Goal: Task Accomplishment & Management: Complete application form

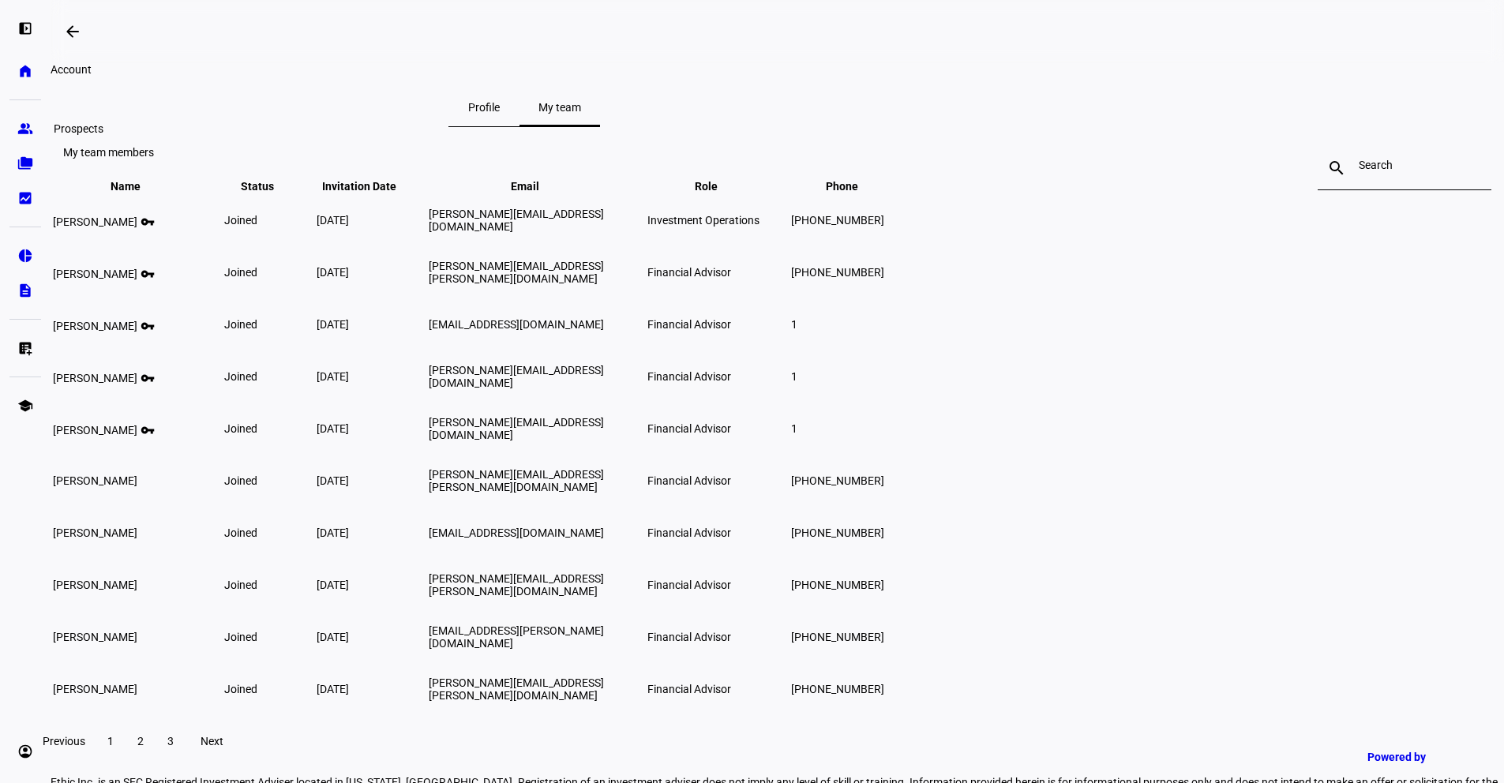
click at [29, 126] on eth-mat-symbol "group" at bounding box center [25, 129] width 16 height 16
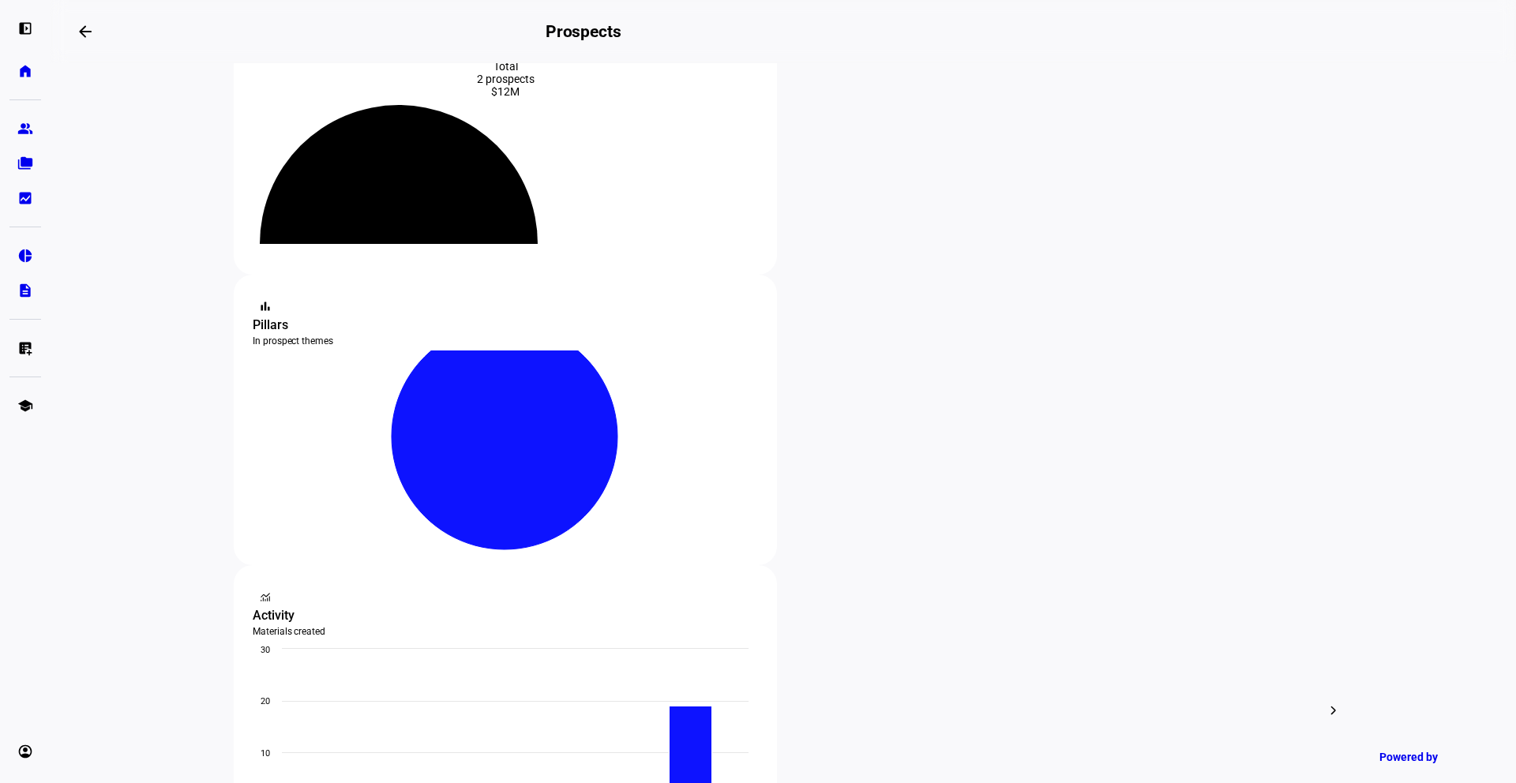
scroll to position [82, 0]
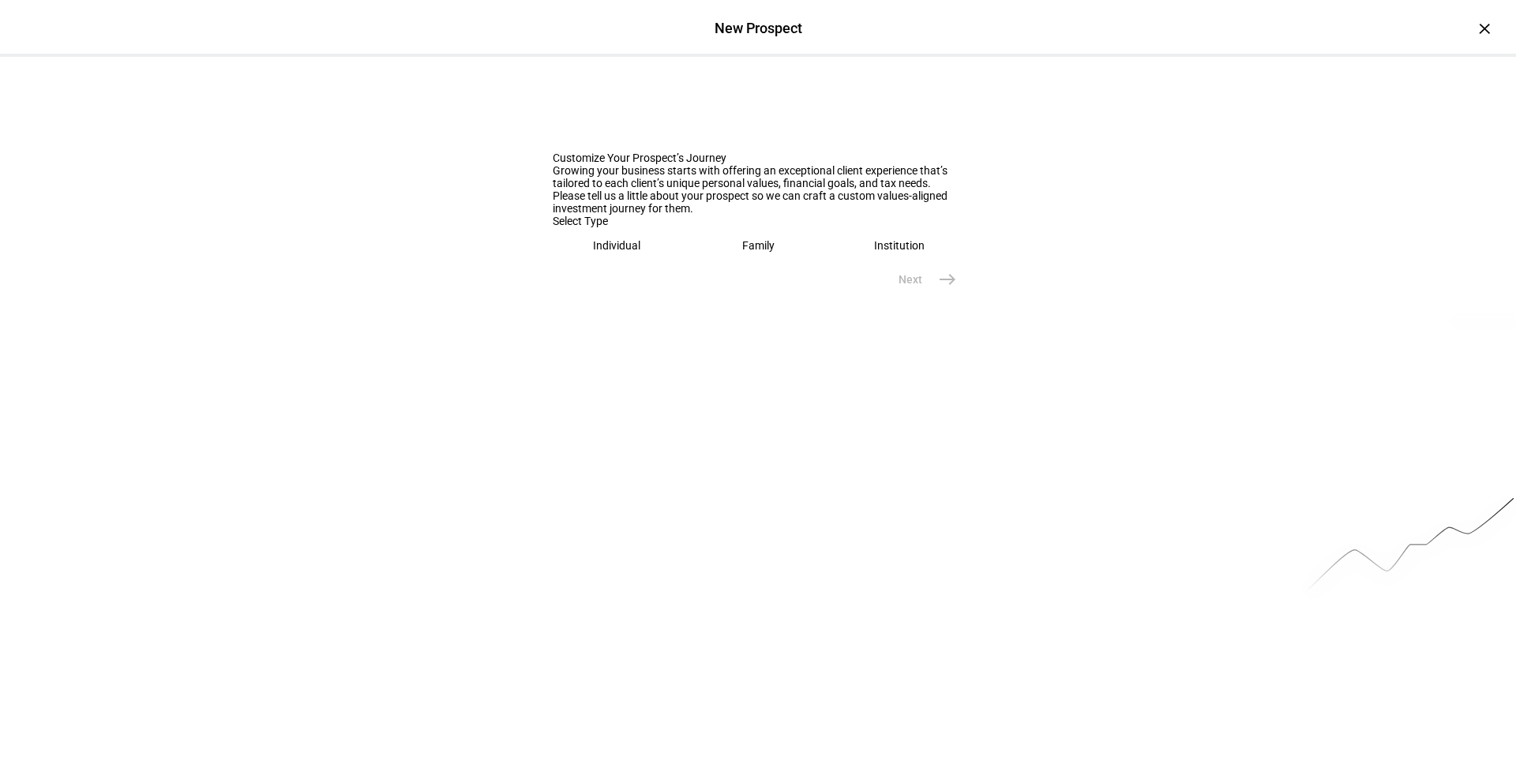
click at [639, 264] on eth-mega-radio-button "Individual" at bounding box center [617, 245] width 129 height 36
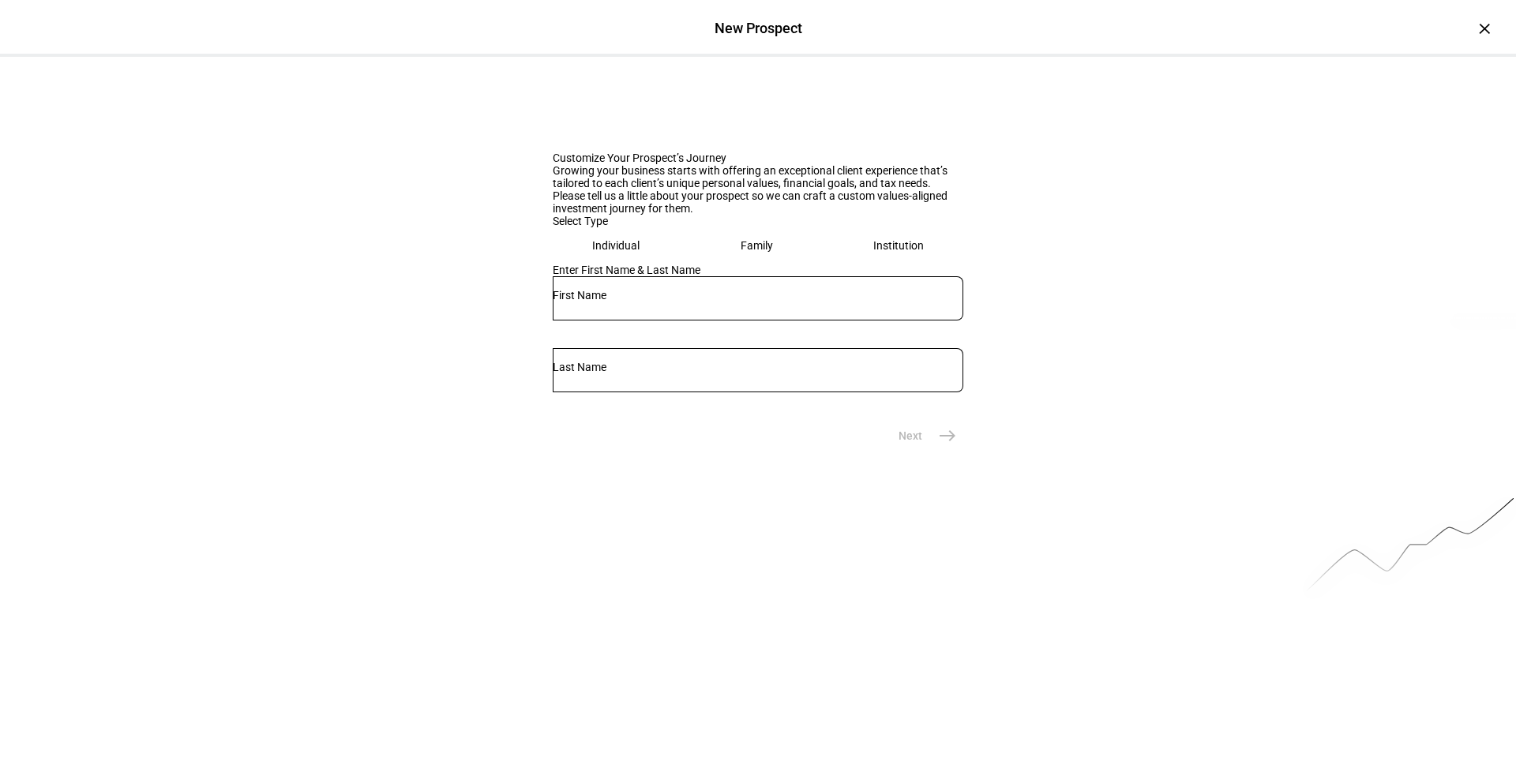
click at [654, 302] on input "text" at bounding box center [758, 295] width 411 height 13
click at [574, 302] on input "[PERSON_NAME]" at bounding box center [758, 295] width 411 height 13
type input "[PERSON_NAME]"
click at [950, 445] on mat-icon "east" at bounding box center [947, 435] width 19 height 19
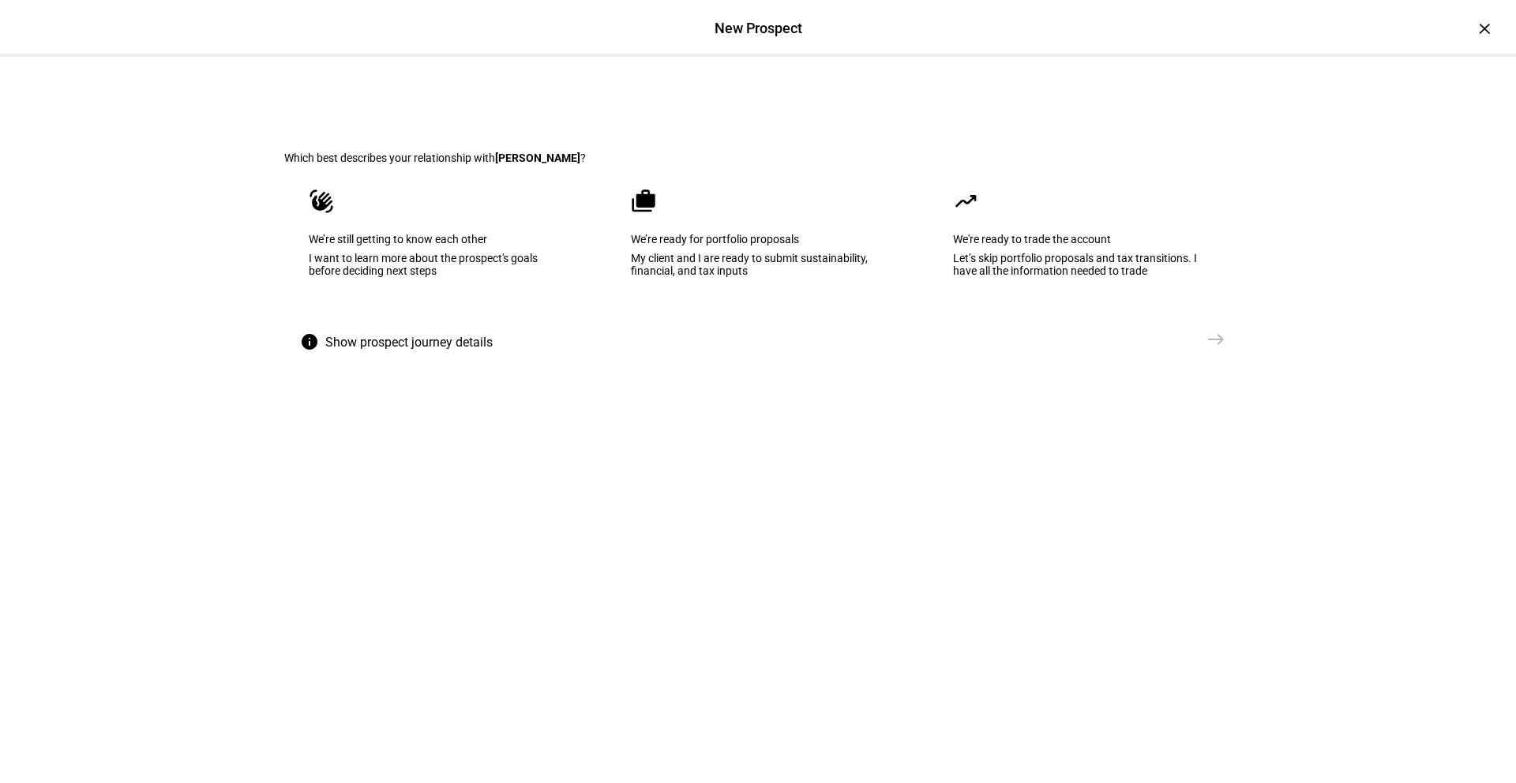
click at [738, 324] on eth-mega-radio-button "cases We’re ready for portfolio proposals My client and I are ready to submit s…" at bounding box center [757, 244] width 303 height 160
click at [1211, 349] on mat-icon "east" at bounding box center [1216, 339] width 19 height 19
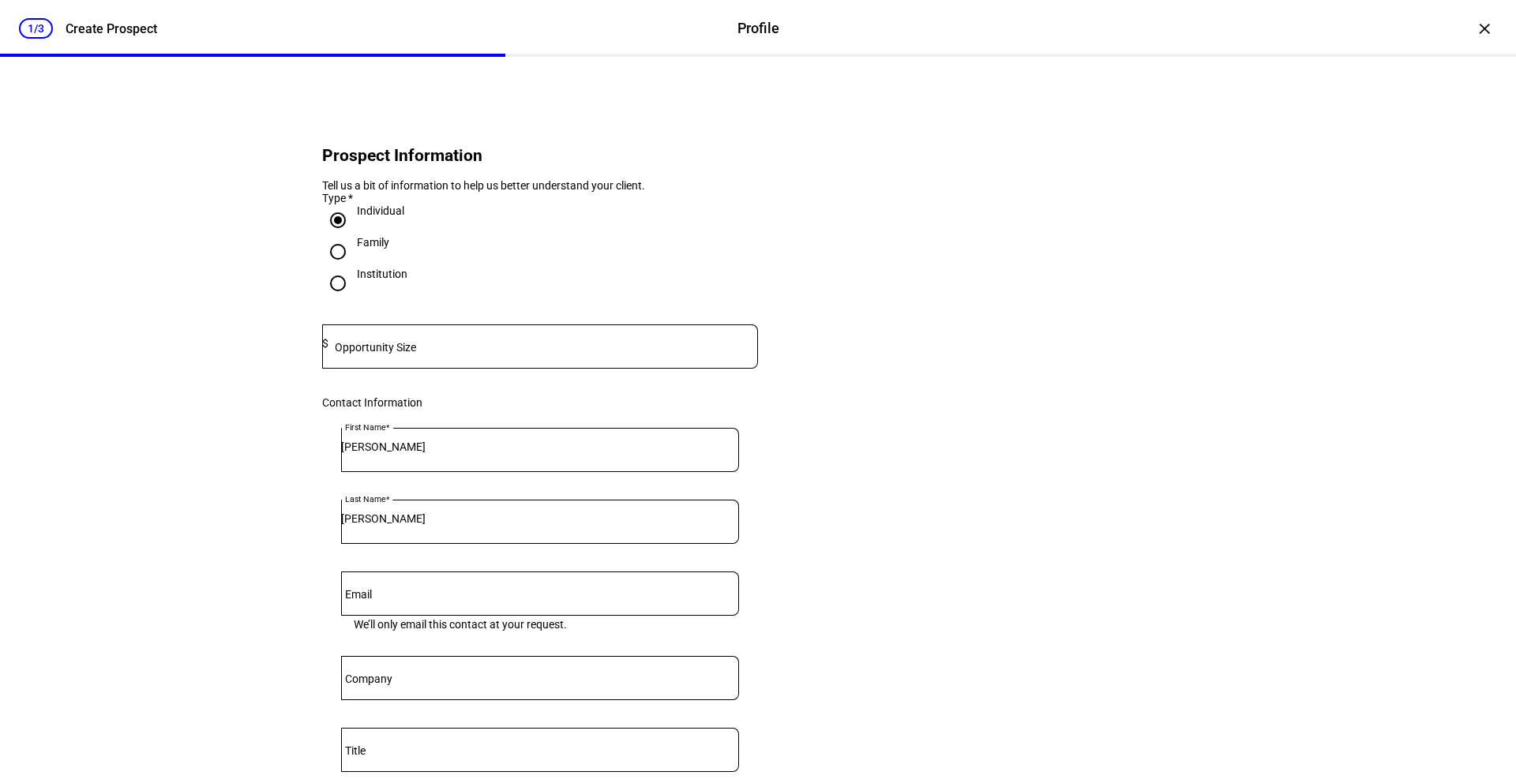
click at [385, 359] on div "Opportunity Size $" at bounding box center [540, 347] width 436 height 44
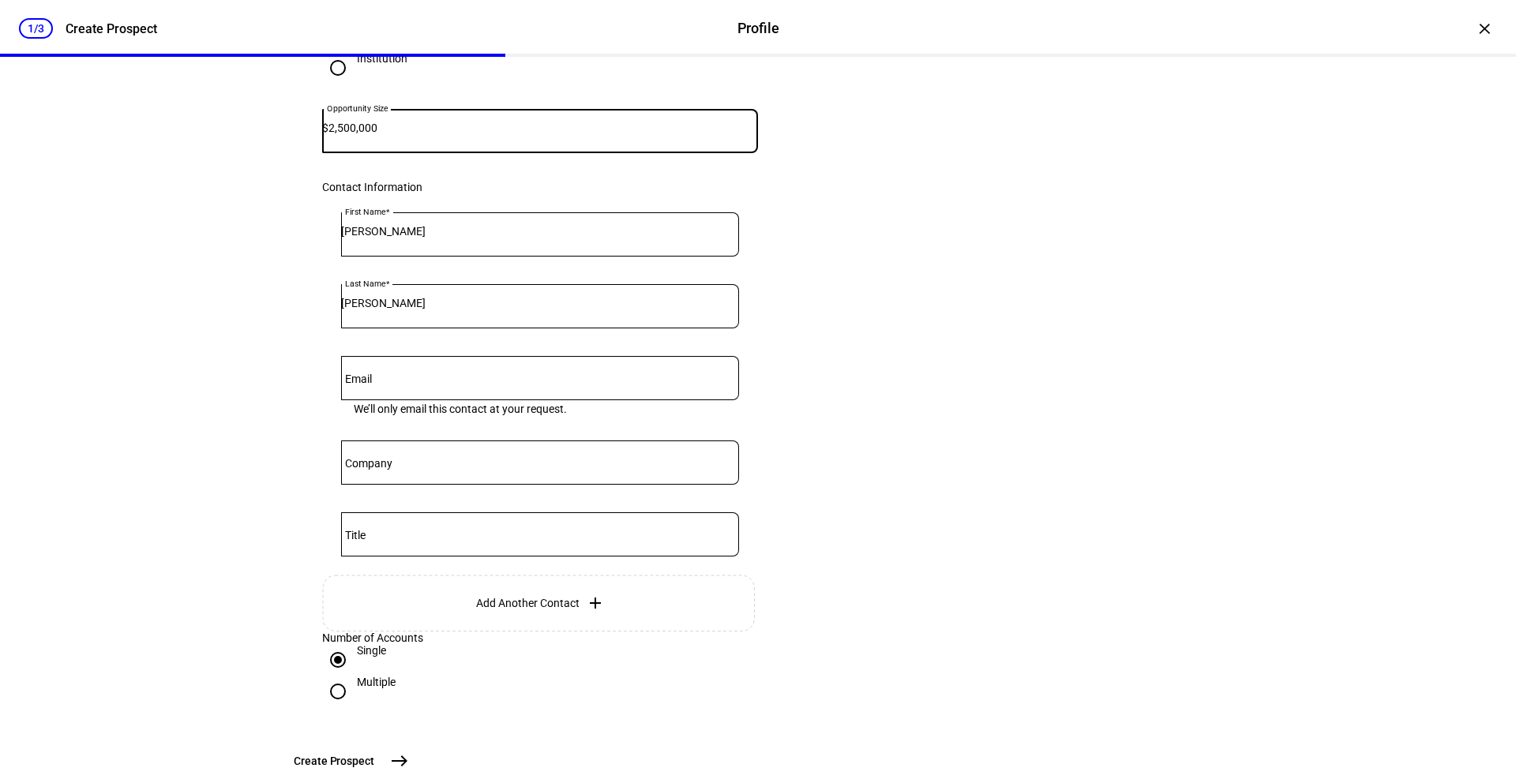
scroll to position [302, 0]
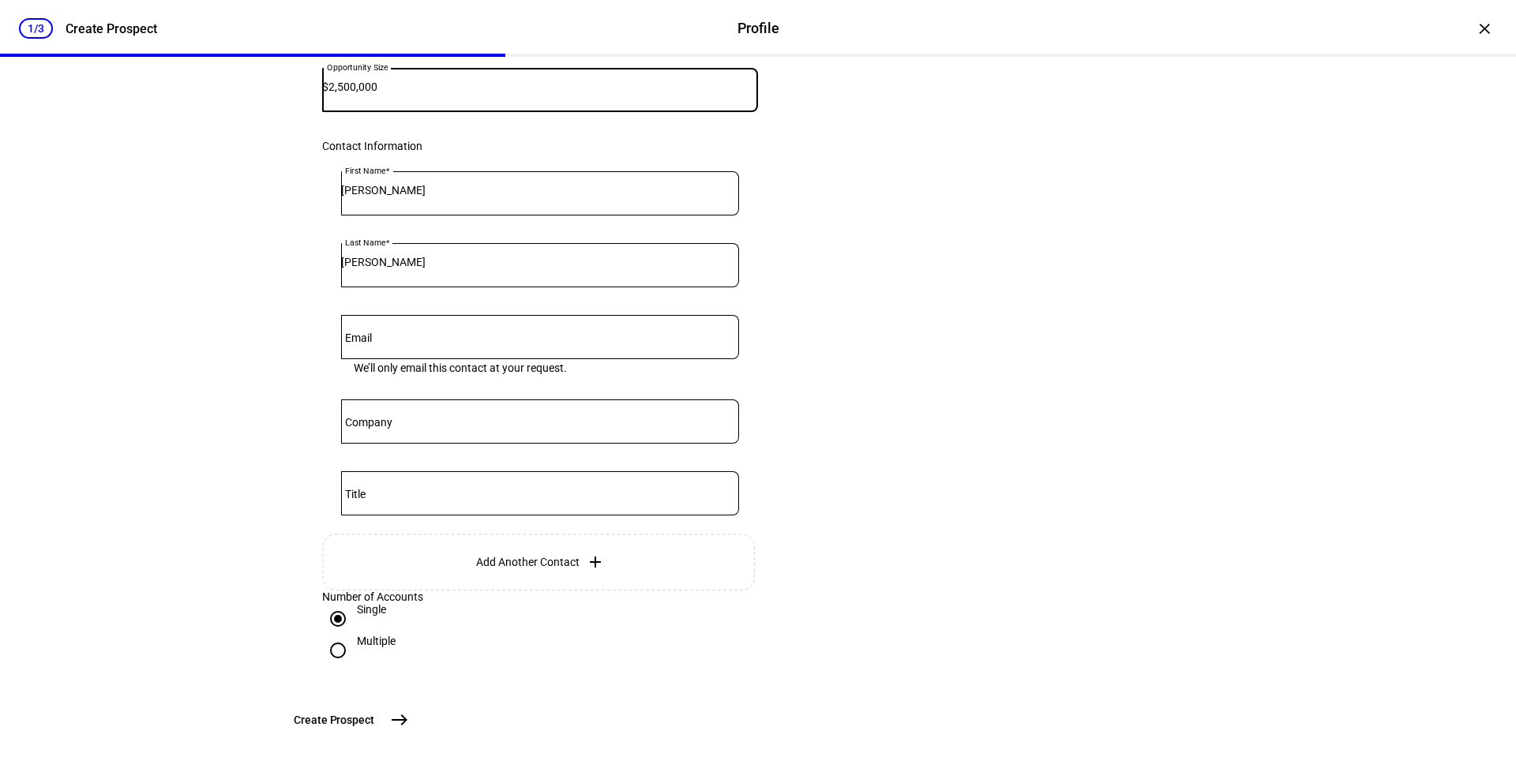
type input "2,500,000"
click at [463, 315] on div at bounding box center [540, 337] width 398 height 44
paste input "[EMAIL_ADDRESS][DOMAIN_NAME]"
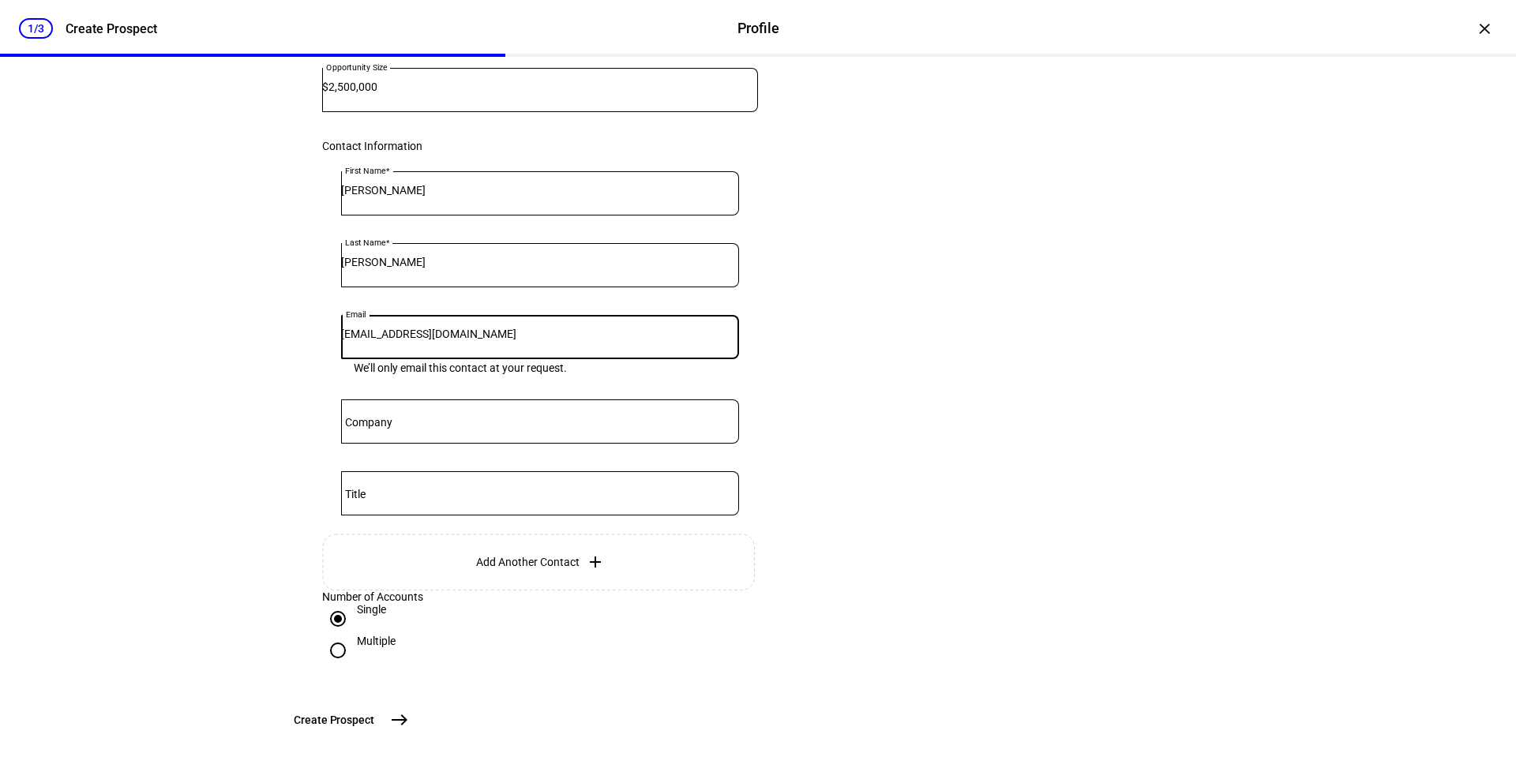
scroll to position [382, 0]
type input "[EMAIL_ADDRESS][DOMAIN_NAME]"
click at [409, 726] on mat-icon "east" at bounding box center [399, 720] width 19 height 19
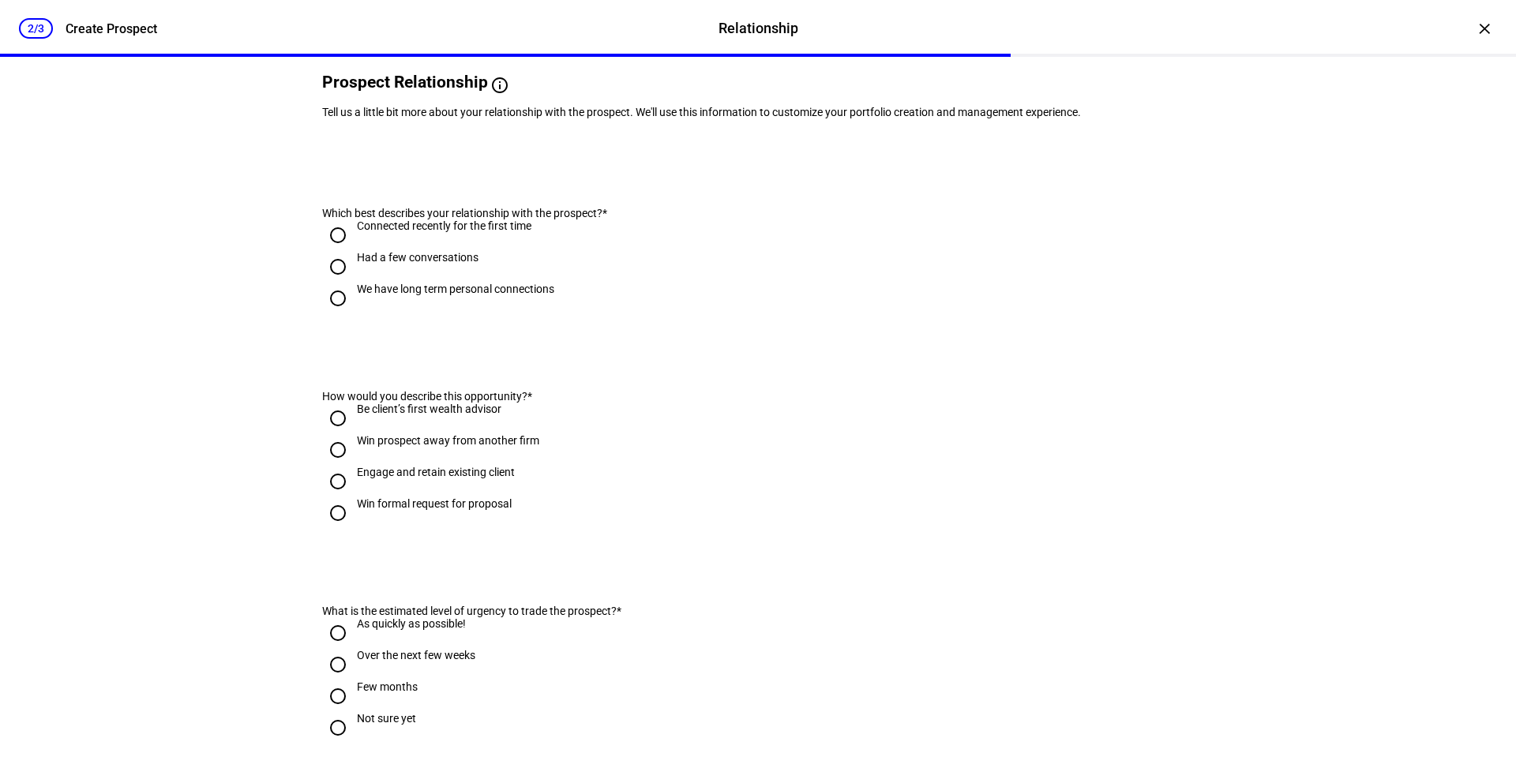
scroll to position [126, 0]
click at [422, 262] on div "Had a few conversations" at bounding box center [418, 256] width 122 height 13
click at [354, 281] on input "Had a few conversations" at bounding box center [338, 266] width 32 height 32
radio input "true"
click at [331, 527] on input "Win formal request for proposal" at bounding box center [338, 512] width 32 height 32
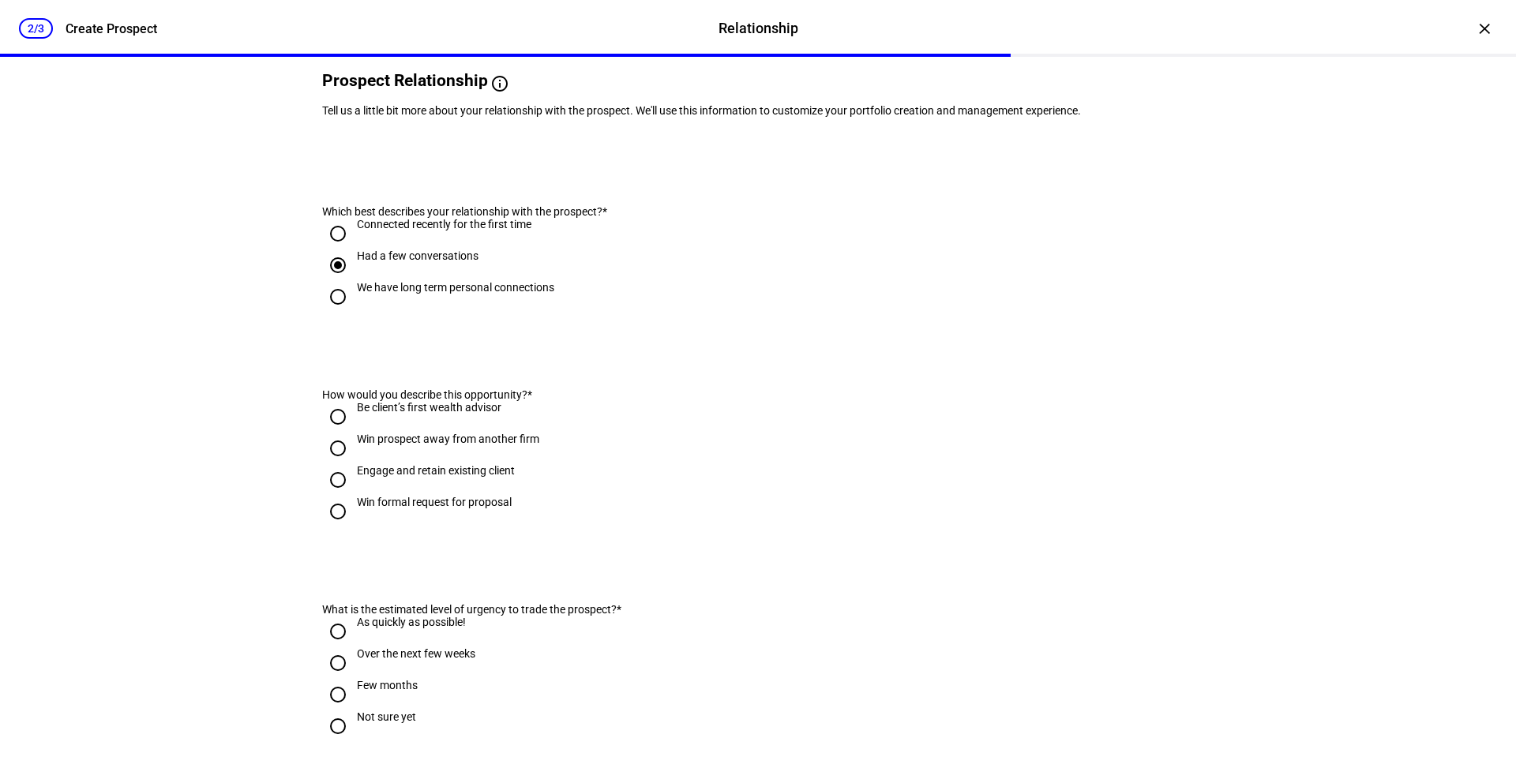
radio input "true"
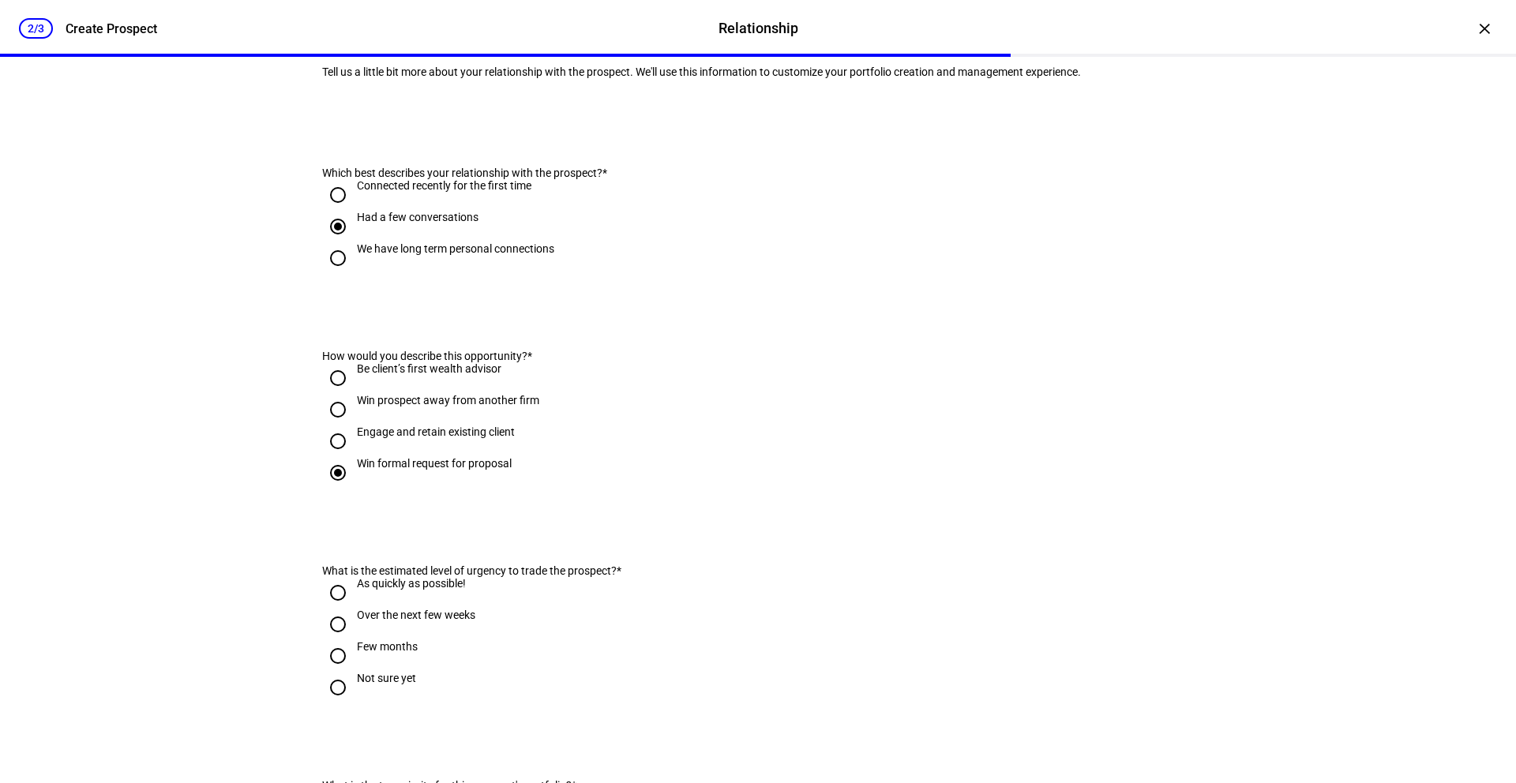
scroll to position [258, 0]
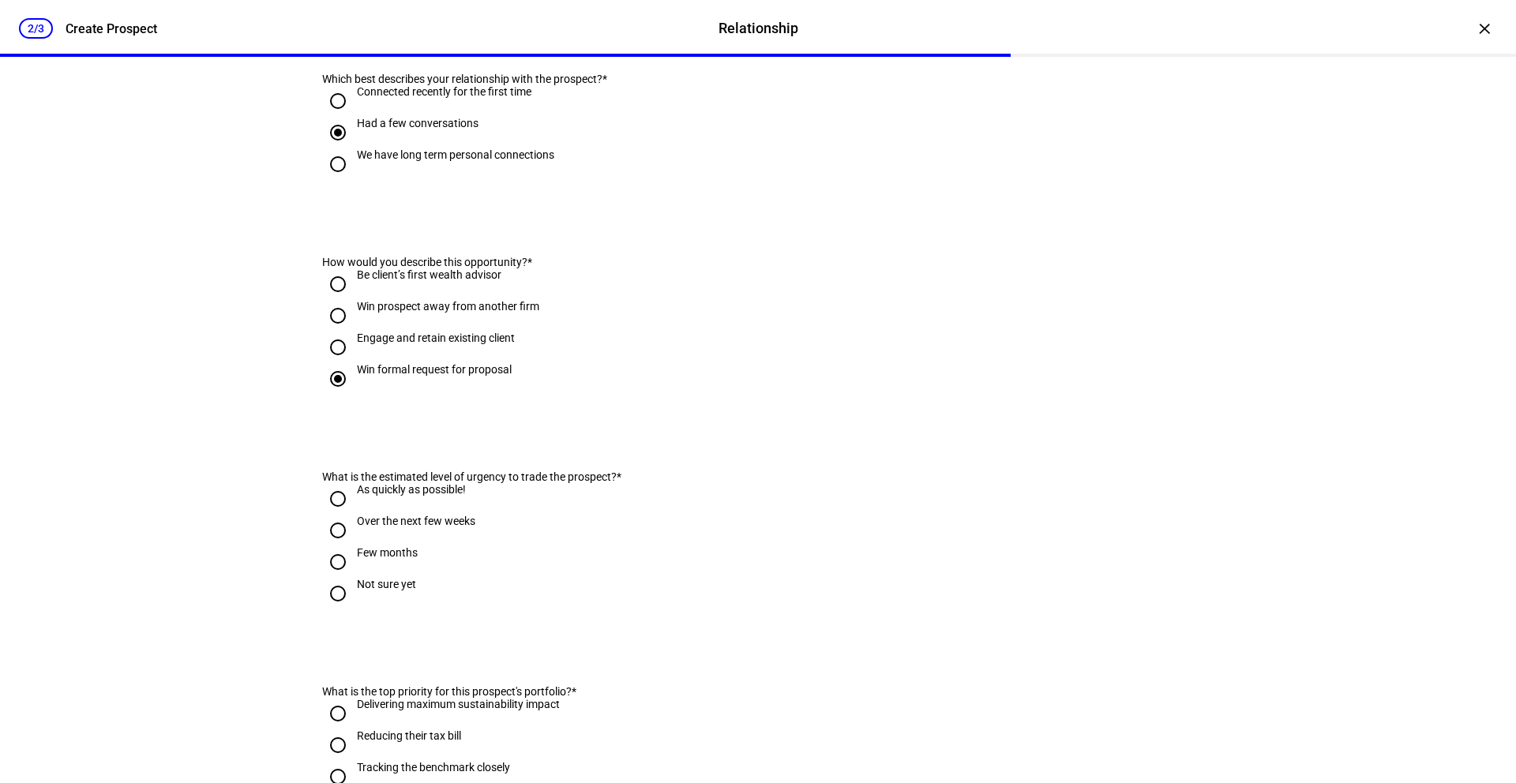
click at [332, 332] on input "Win prospect away from another firm" at bounding box center [338, 316] width 32 height 32
radio input "true"
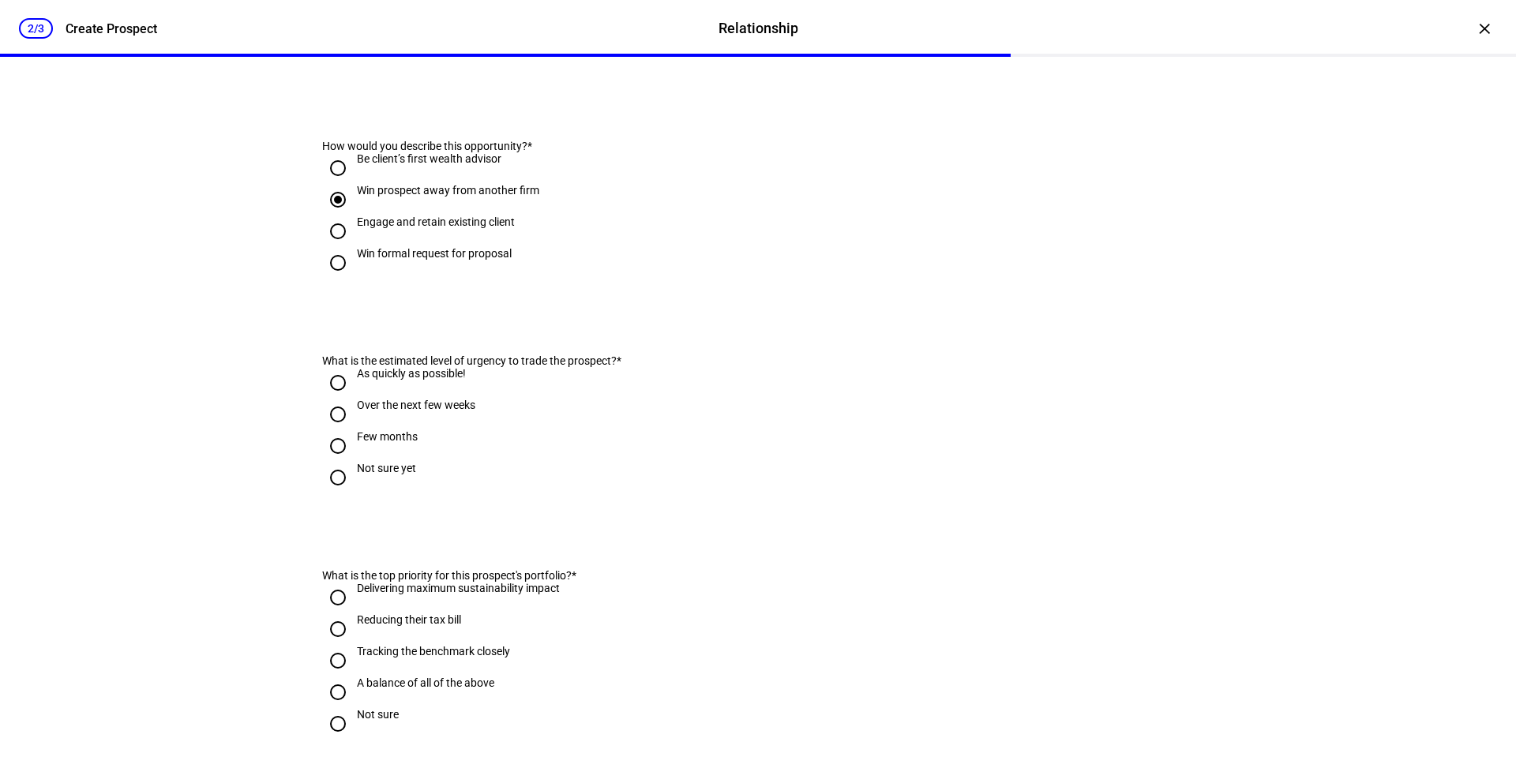
scroll to position [408, 0]
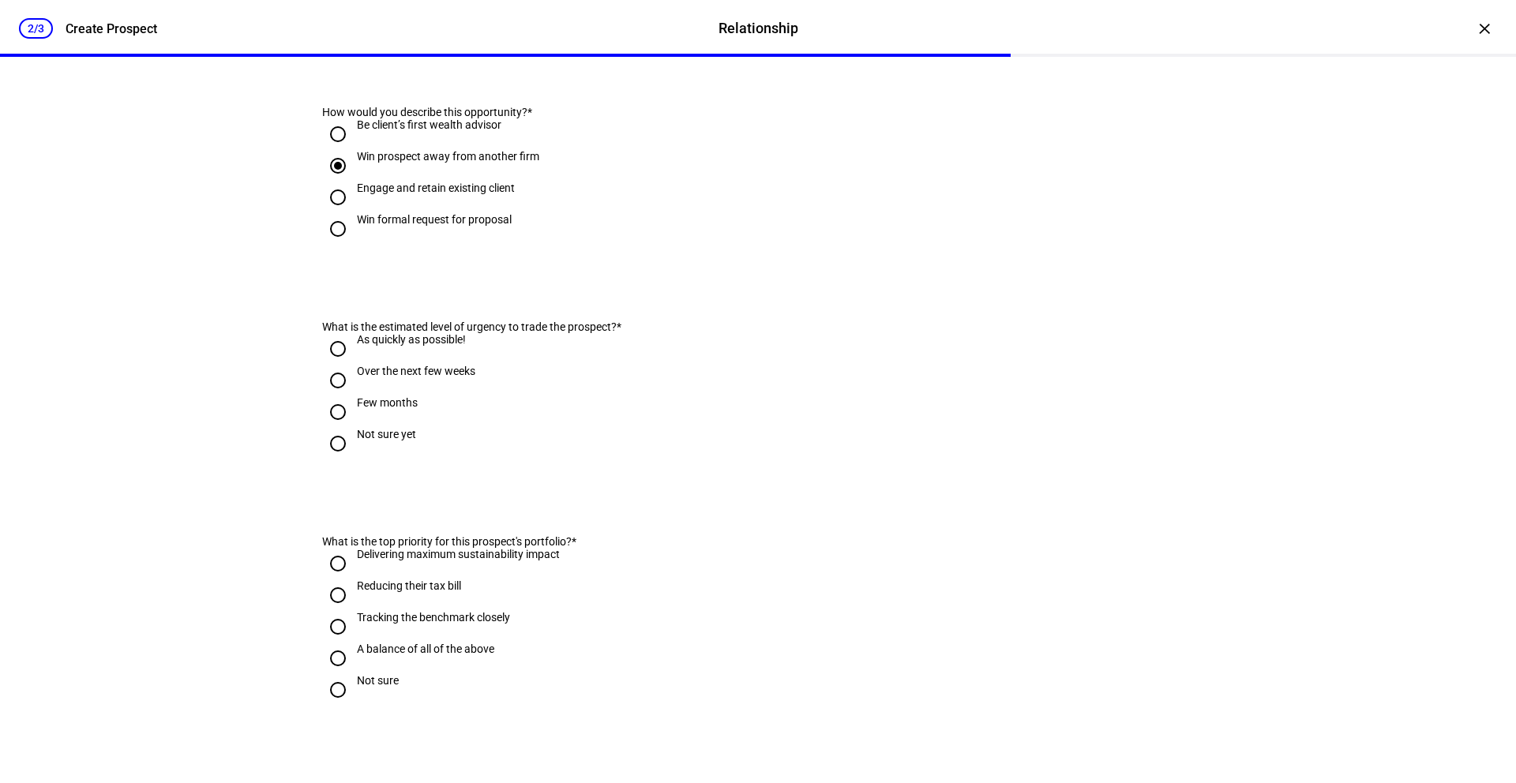
click at [334, 396] on input "Over the next few weeks" at bounding box center [338, 381] width 32 height 32
radio input "true"
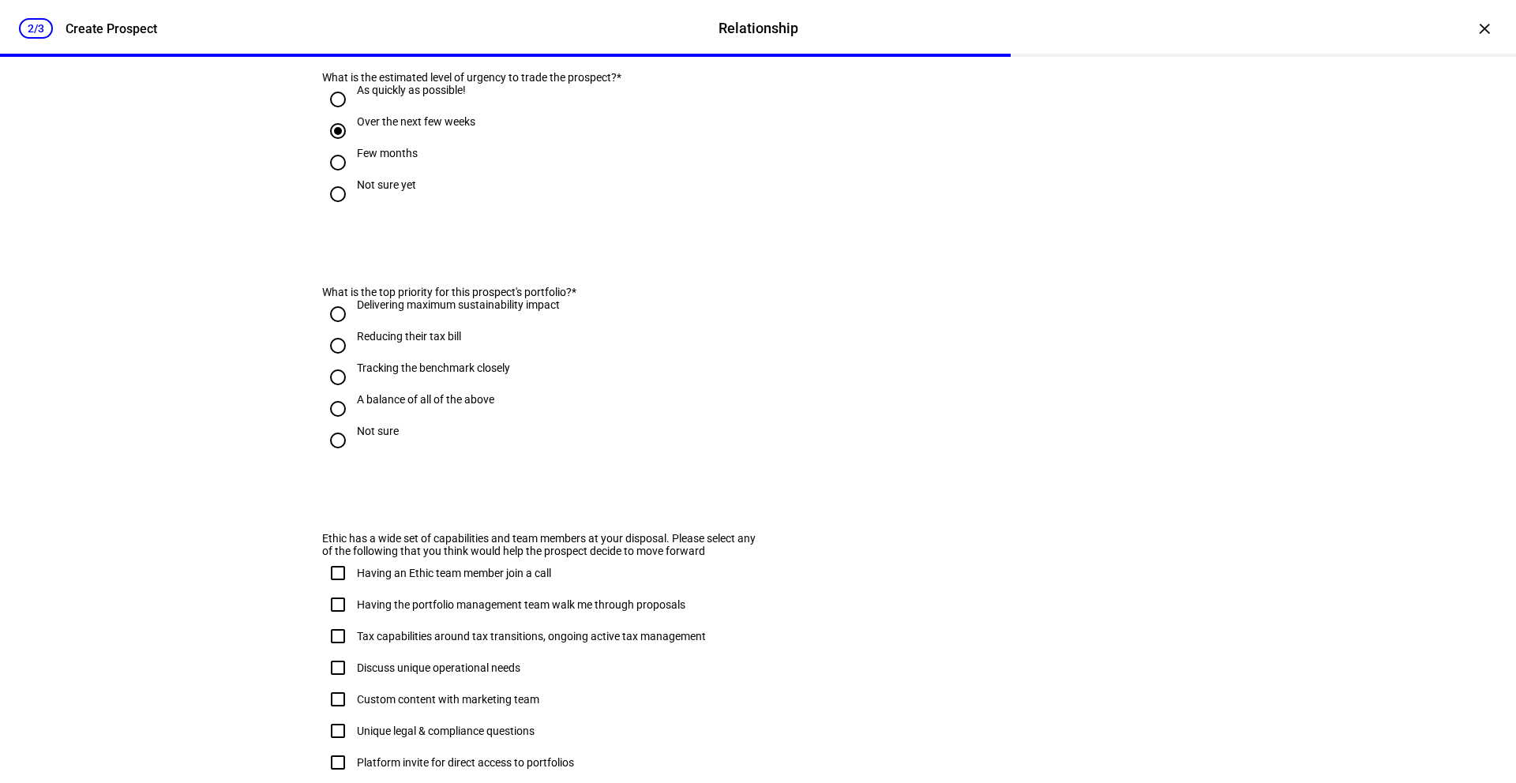
scroll to position [615, 0]
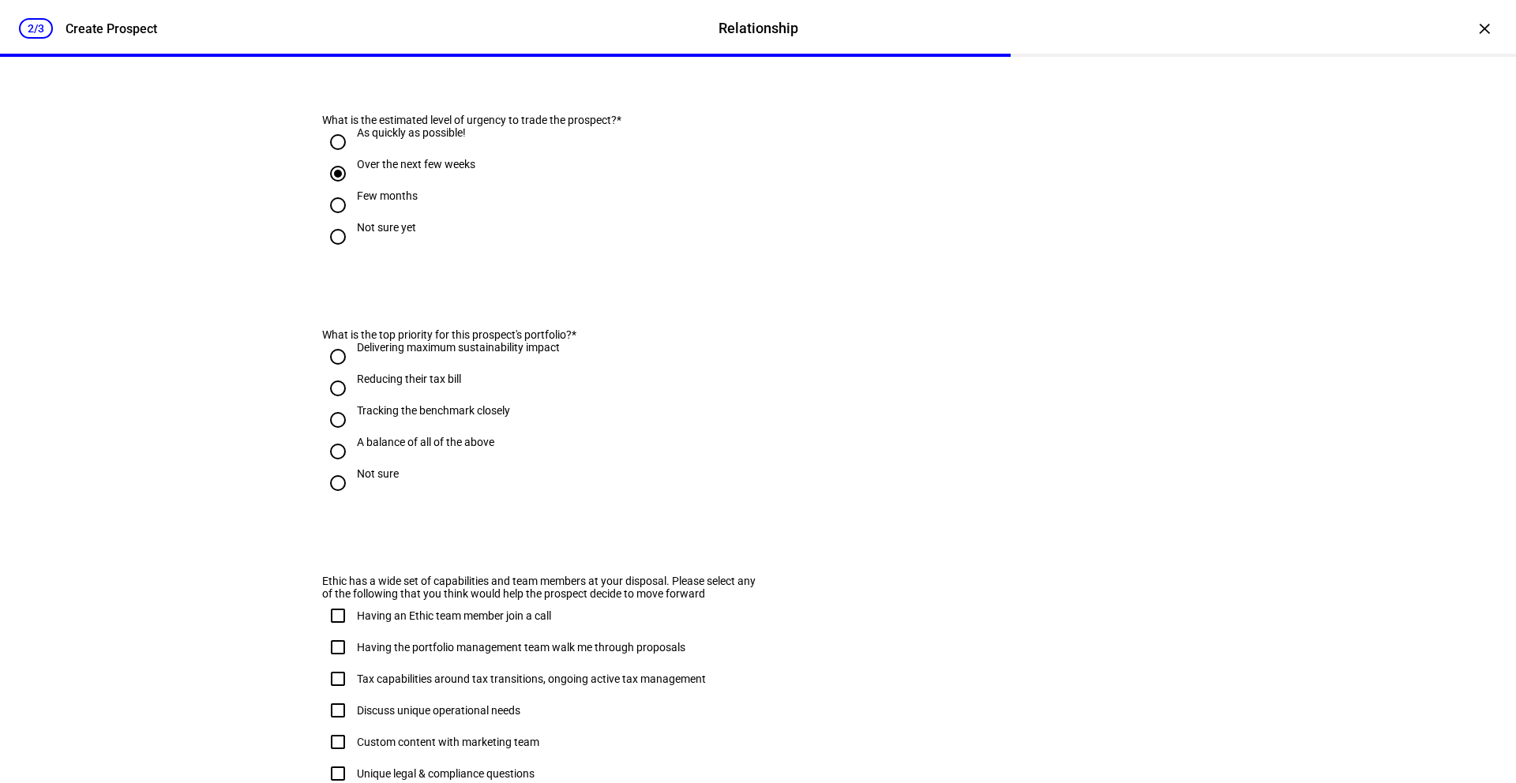
click at [326, 467] on input "A balance of all of the above" at bounding box center [338, 452] width 32 height 32
radio input "true"
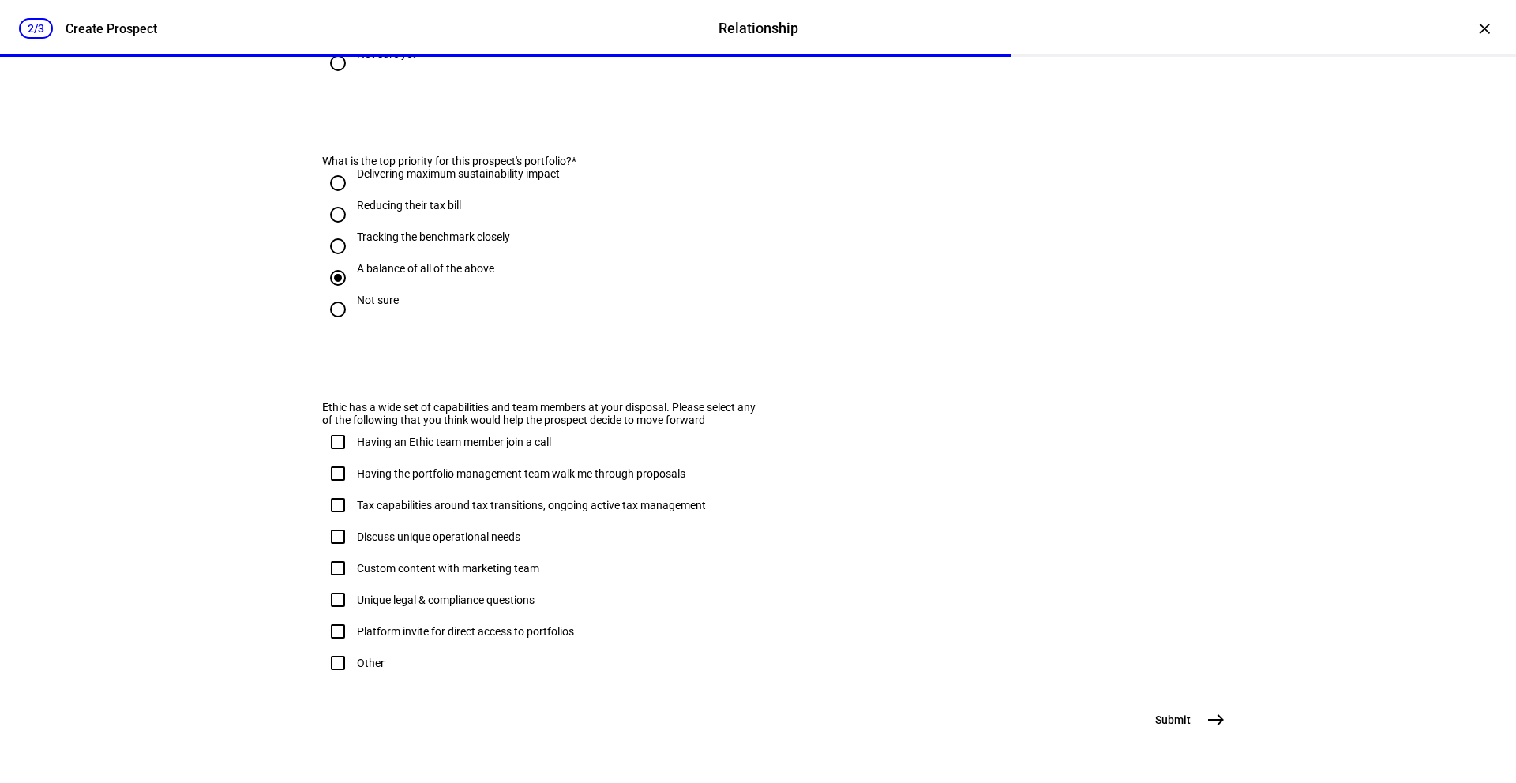
scroll to position [857, 0]
click at [332, 490] on input "Tax capabilities around tax transitions, ongoing active tax management" at bounding box center [338, 506] width 32 height 32
checkbox input "true"
click at [328, 429] on input "Having an Ethic team member join a call" at bounding box center [338, 442] width 32 height 32
checkbox input "true"
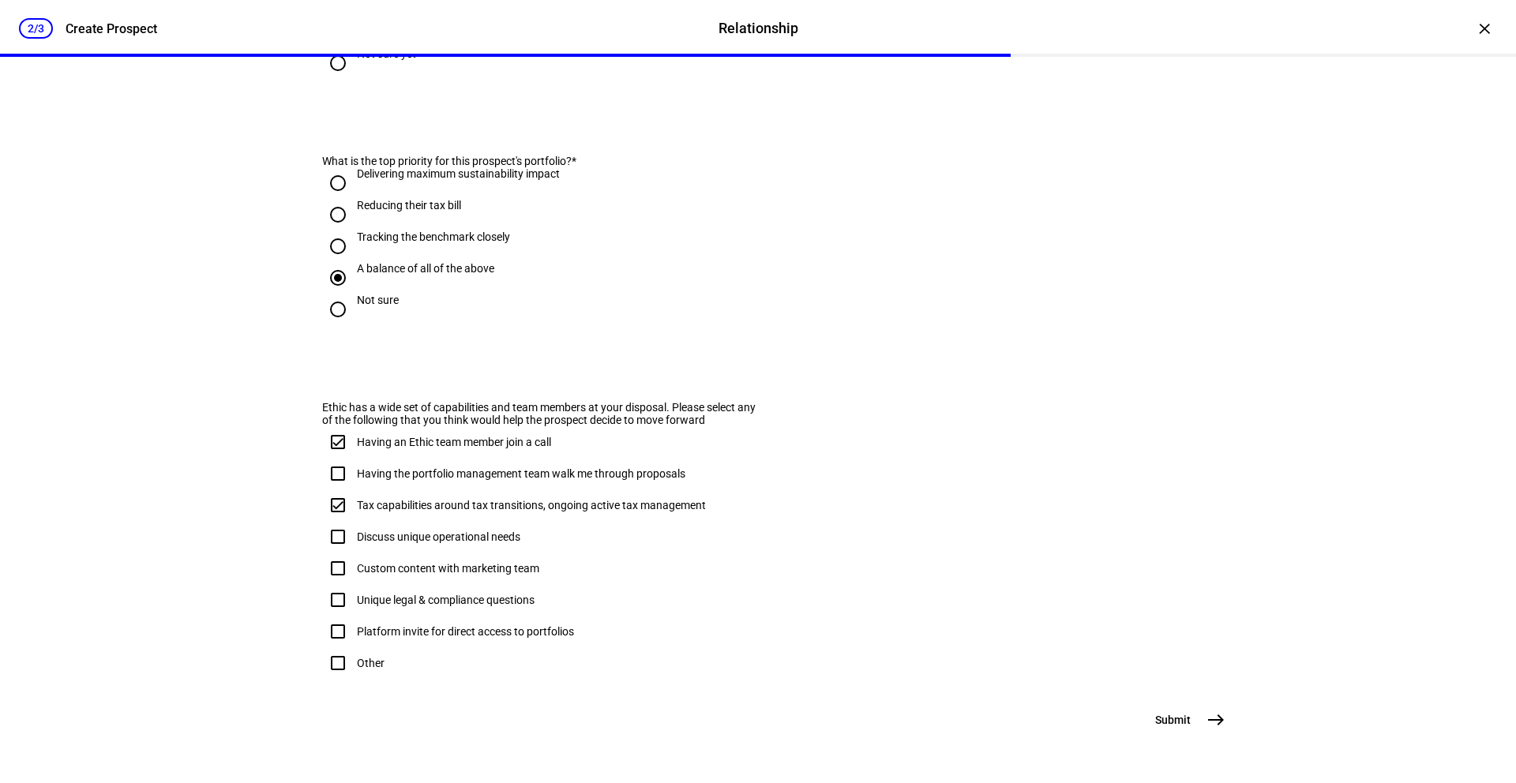
click at [332, 459] on input "Having the portfolio management team walk me through proposals" at bounding box center [338, 474] width 32 height 32
checkbox input "true"
click at [1217, 730] on mat-icon "east" at bounding box center [1216, 720] width 19 height 19
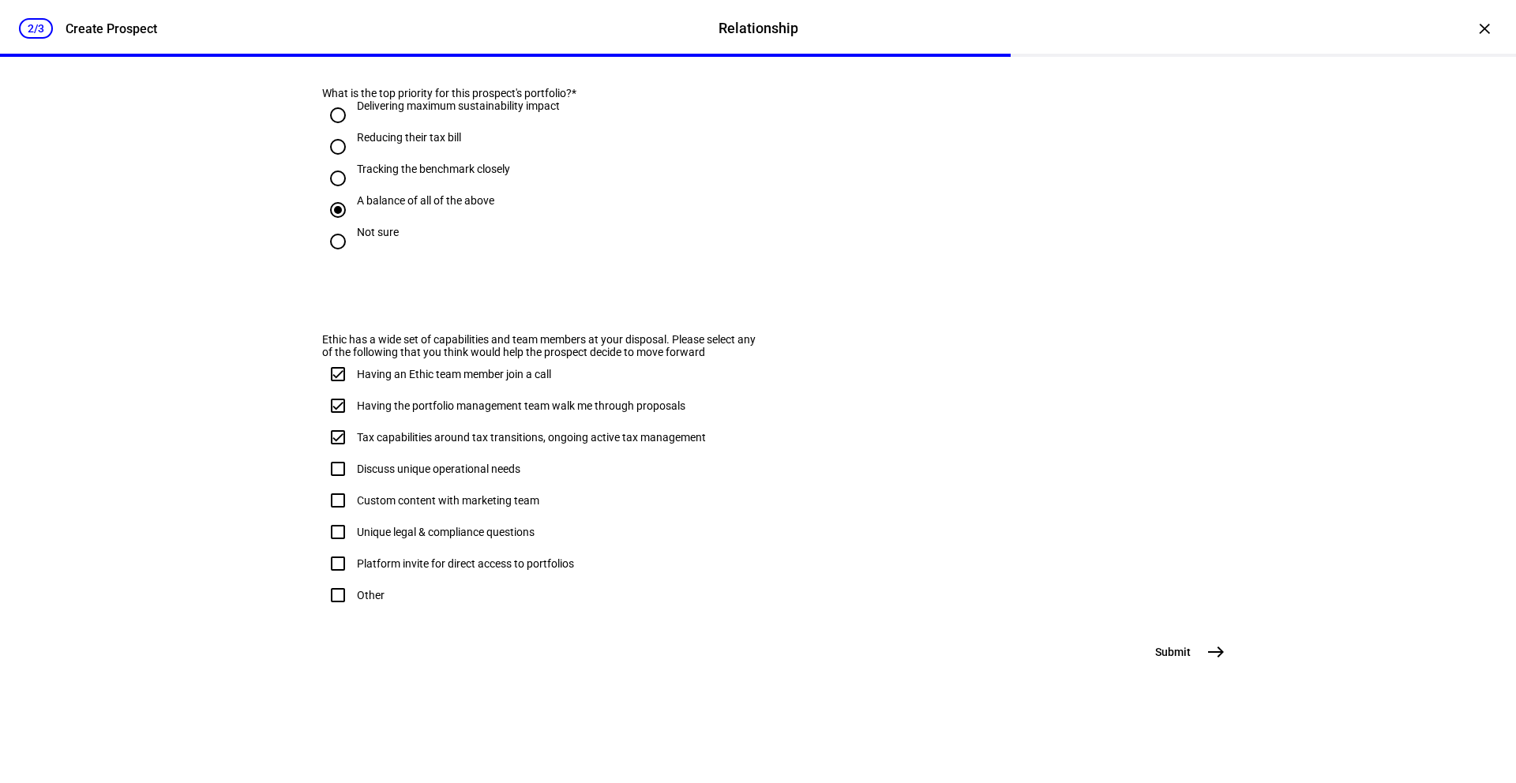
scroll to position [0, 0]
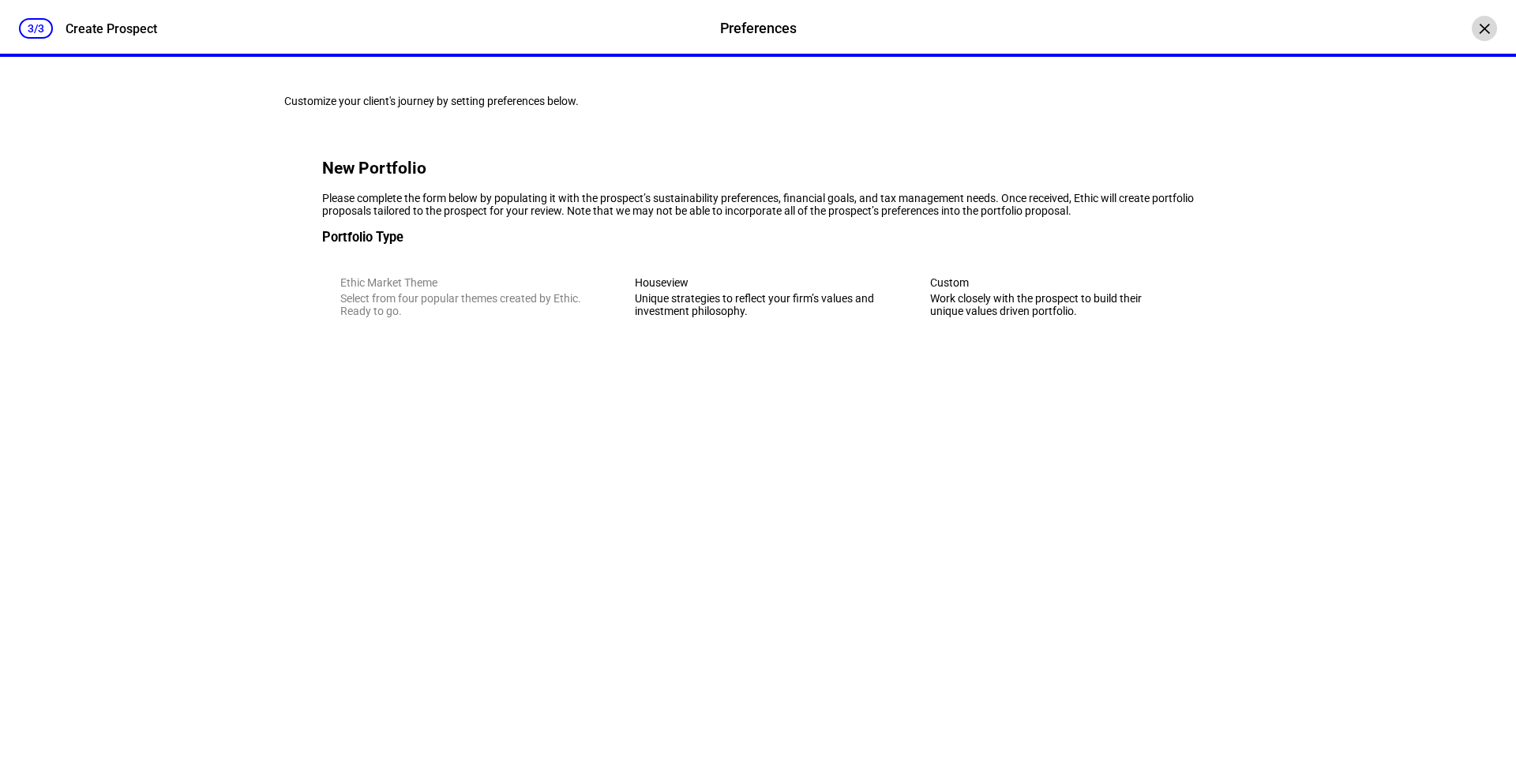
click at [1479, 24] on div "×" at bounding box center [1484, 28] width 25 height 25
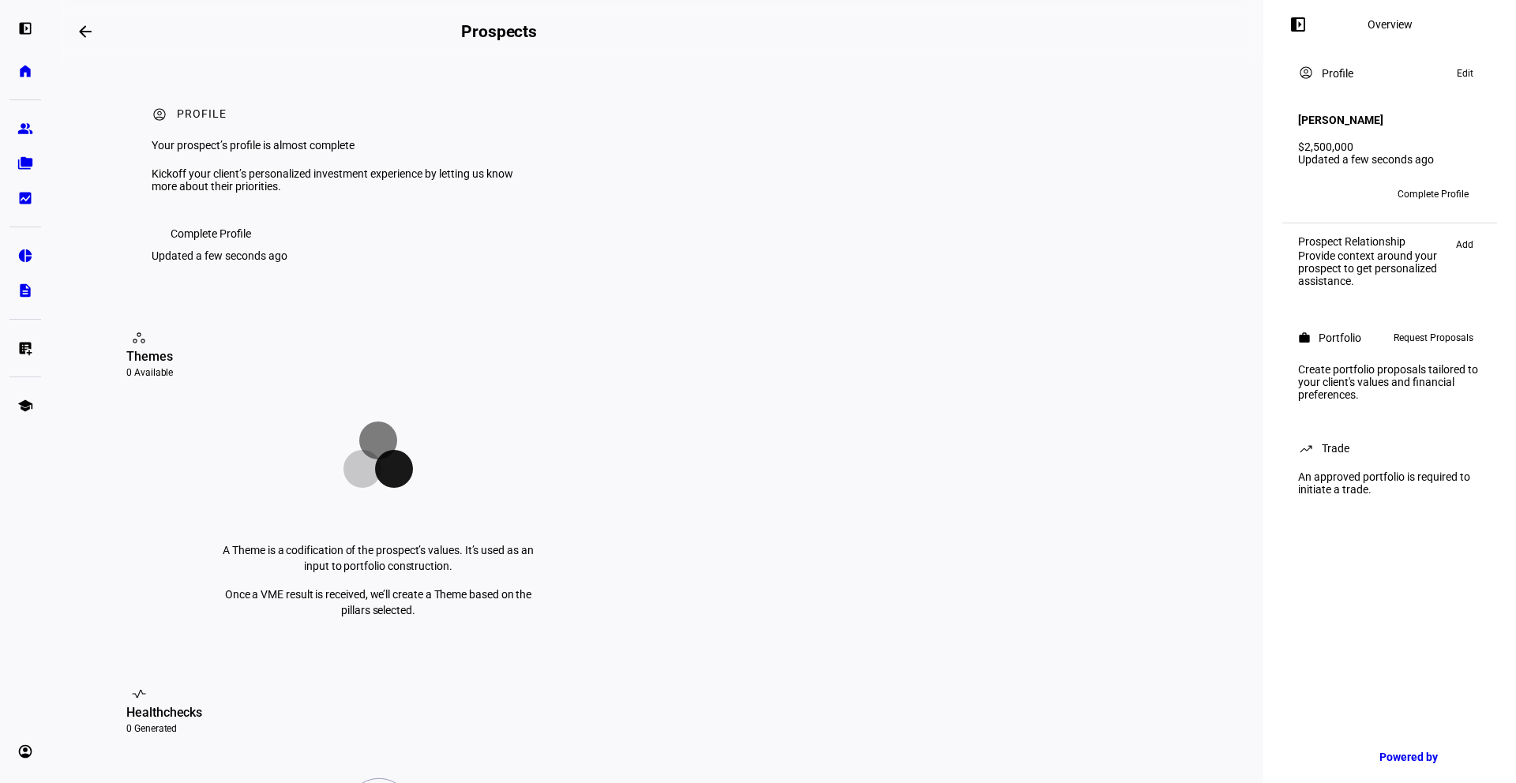
click at [1430, 335] on span "Request Proposals" at bounding box center [1434, 337] width 80 height 19
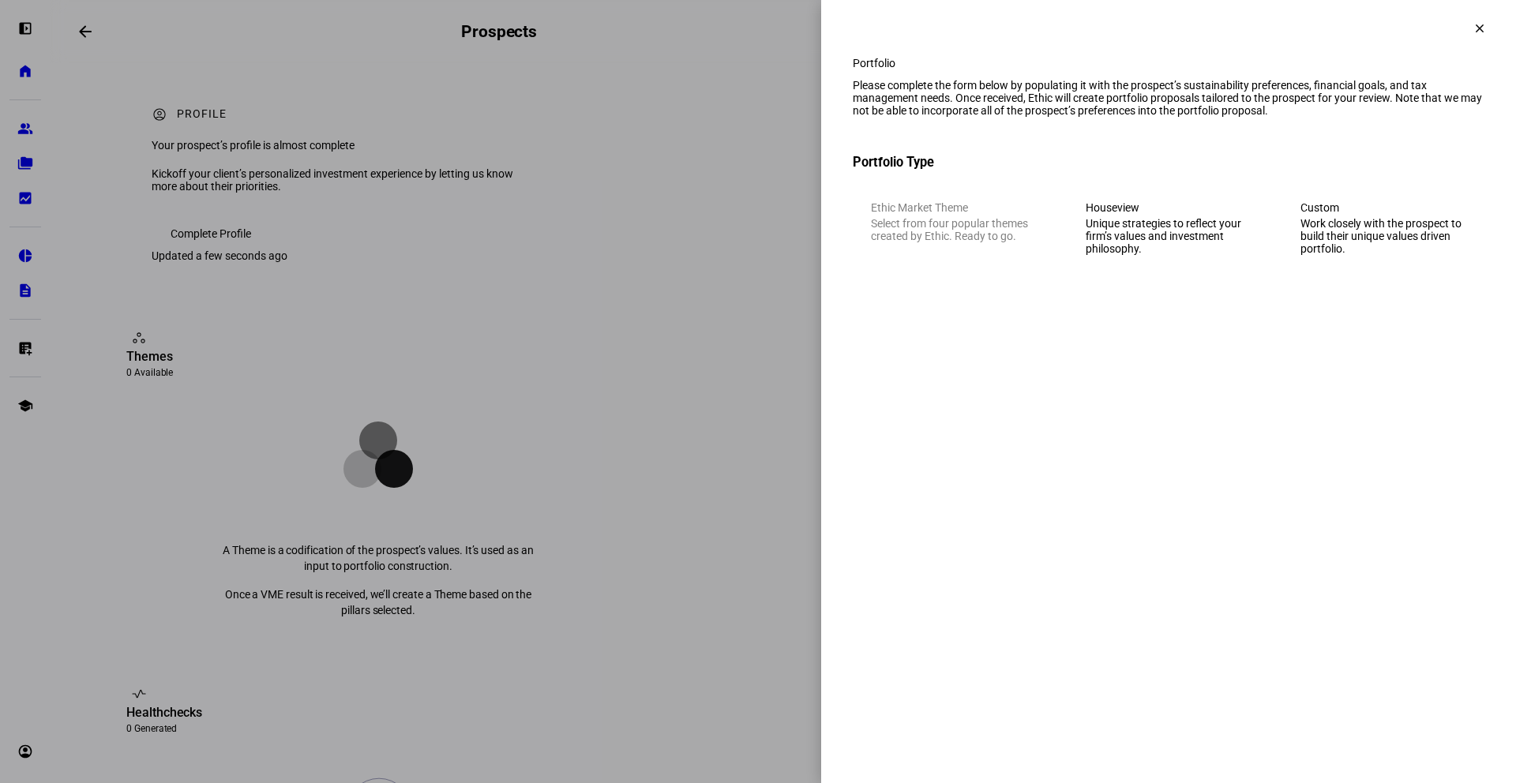
click at [1380, 255] on div "Work closely with the prospect to build their unique values driven portfolio." at bounding box center [1384, 236] width 166 height 38
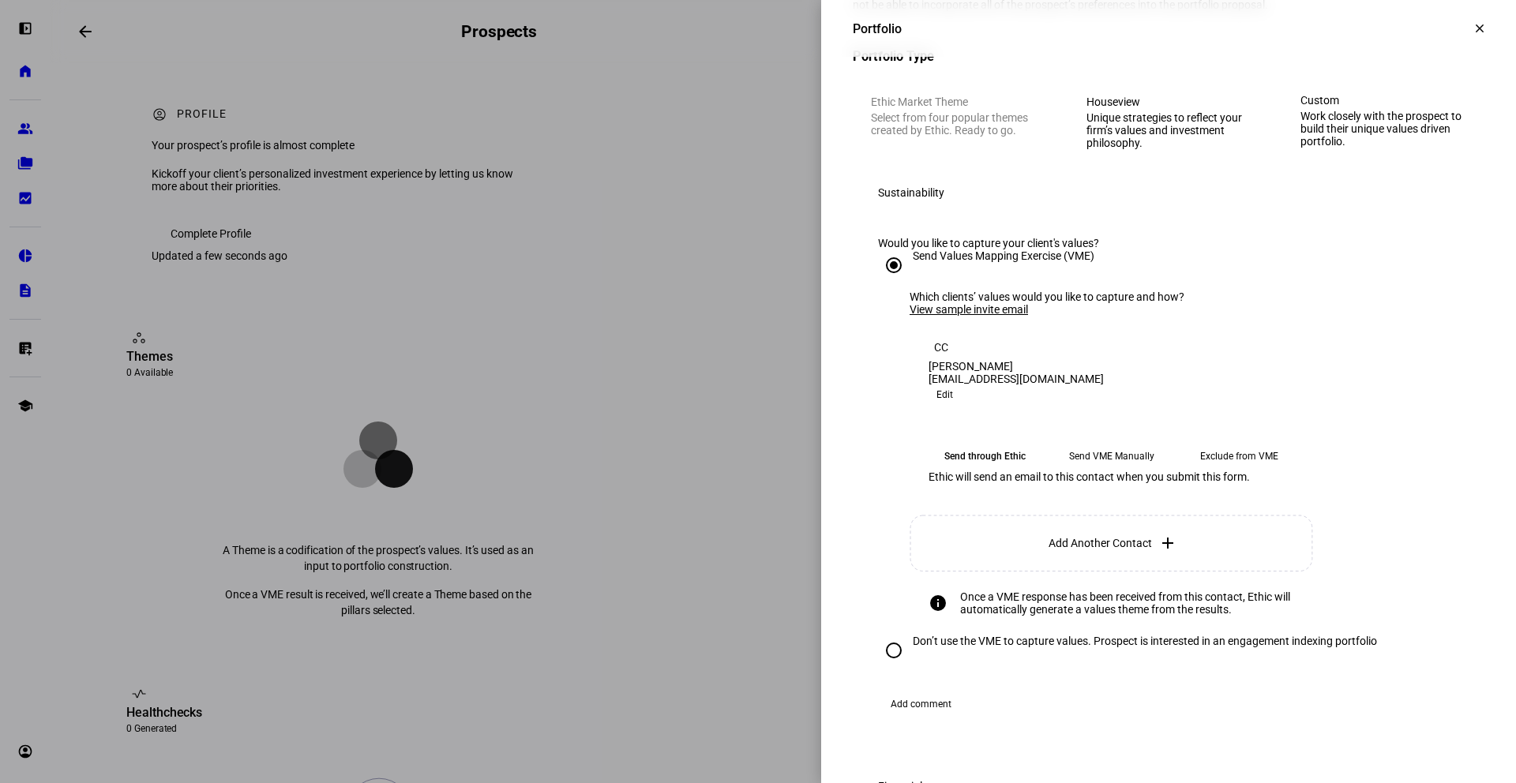
scroll to position [107, 0]
click at [1473, 23] on mat-icon "clear" at bounding box center [1480, 28] width 14 height 14
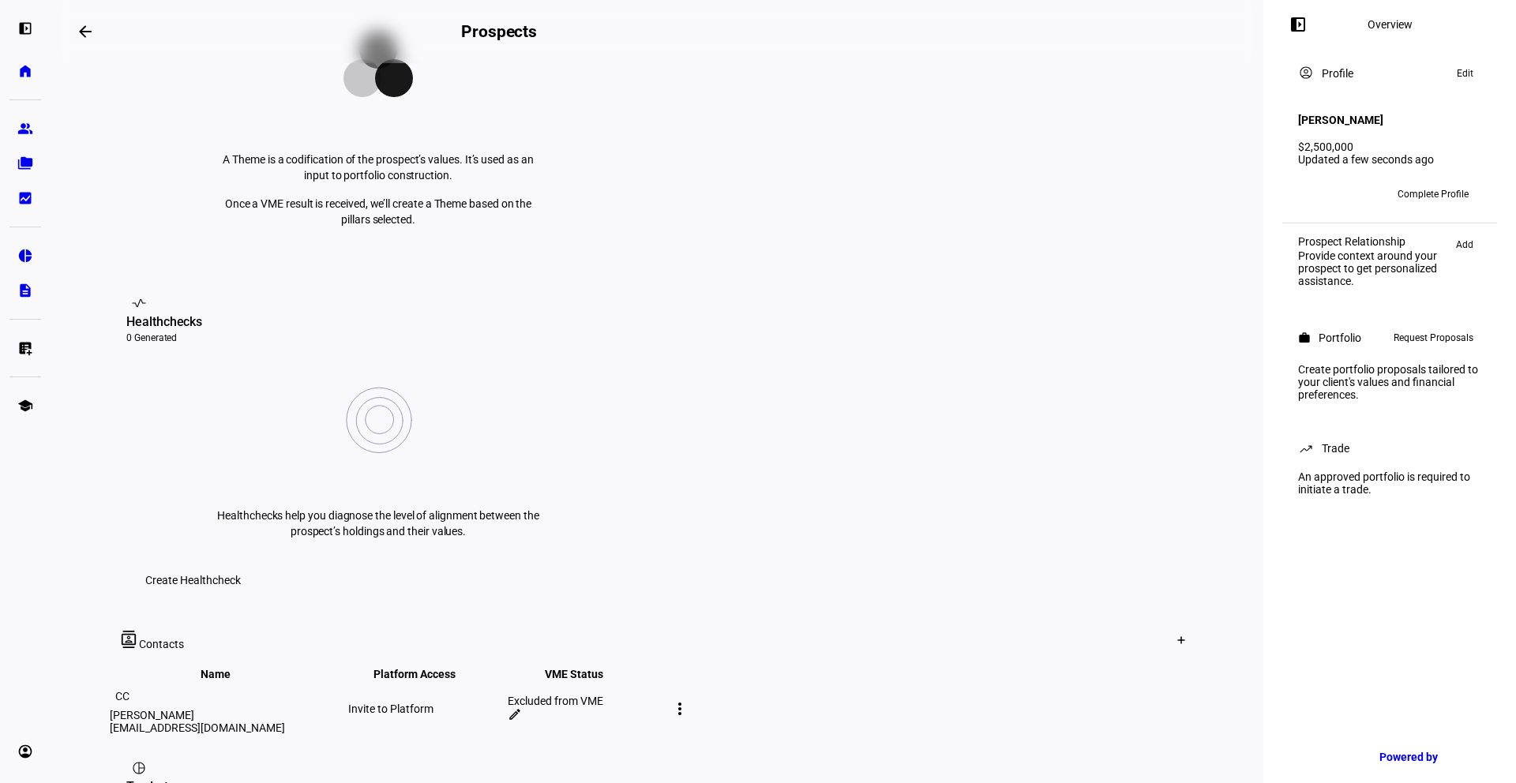
scroll to position [156, 0]
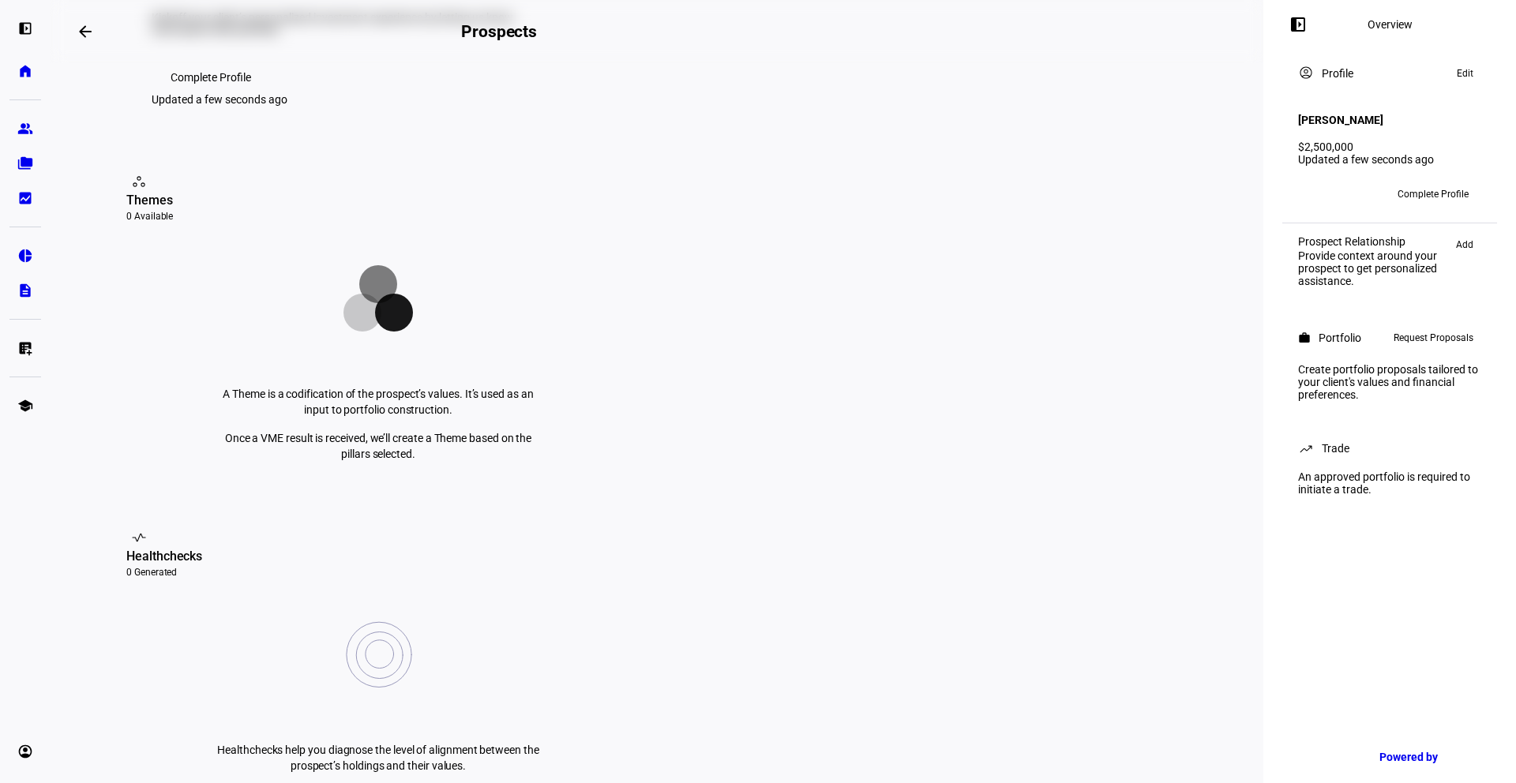
click at [1425, 332] on span "Request Proposals" at bounding box center [1434, 337] width 80 height 19
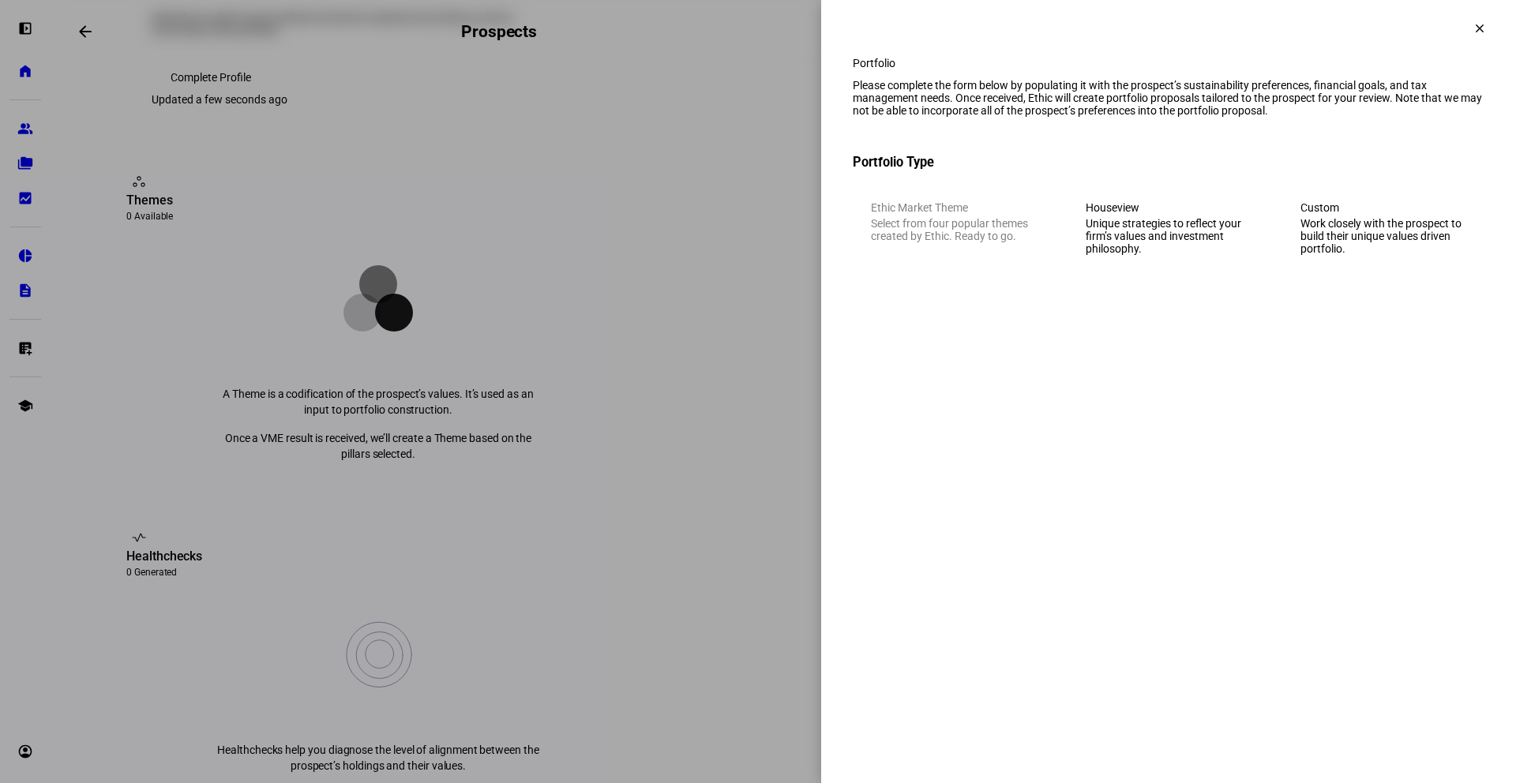
click at [1188, 255] on div "Unique strategies to reflect your firm’s values and investment philosophy." at bounding box center [1169, 236] width 166 height 38
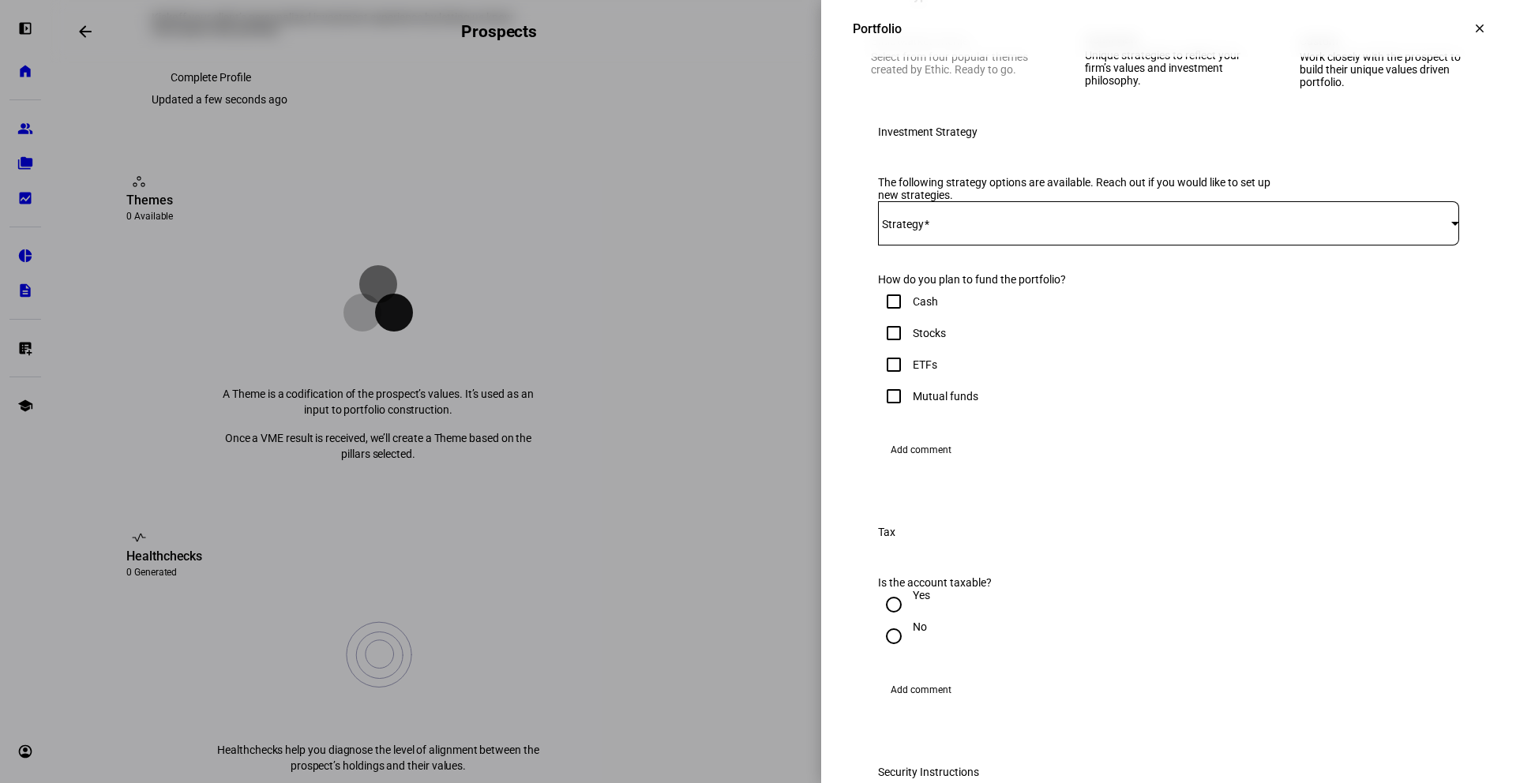
scroll to position [186, 0]
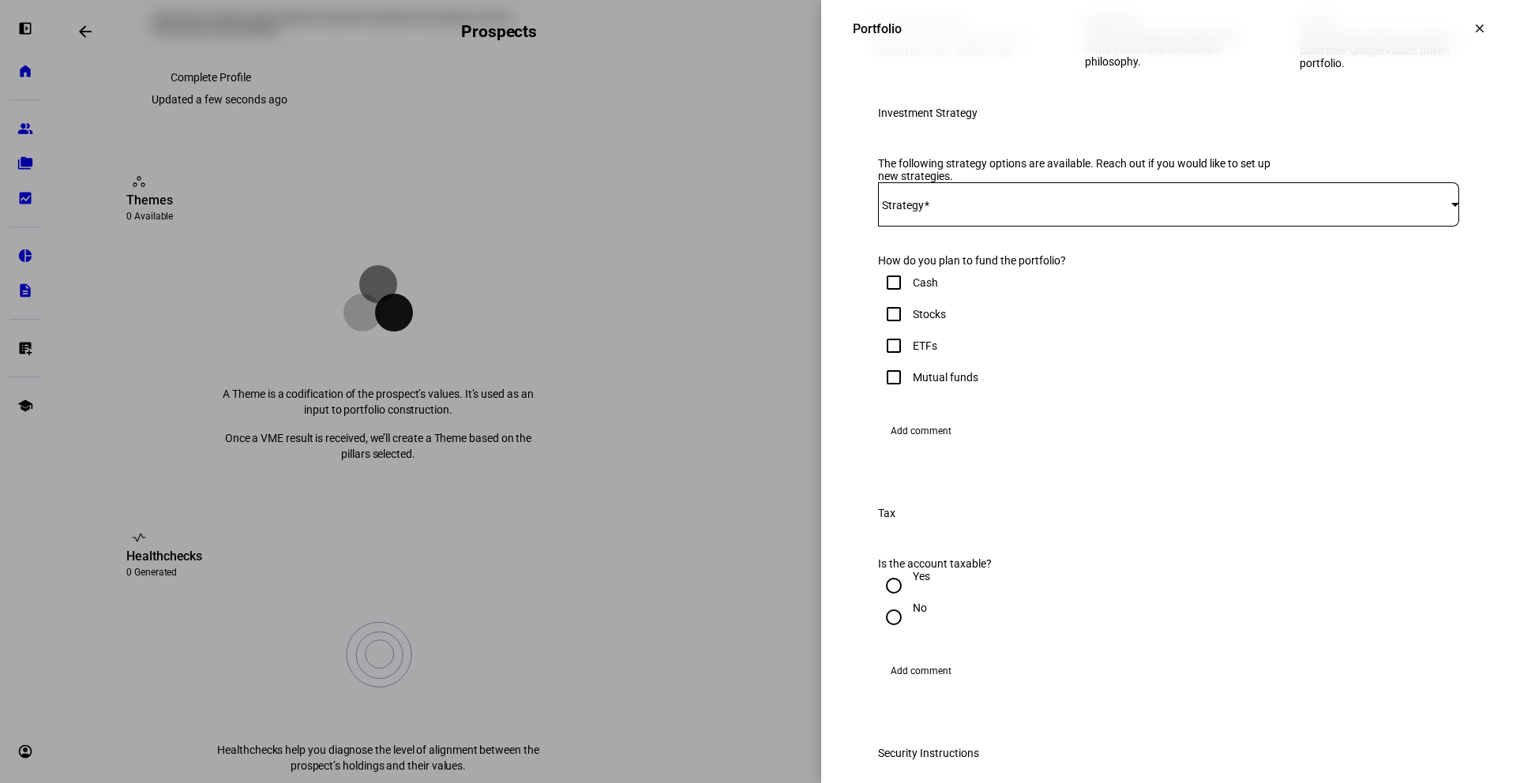
click at [934, 227] on div at bounding box center [1168, 204] width 581 height 44
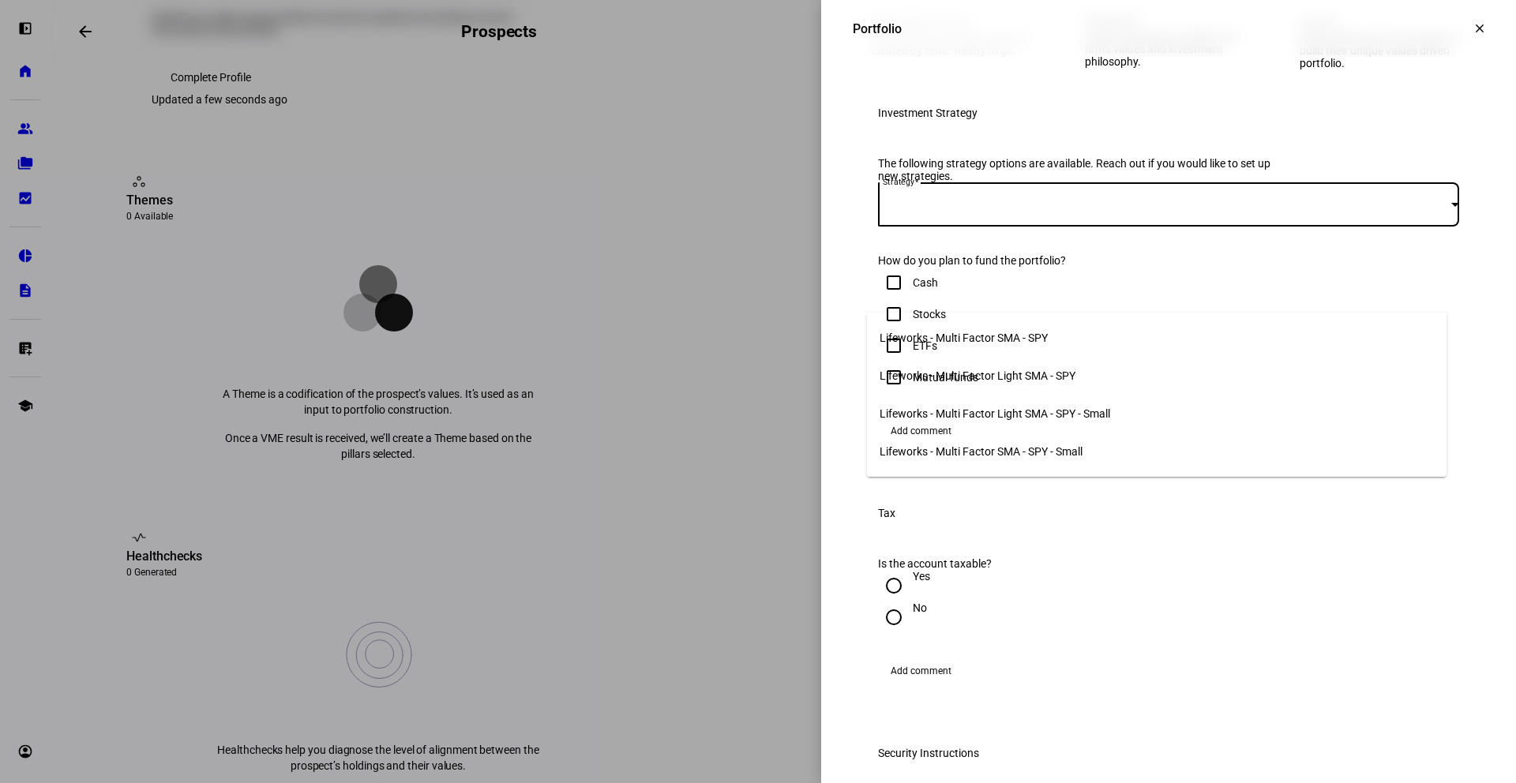
click at [952, 336] on span "Lifeworks - Multi Factor SMA - SPY" at bounding box center [964, 338] width 168 height 13
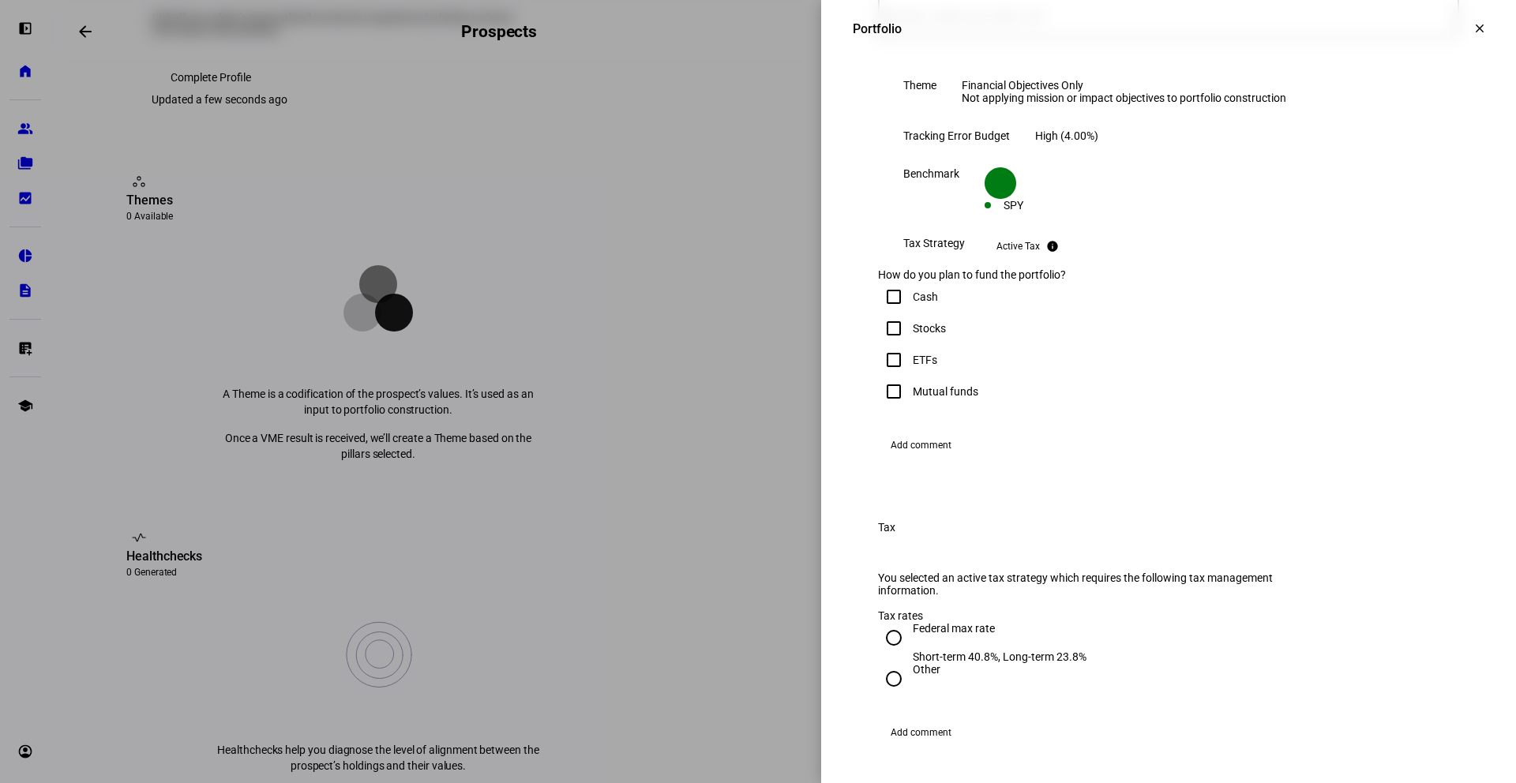
scroll to position [425, 0]
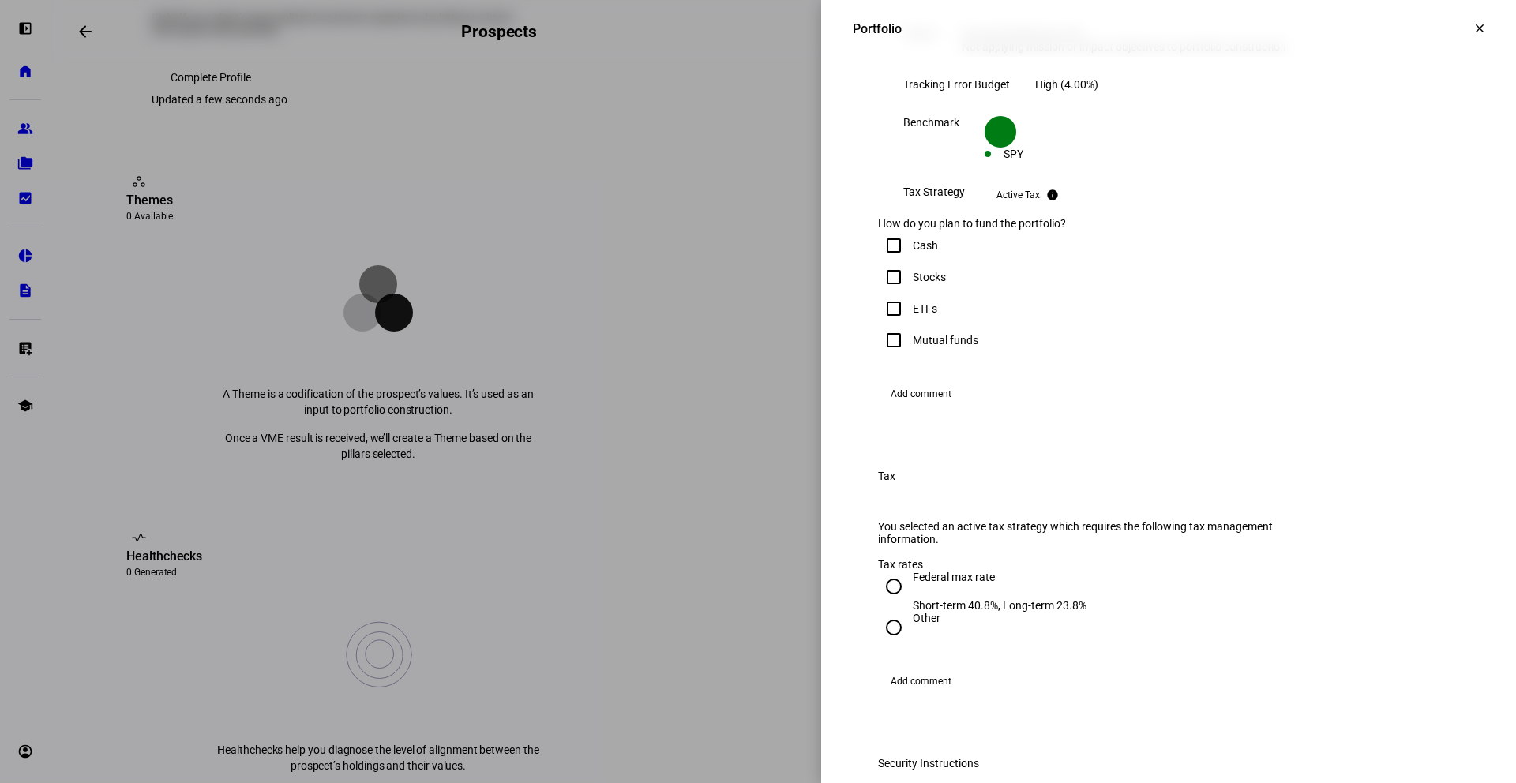
click at [887, 293] on input "Stocks" at bounding box center [894, 277] width 32 height 32
checkbox input "true"
click at [881, 325] on input "ETFs" at bounding box center [894, 309] width 32 height 32
checkbox input "true"
click at [887, 356] on input "Mutual funds" at bounding box center [894, 341] width 32 height 32
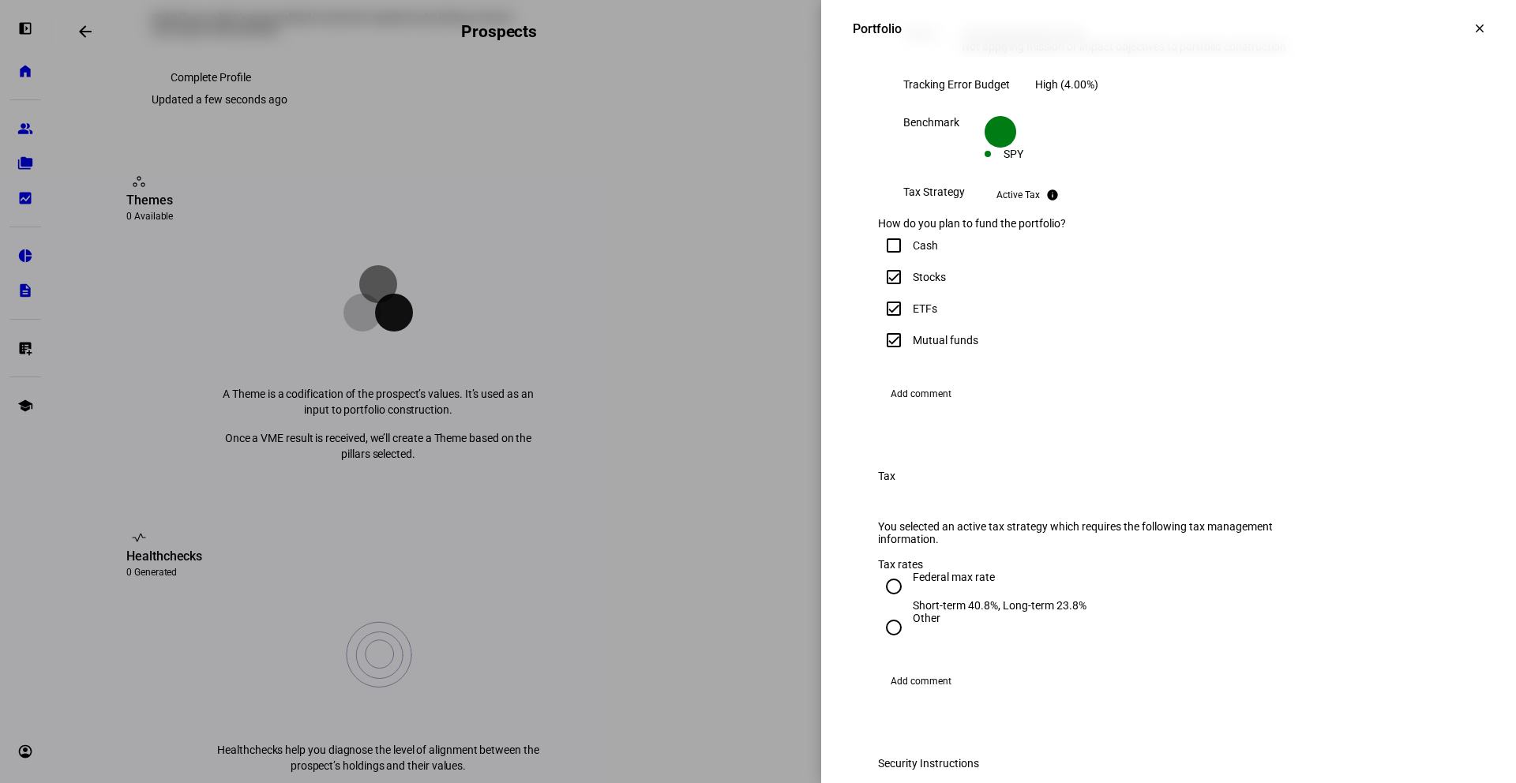
checkbox input "true"
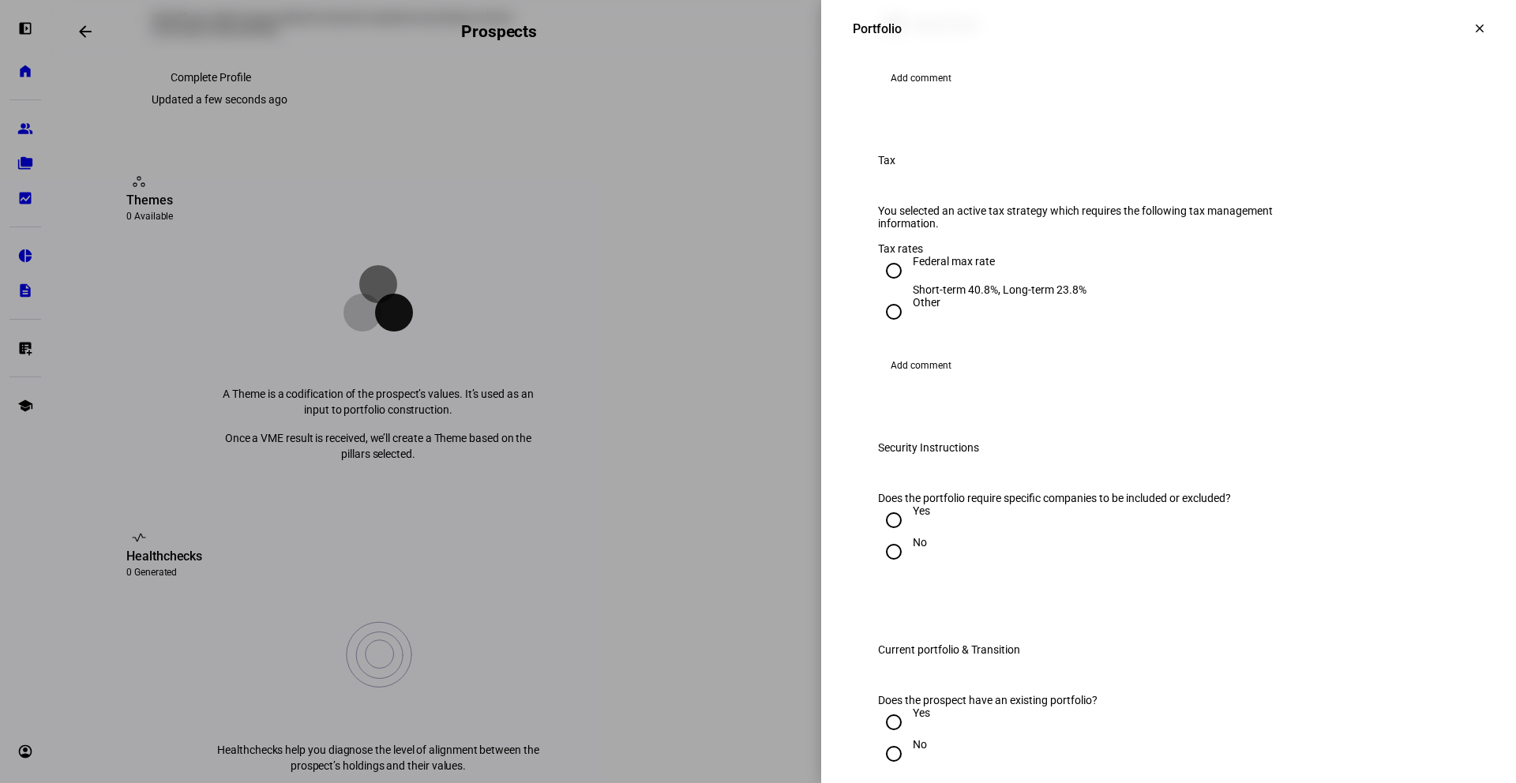
scroll to position [764, 0]
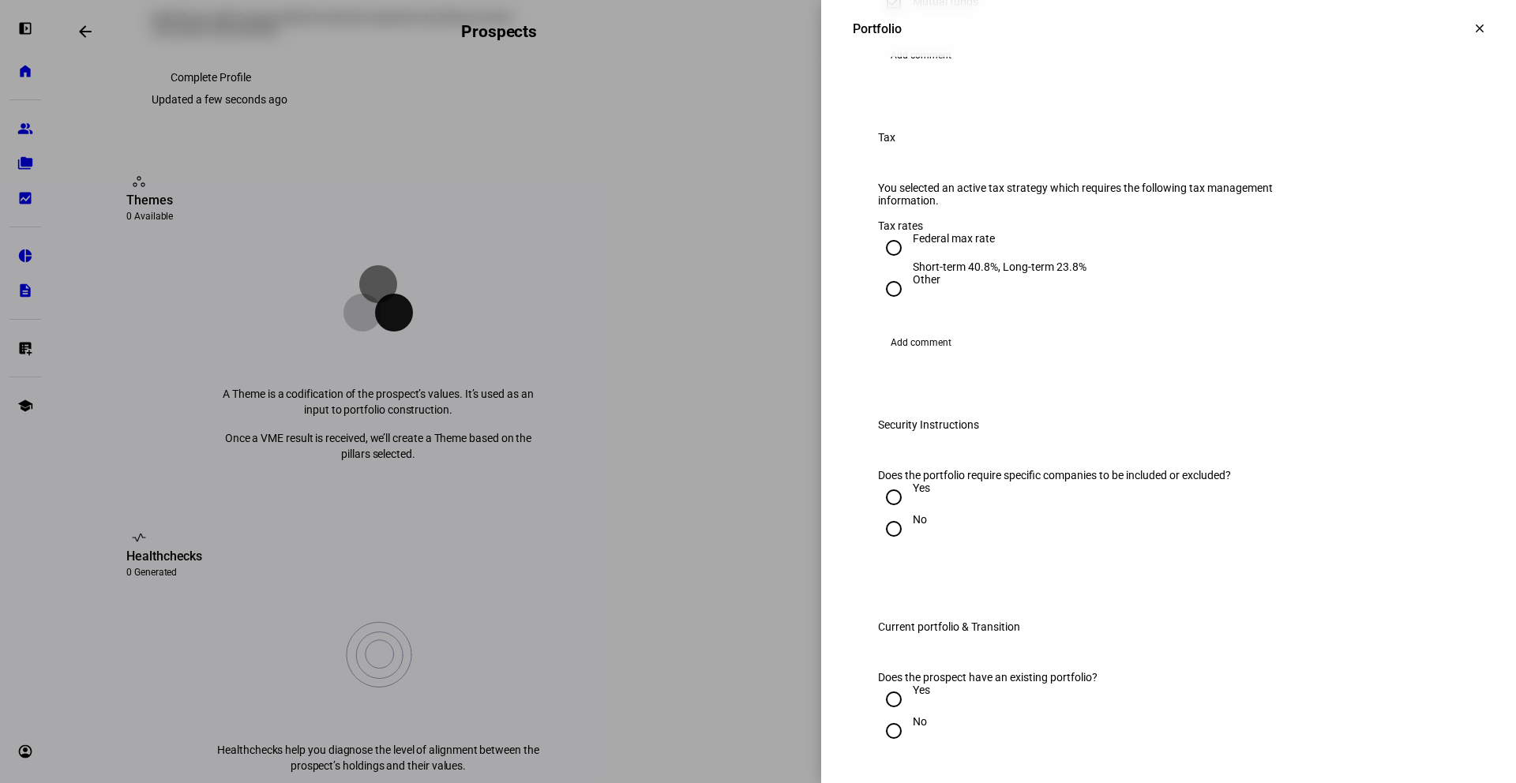
click at [898, 308] on div at bounding box center [894, 289] width 38 height 38
radio input "true"
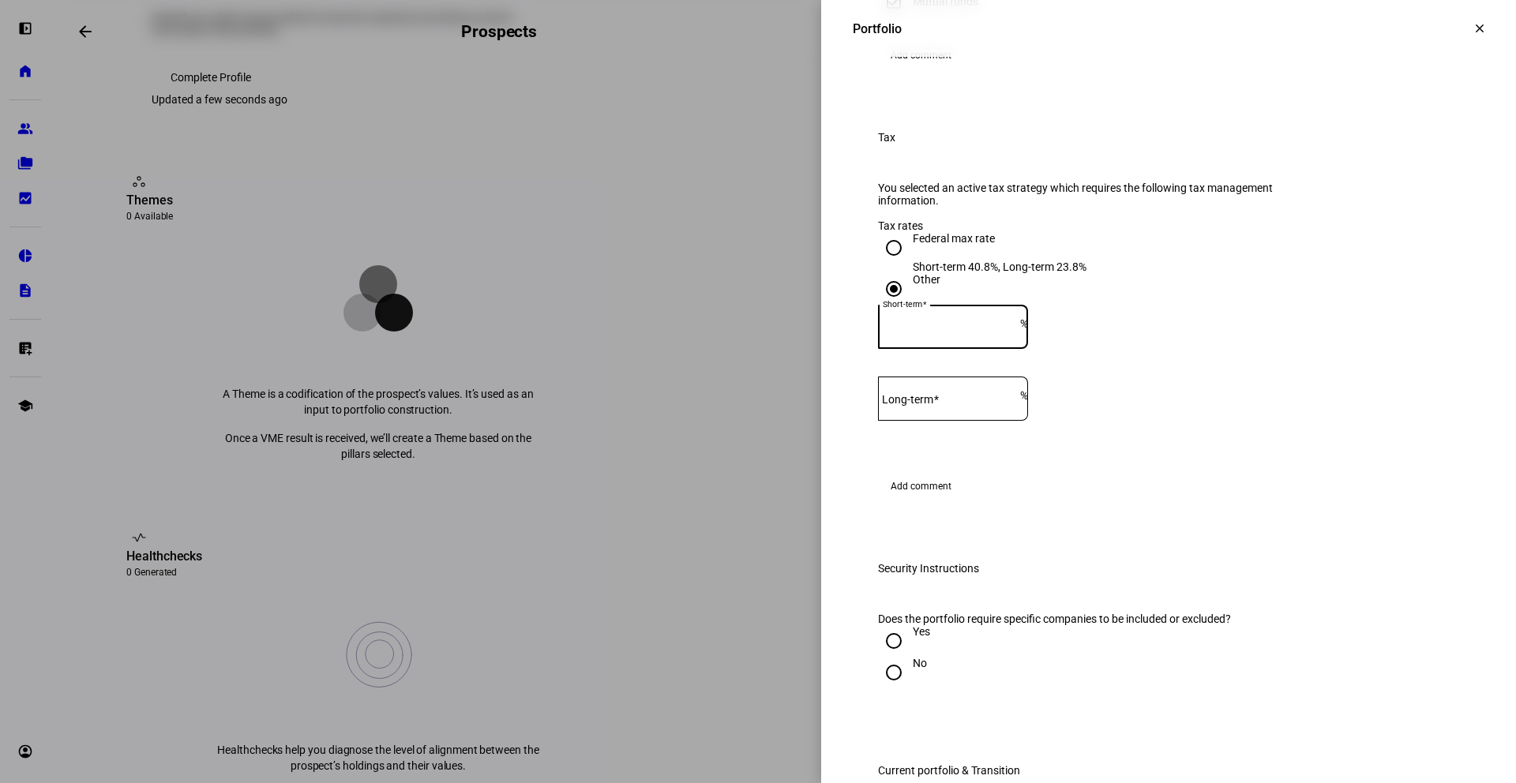
click at [1010, 330] on input "Short-term" at bounding box center [949, 323] width 142 height 13
click at [1020, 330] on input "1" at bounding box center [949, 323] width 142 height 13
type input "2"
click at [1020, 330] on input "2" at bounding box center [949, 323] width 142 height 13
click at [1007, 330] on input "2" at bounding box center [949, 323] width 142 height 13
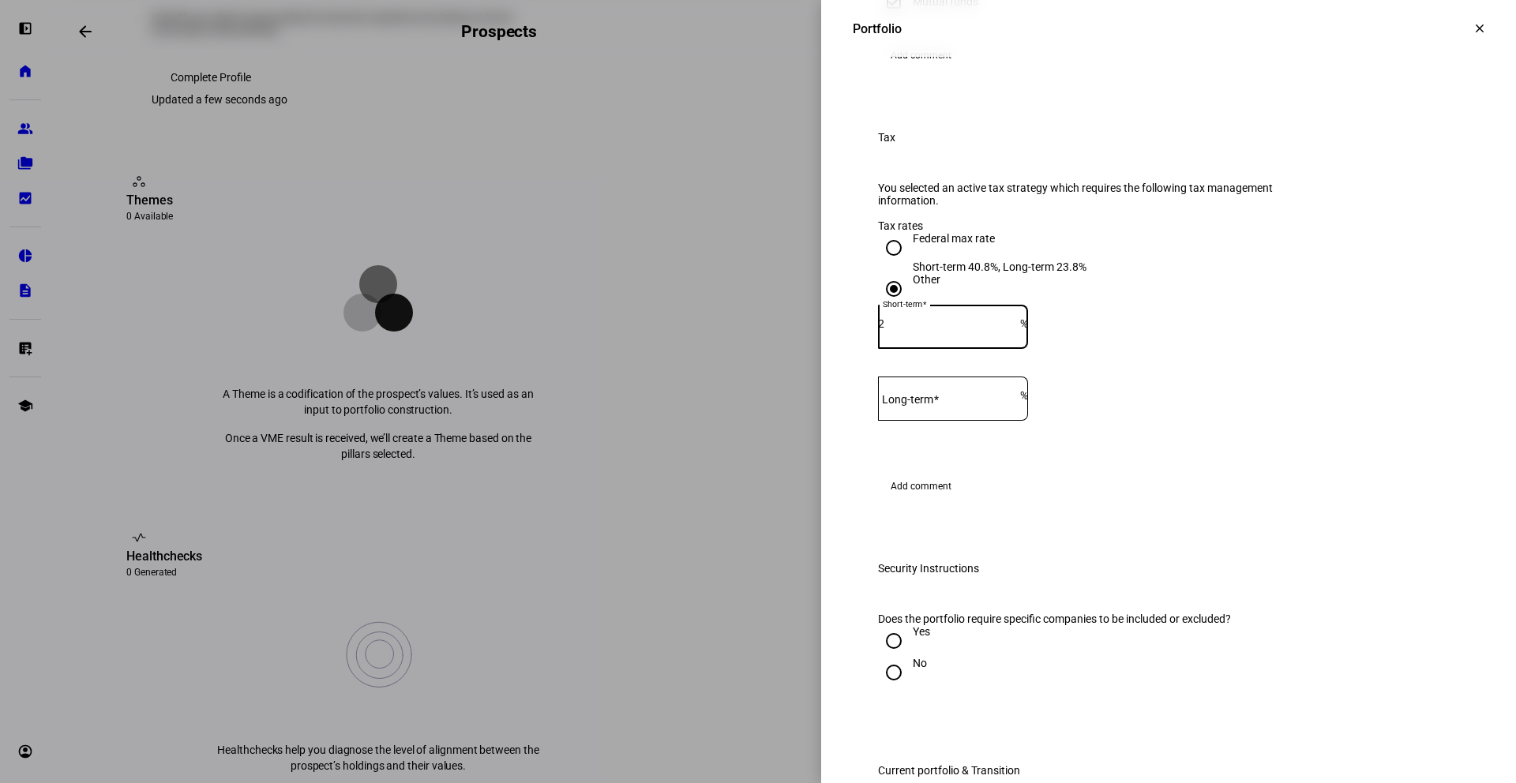
click at [1007, 330] on input "2" at bounding box center [949, 323] width 142 height 13
type input "24"
type input "15"
click at [934, 402] on input "15" at bounding box center [949, 395] width 142 height 13
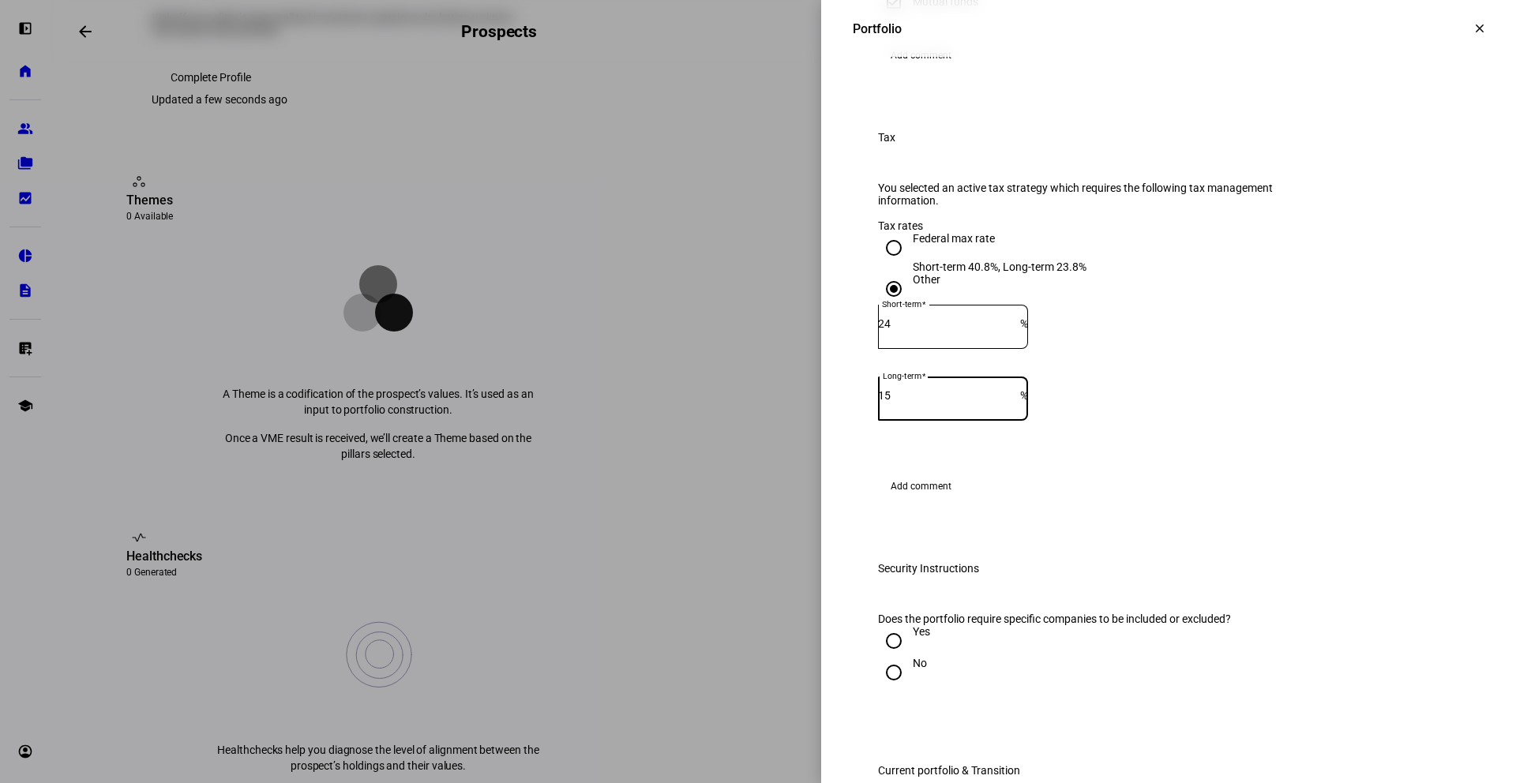
type input "1"
type input "24"
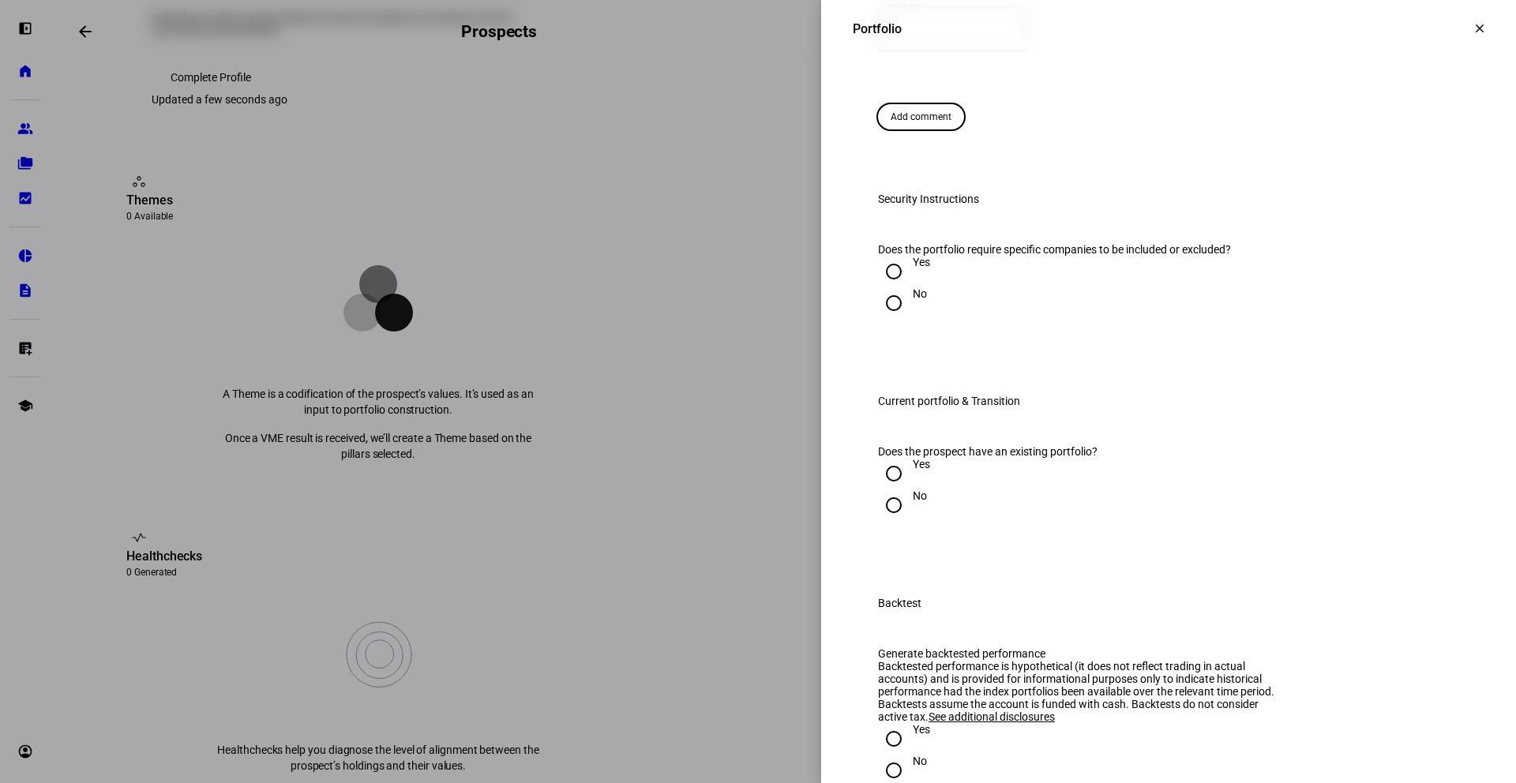
scroll to position [1138, 0]
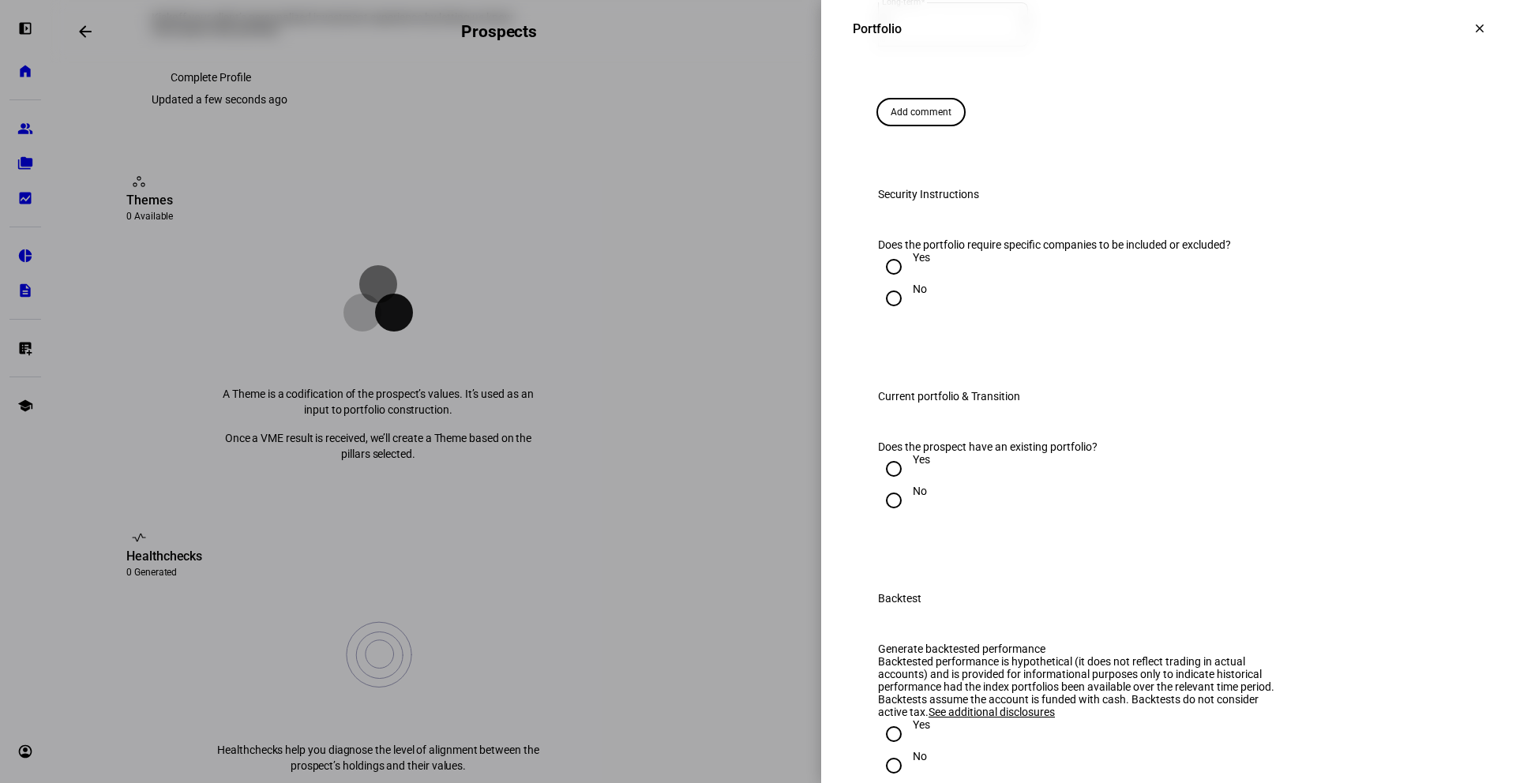
click at [885, 314] on input "No" at bounding box center [894, 299] width 32 height 32
radio input "true"
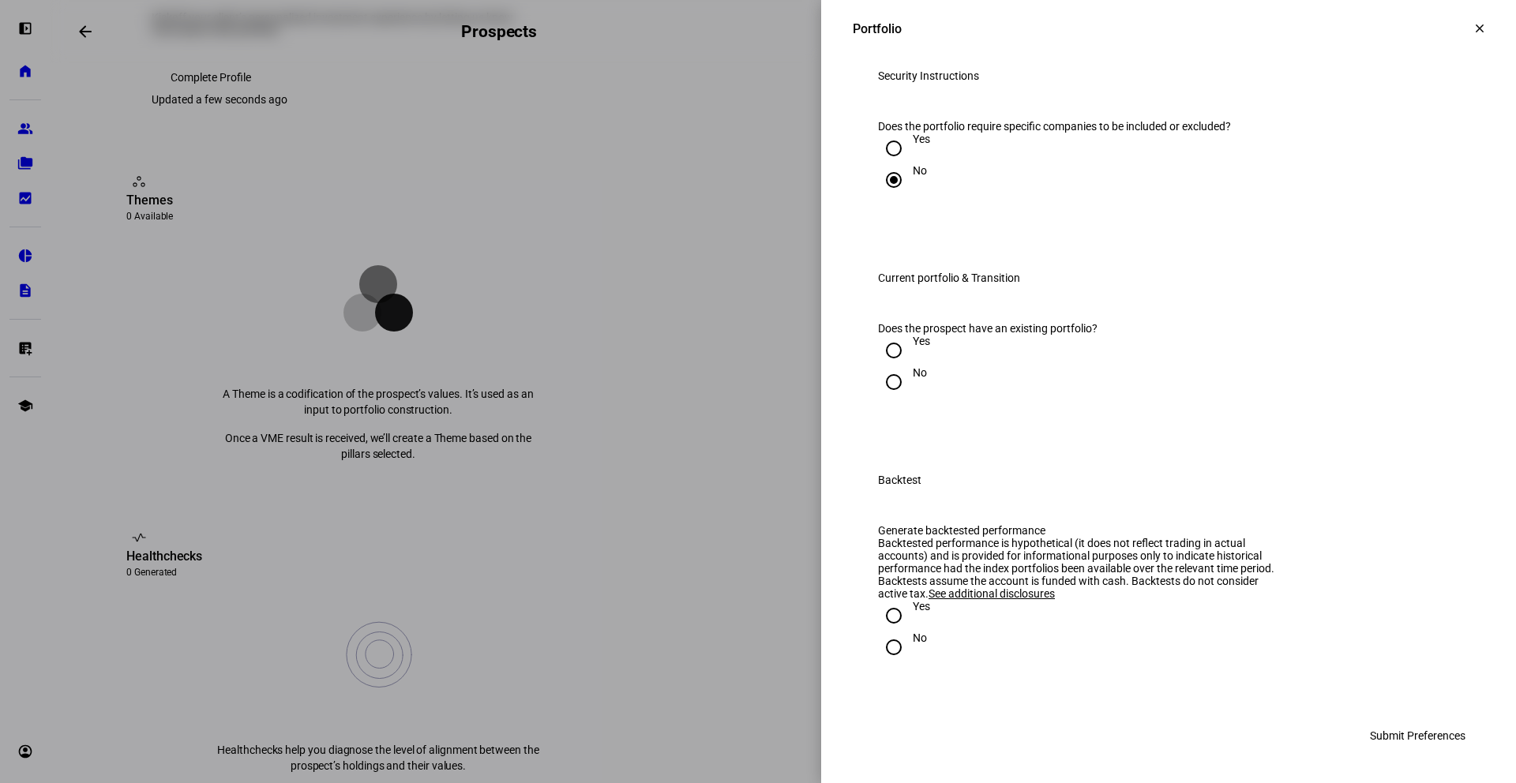
scroll to position [1271, 0]
click at [881, 366] on input "Yes" at bounding box center [894, 351] width 32 height 32
radio input "true"
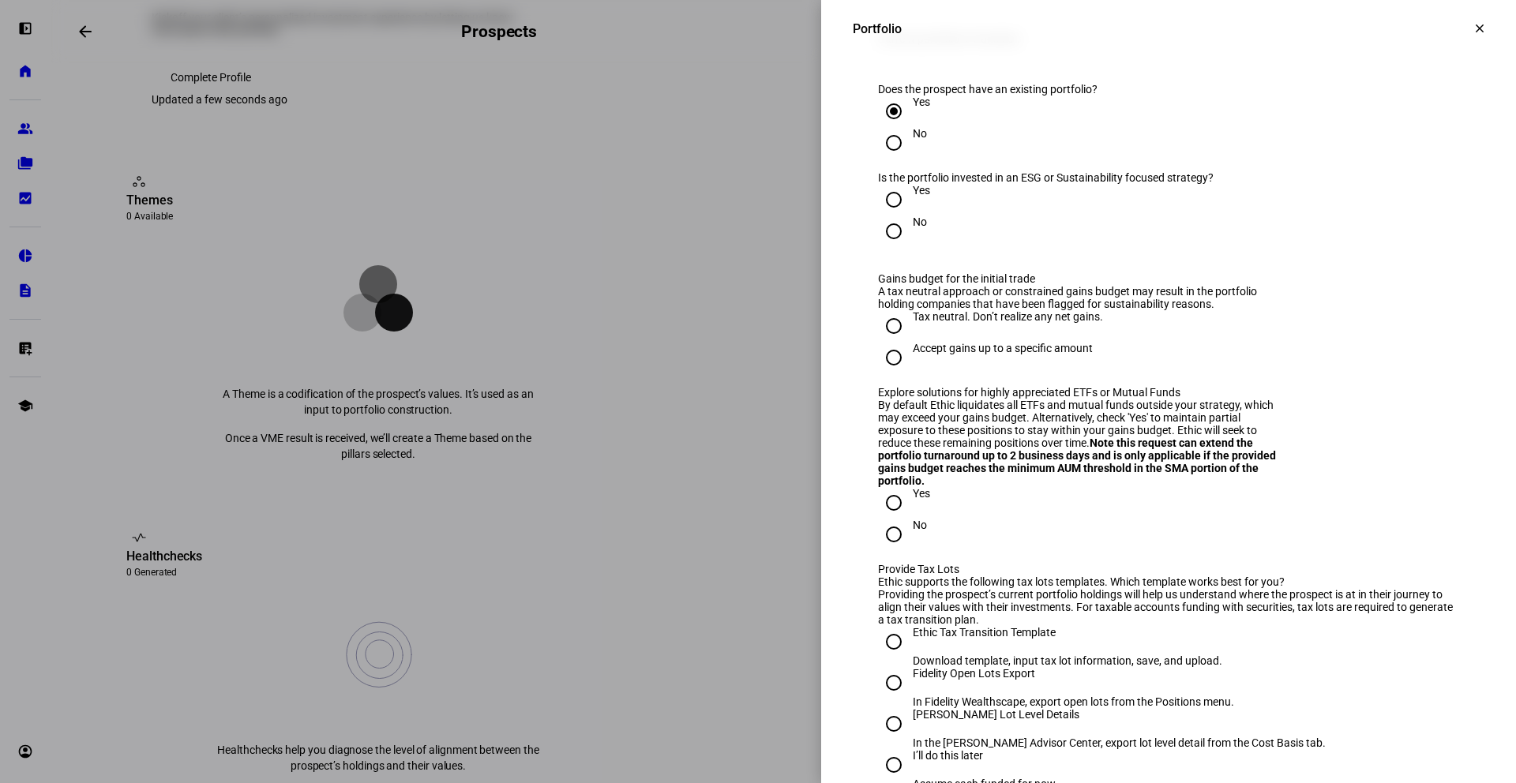
scroll to position [1500, 0]
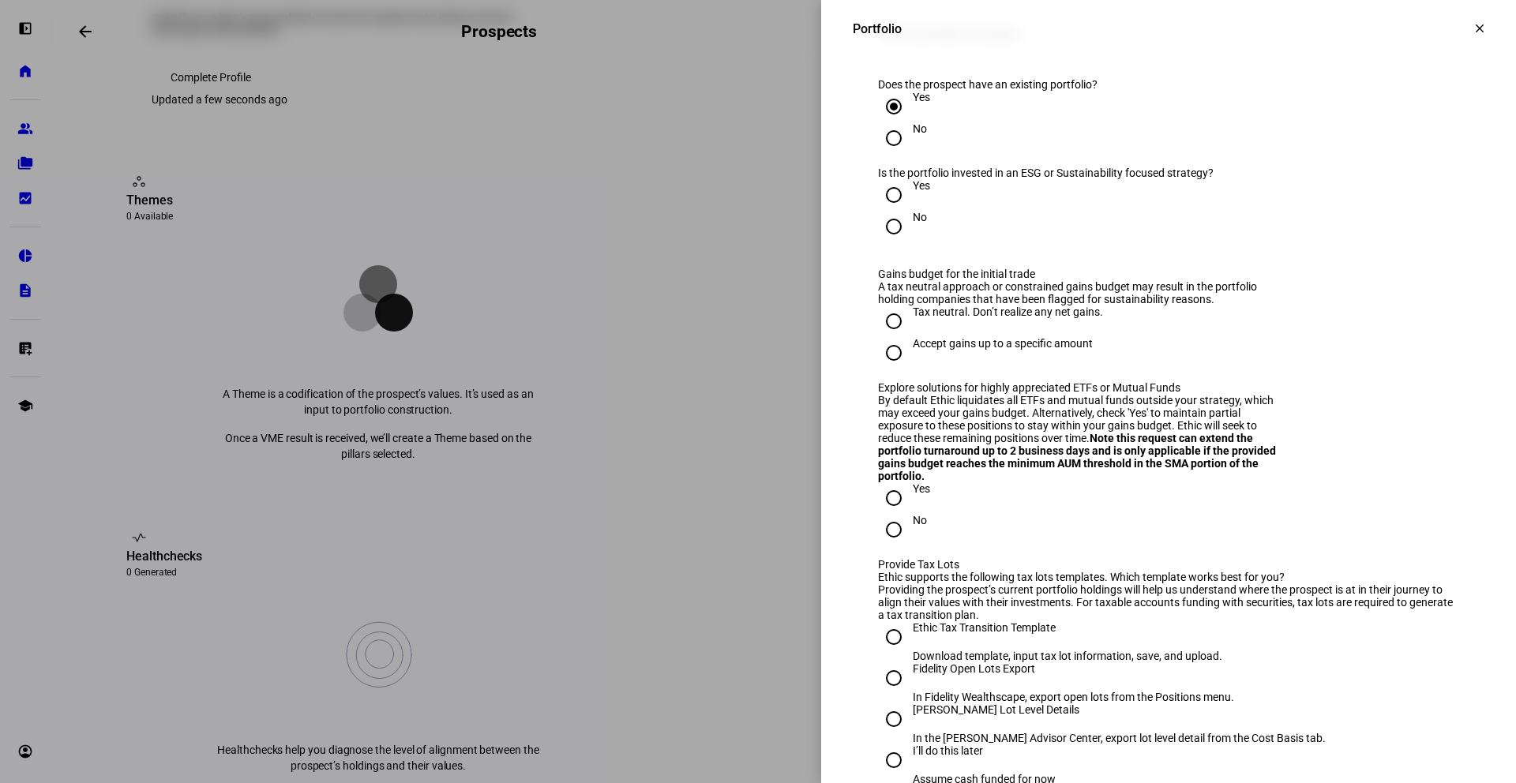
click at [887, 242] on input "No" at bounding box center [894, 227] width 32 height 32
radio input "true"
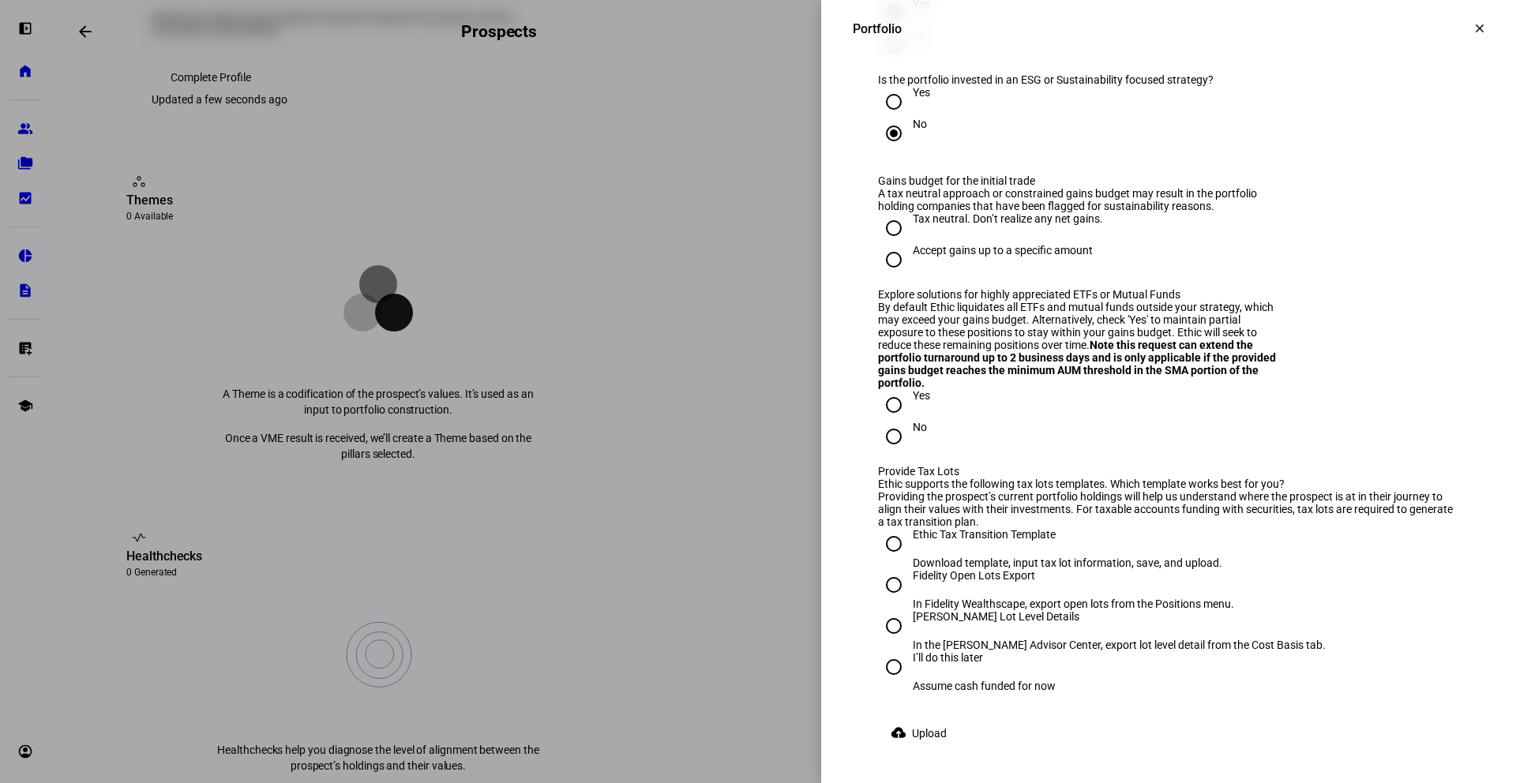
scroll to position [1601, 0]
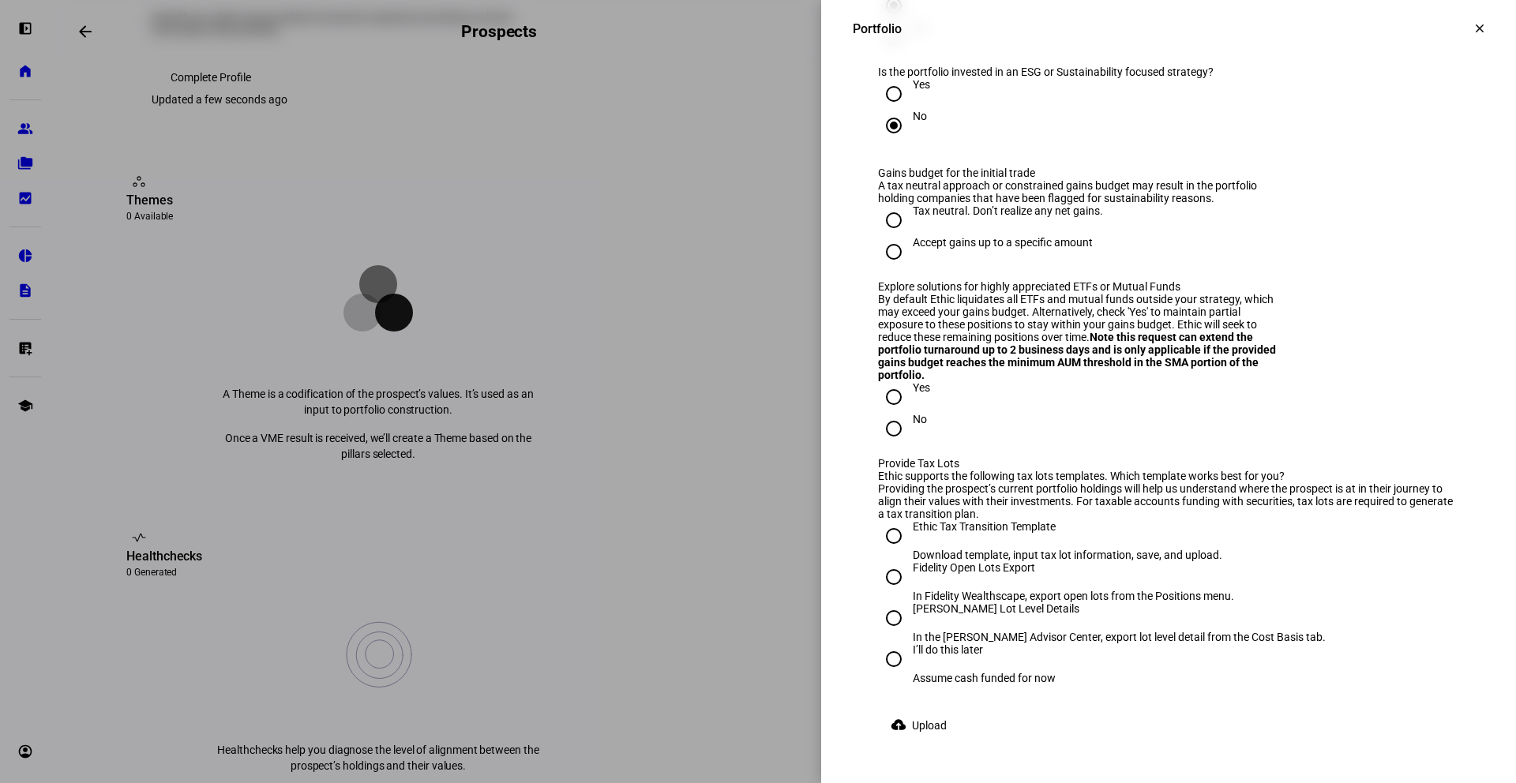
click at [885, 236] on input "Tax neutral. Don’t realize any net gains." at bounding box center [894, 221] width 32 height 32
radio input "true"
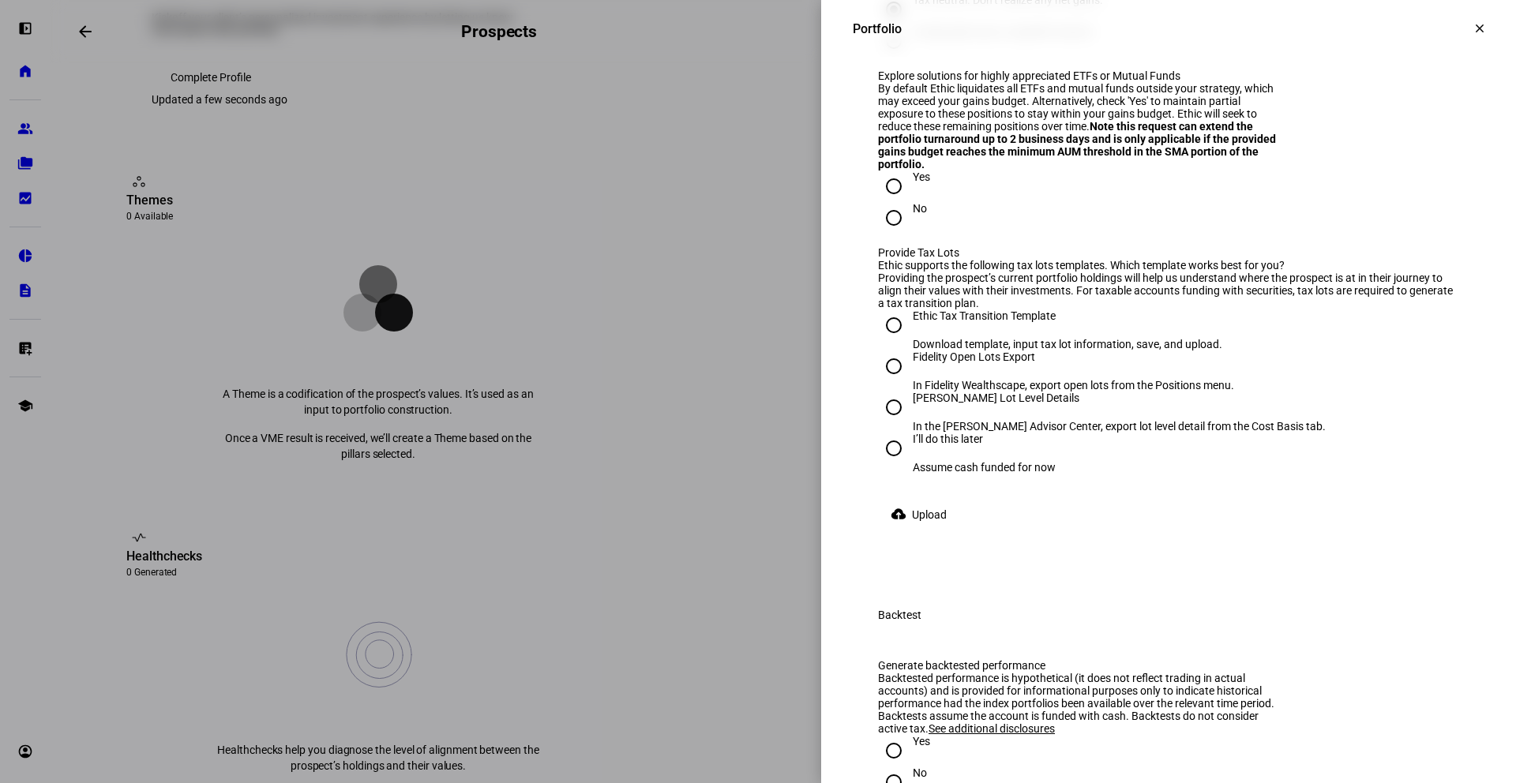
scroll to position [1821, 0]
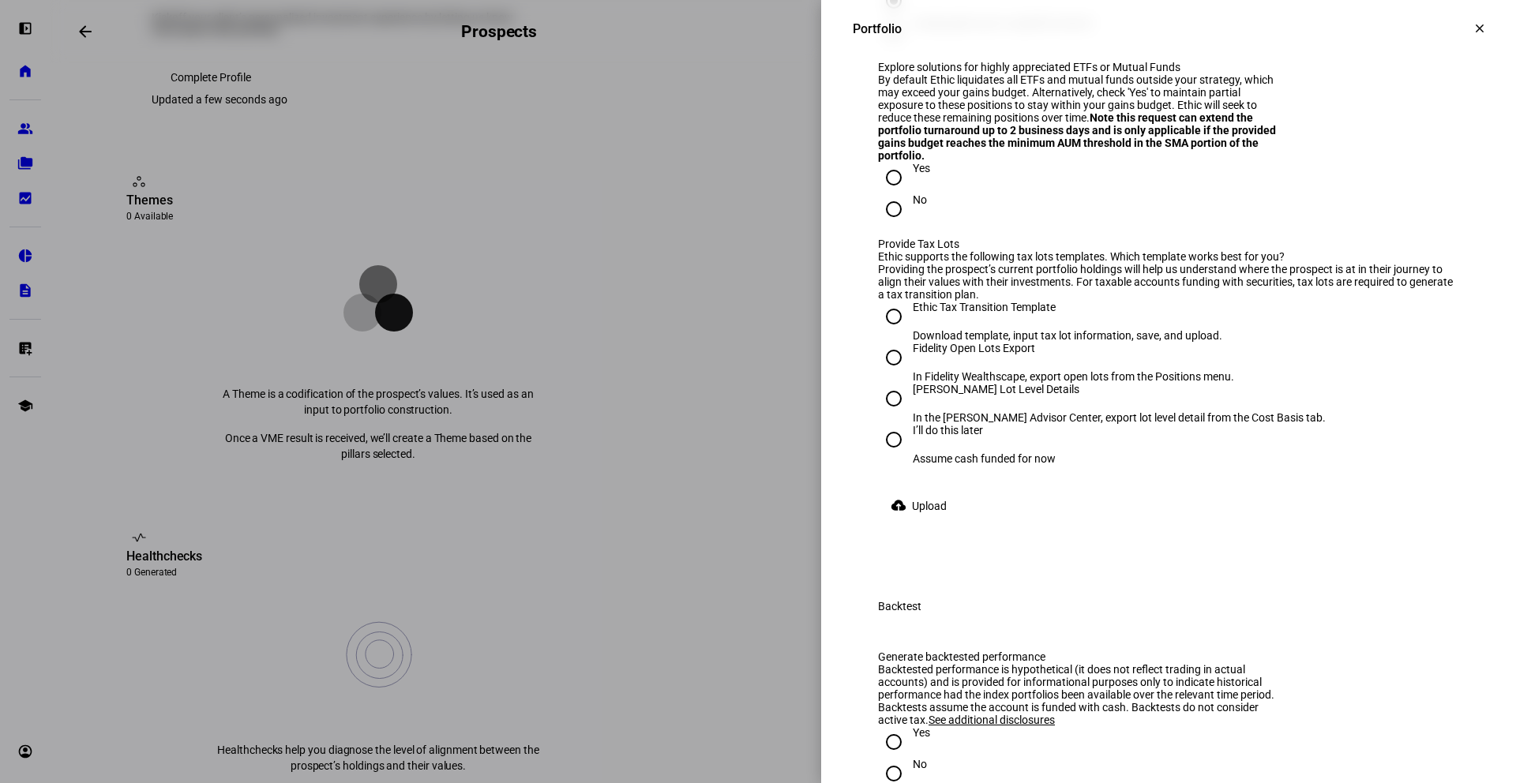
click at [891, 193] on input "Yes" at bounding box center [894, 178] width 32 height 32
radio input "true"
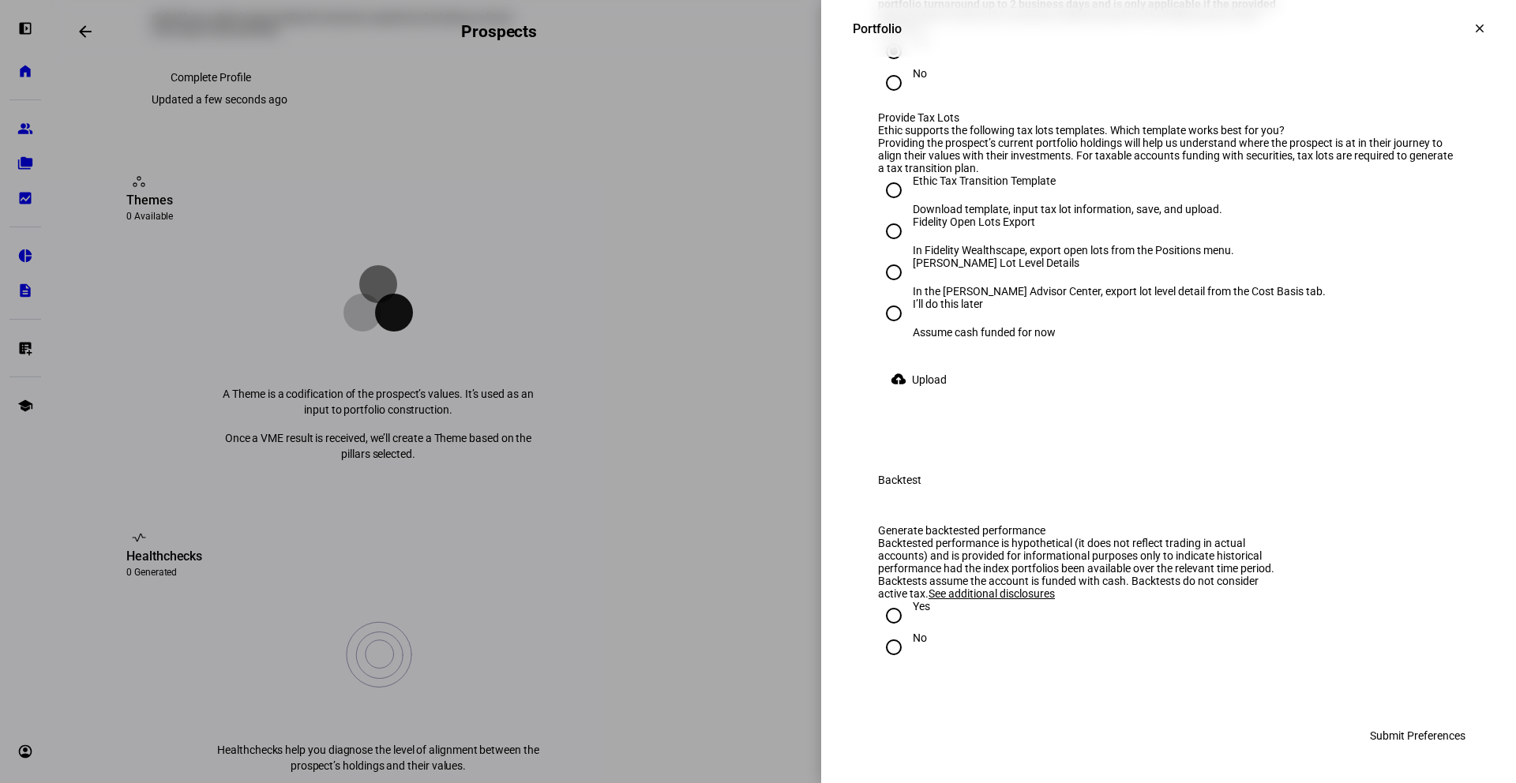
scroll to position [2034, 0]
click at [896, 209] on div at bounding box center [894, 190] width 38 height 38
radio input "true"
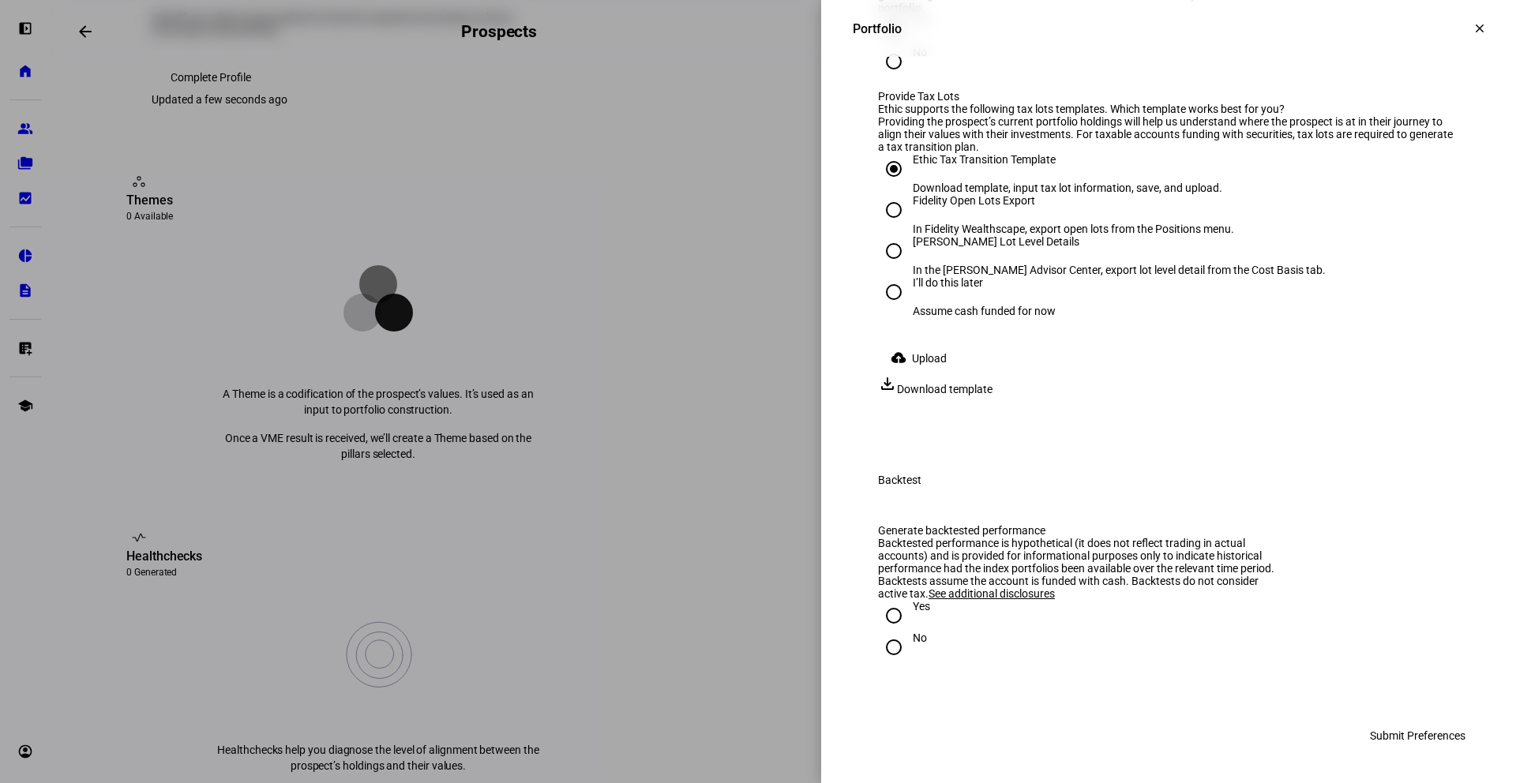
scroll to position [2118, 0]
click at [922, 374] on span "Upload" at bounding box center [929, 359] width 35 height 32
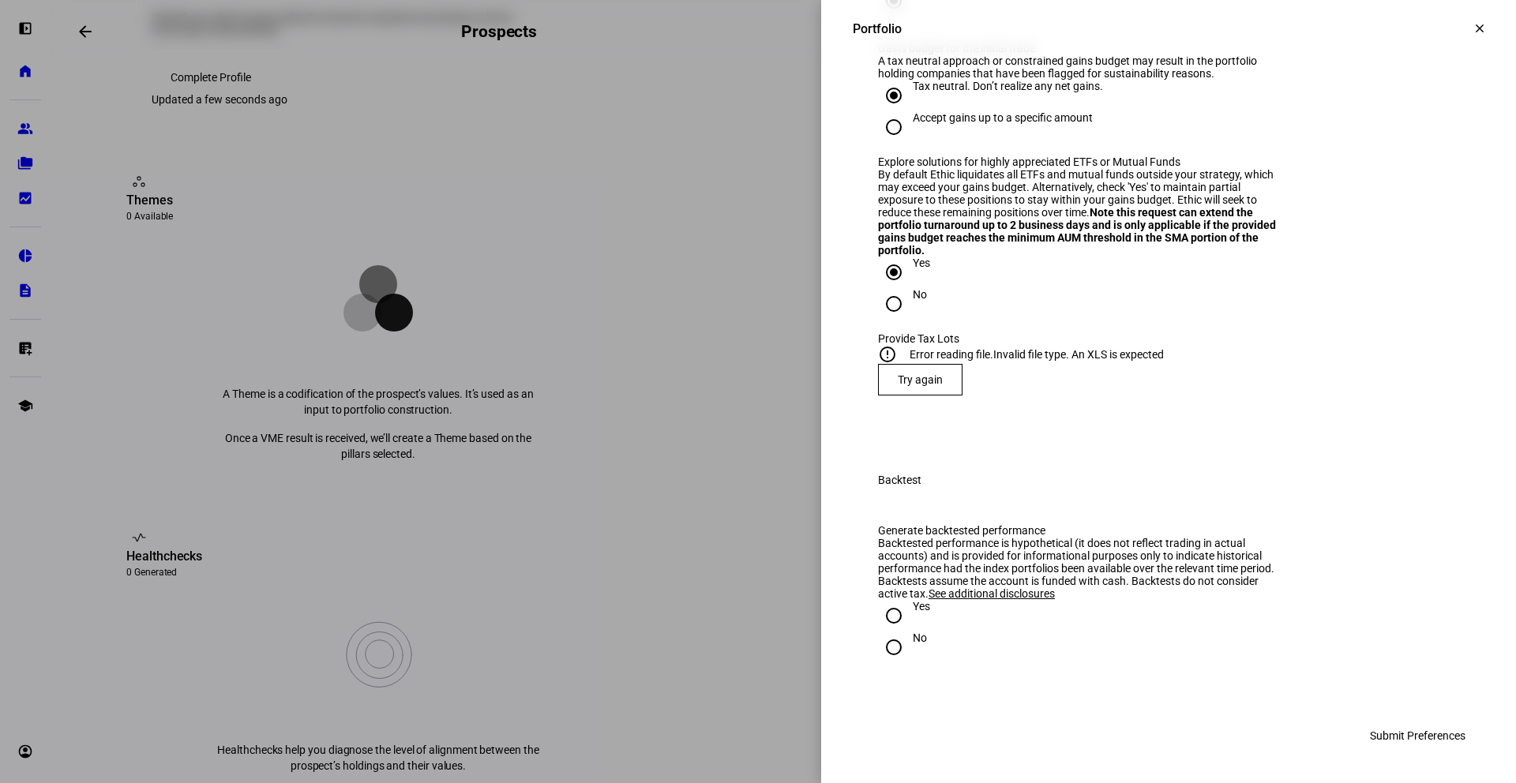
click at [902, 367] on span at bounding box center [920, 380] width 83 height 38
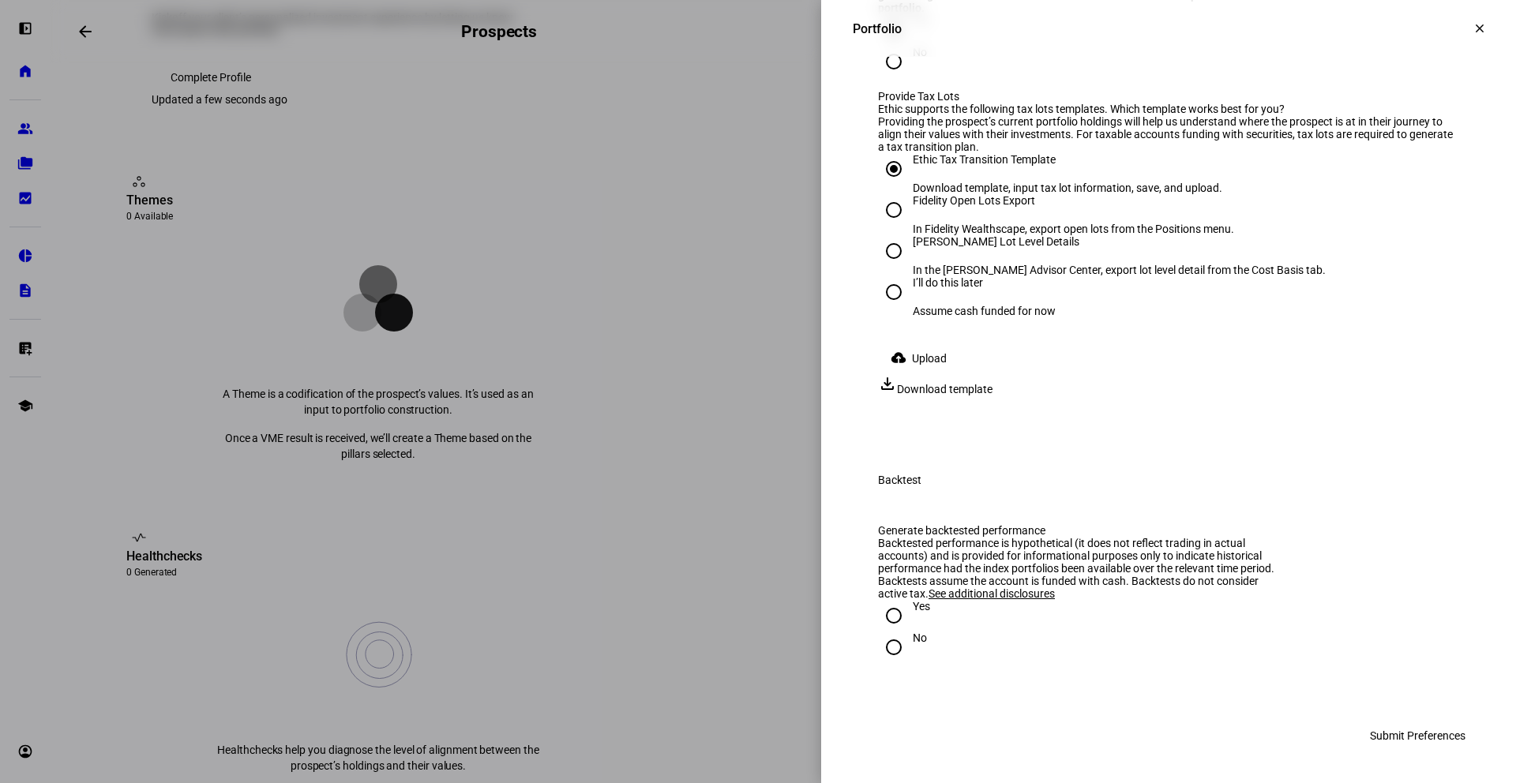
click at [930, 374] on span "Upload" at bounding box center [929, 359] width 35 height 32
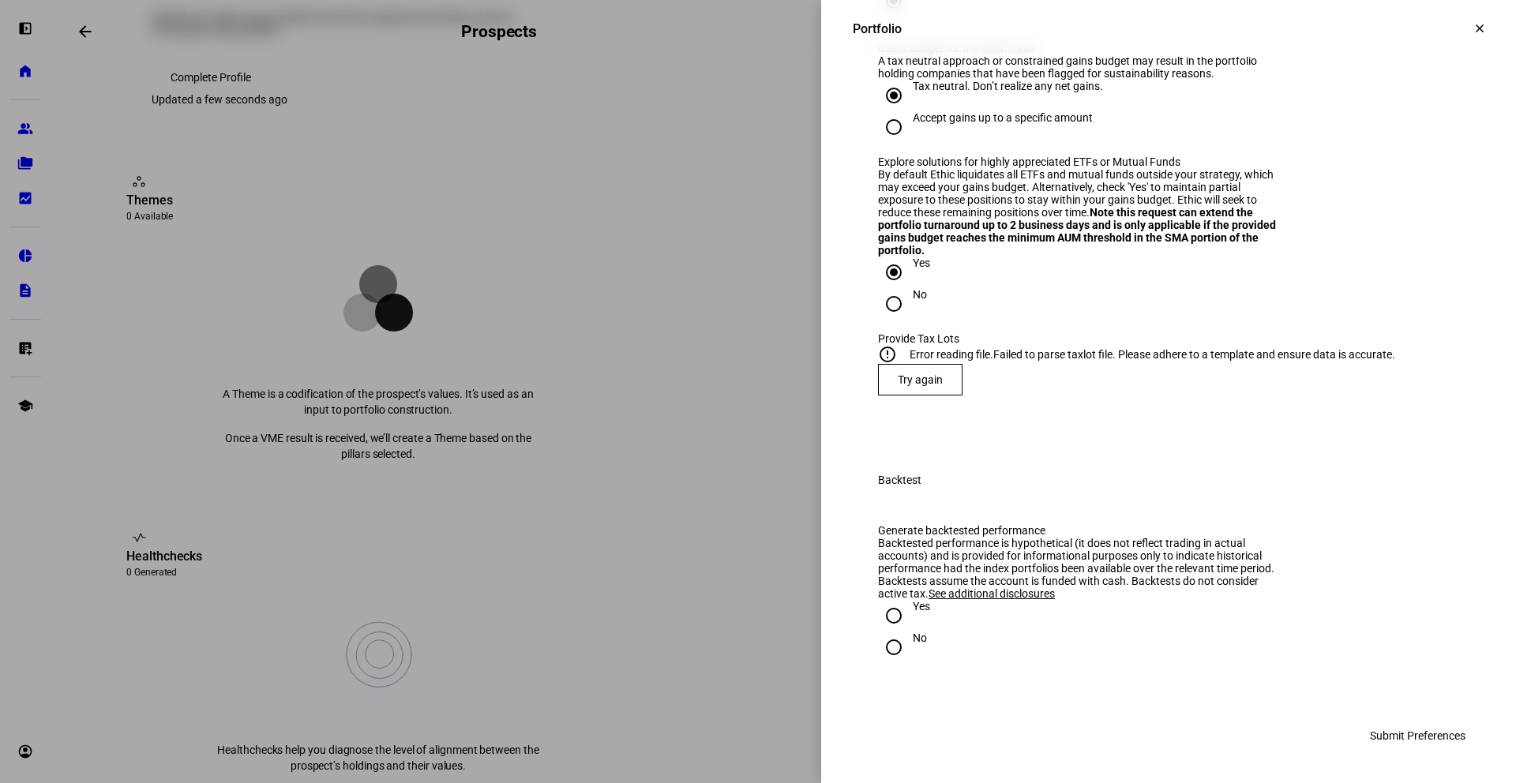
click at [935, 362] on span at bounding box center [920, 380] width 83 height 38
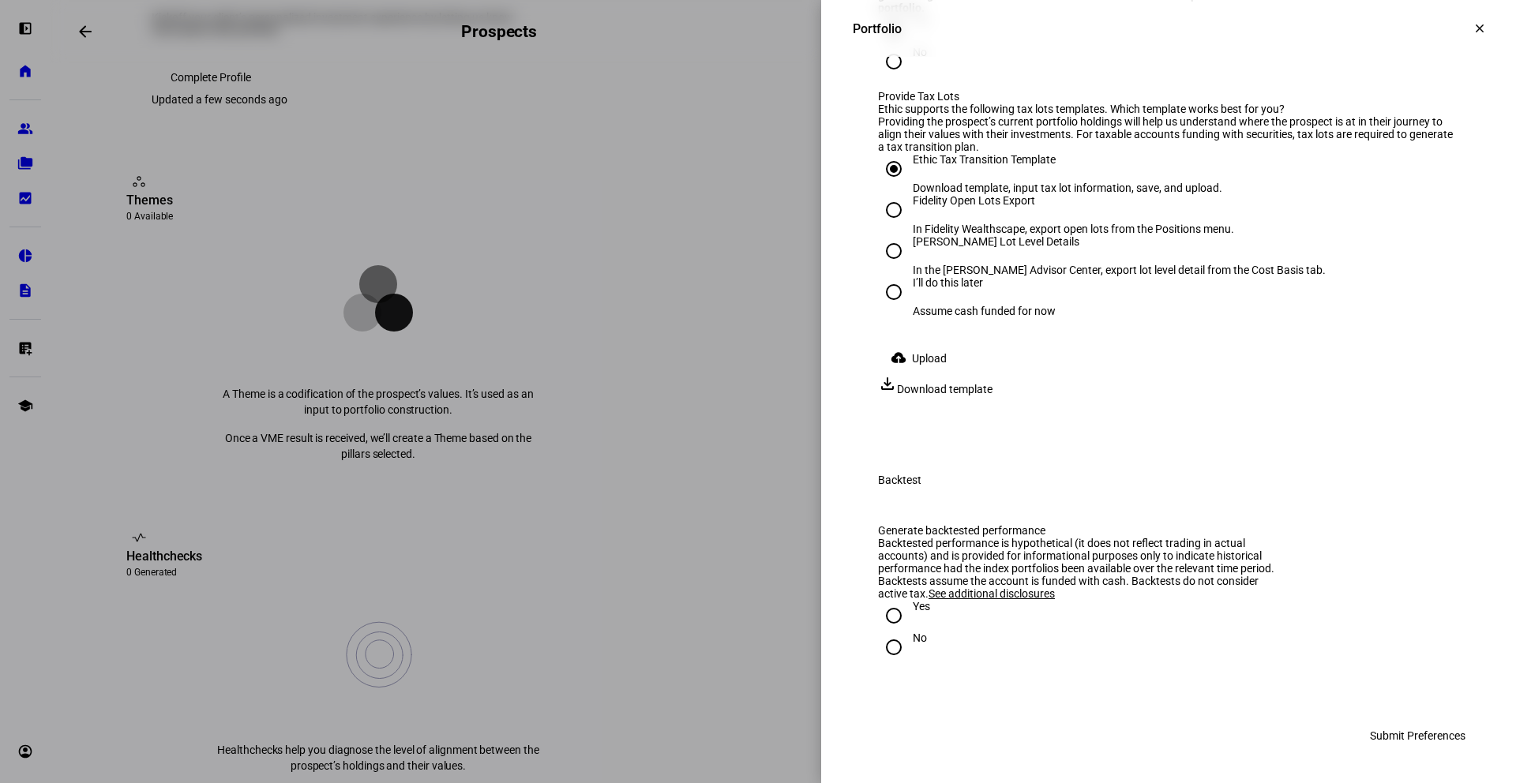
click at [929, 248] on div "[PERSON_NAME] Lot Level Details" at bounding box center [1119, 241] width 413 height 13
click at [910, 267] on input "[PERSON_NAME] Lot Level Details In the [PERSON_NAME] Advisor Center, export lot…" at bounding box center [894, 251] width 32 height 32
radio input "true"
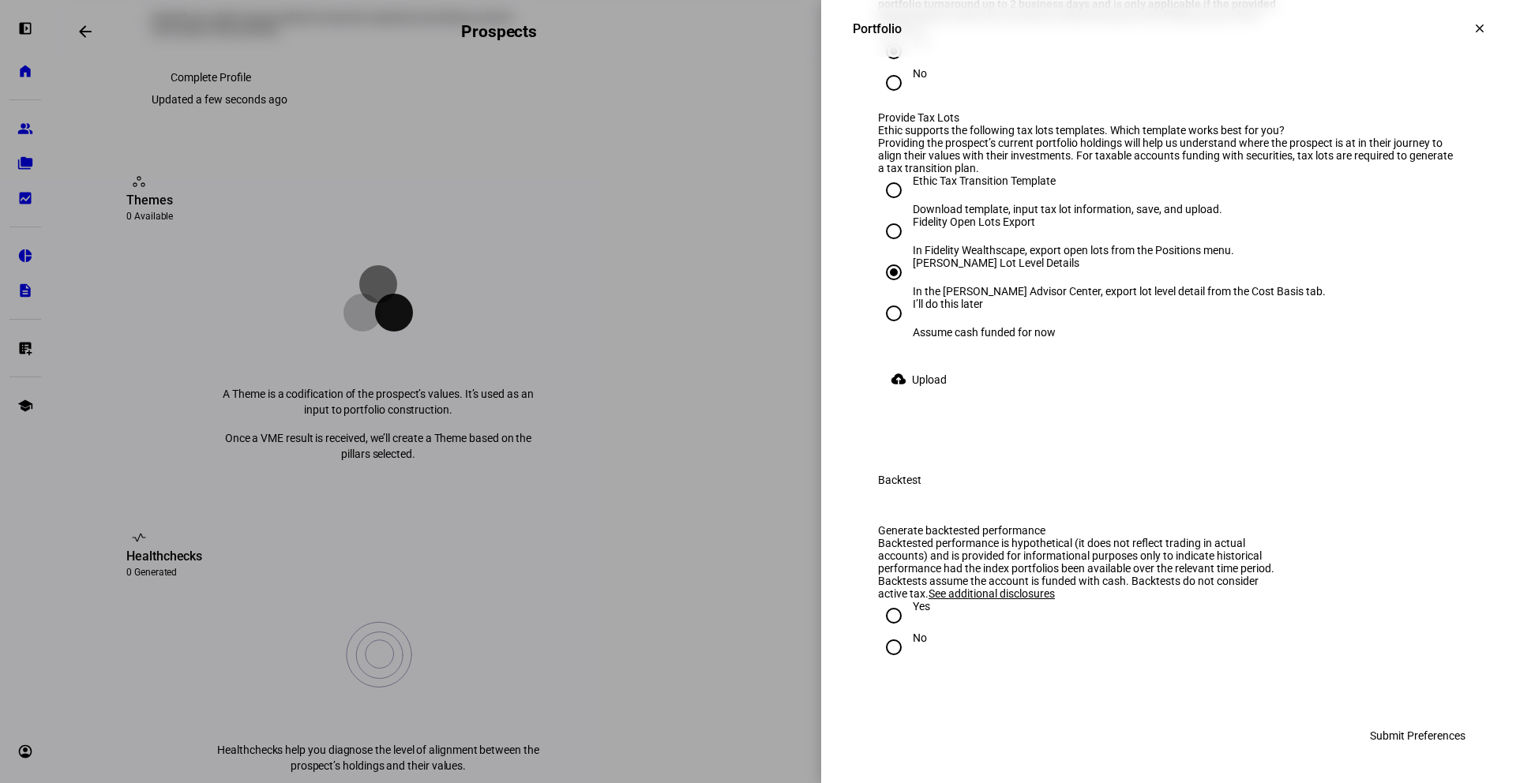
click at [931, 228] on div "Fidelity Open Lots Export" at bounding box center [1073, 222] width 321 height 13
click at [910, 247] on input "Fidelity Open Lots Export In Fidelity Wealthscape, export open lots from the Po…" at bounding box center [894, 232] width 32 height 32
radio input "true"
click at [935, 396] on span "Upload" at bounding box center [929, 380] width 35 height 32
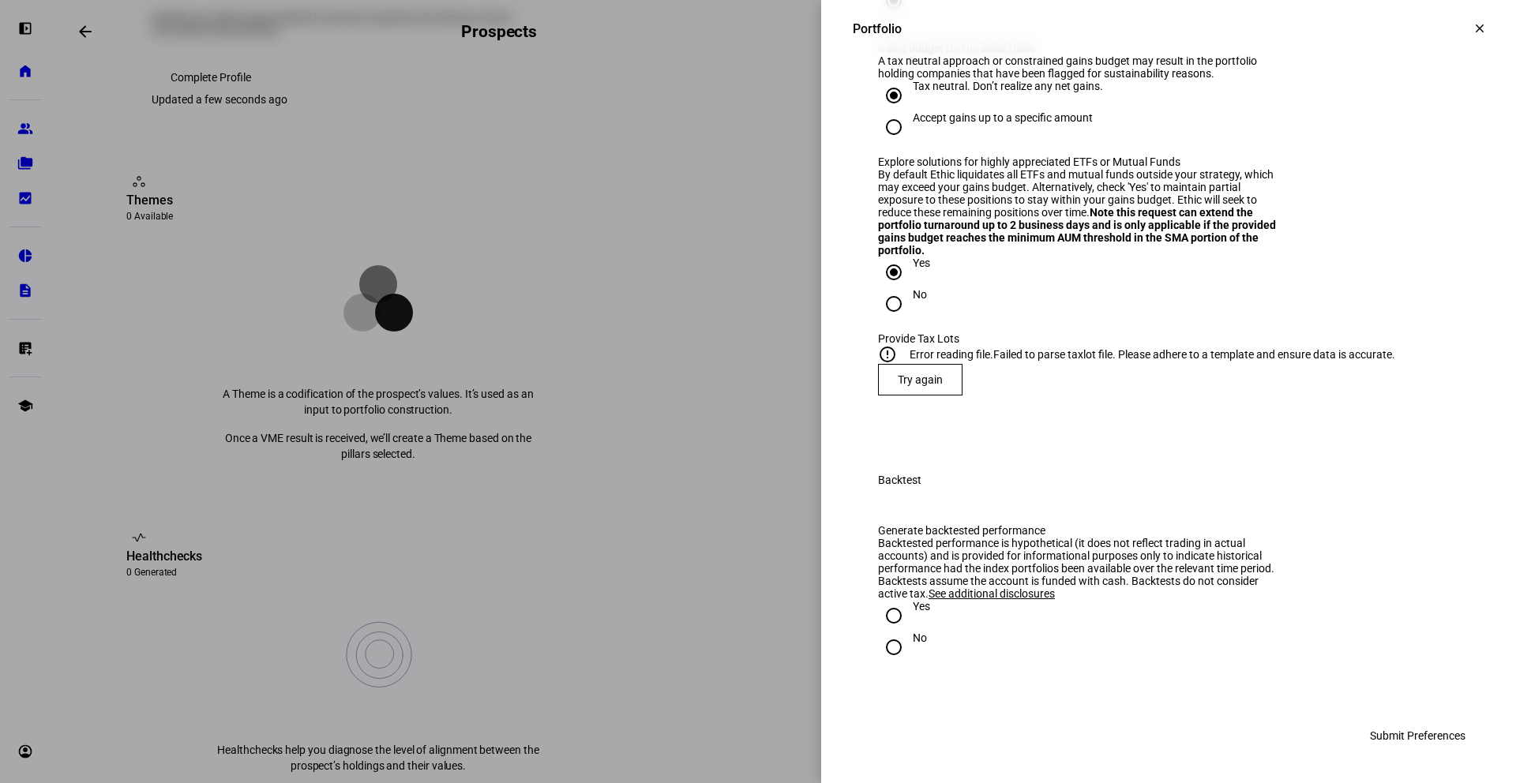
click at [919, 374] on span "Try again" at bounding box center [920, 380] width 45 height 13
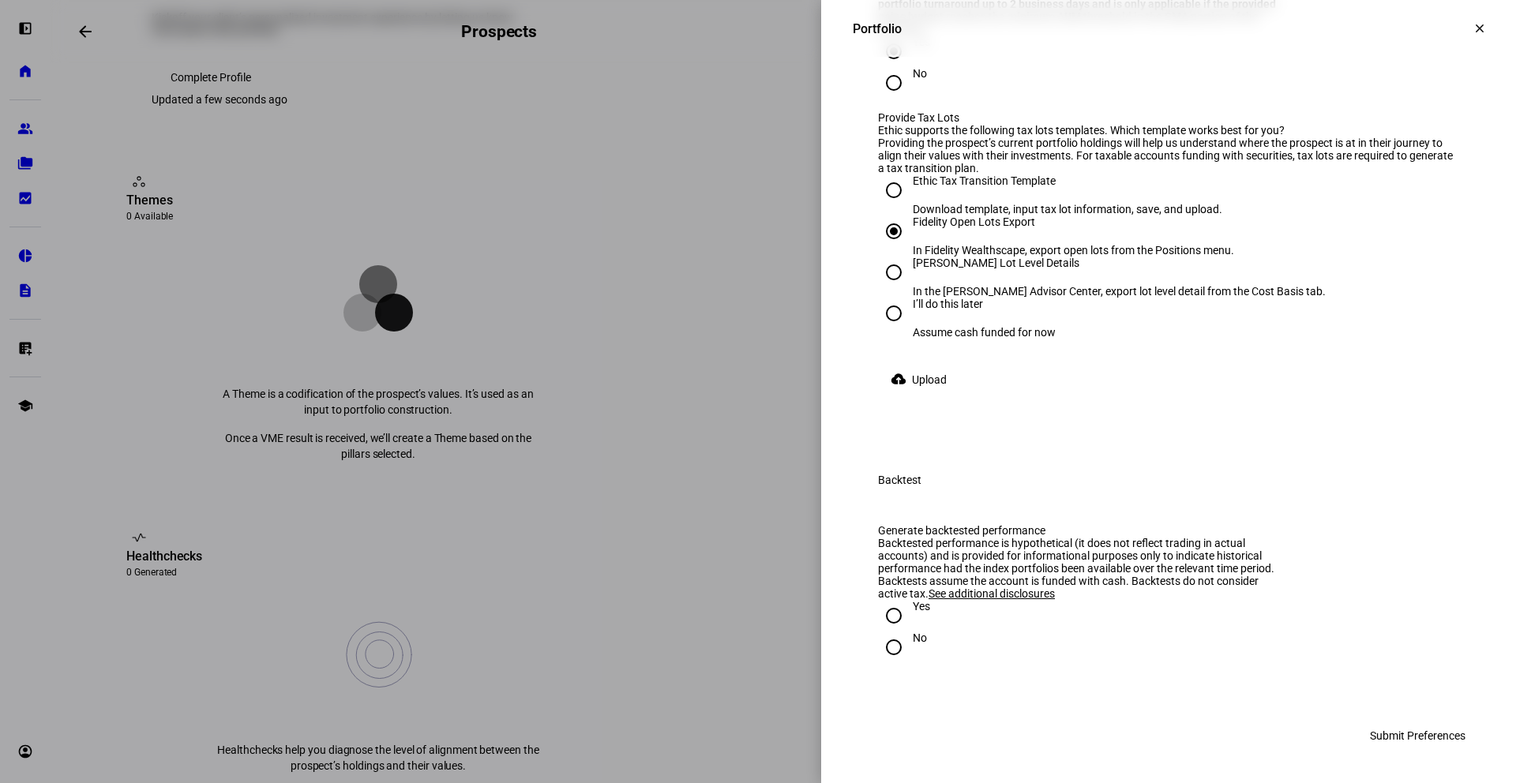
click at [937, 396] on span "Upload" at bounding box center [929, 380] width 35 height 32
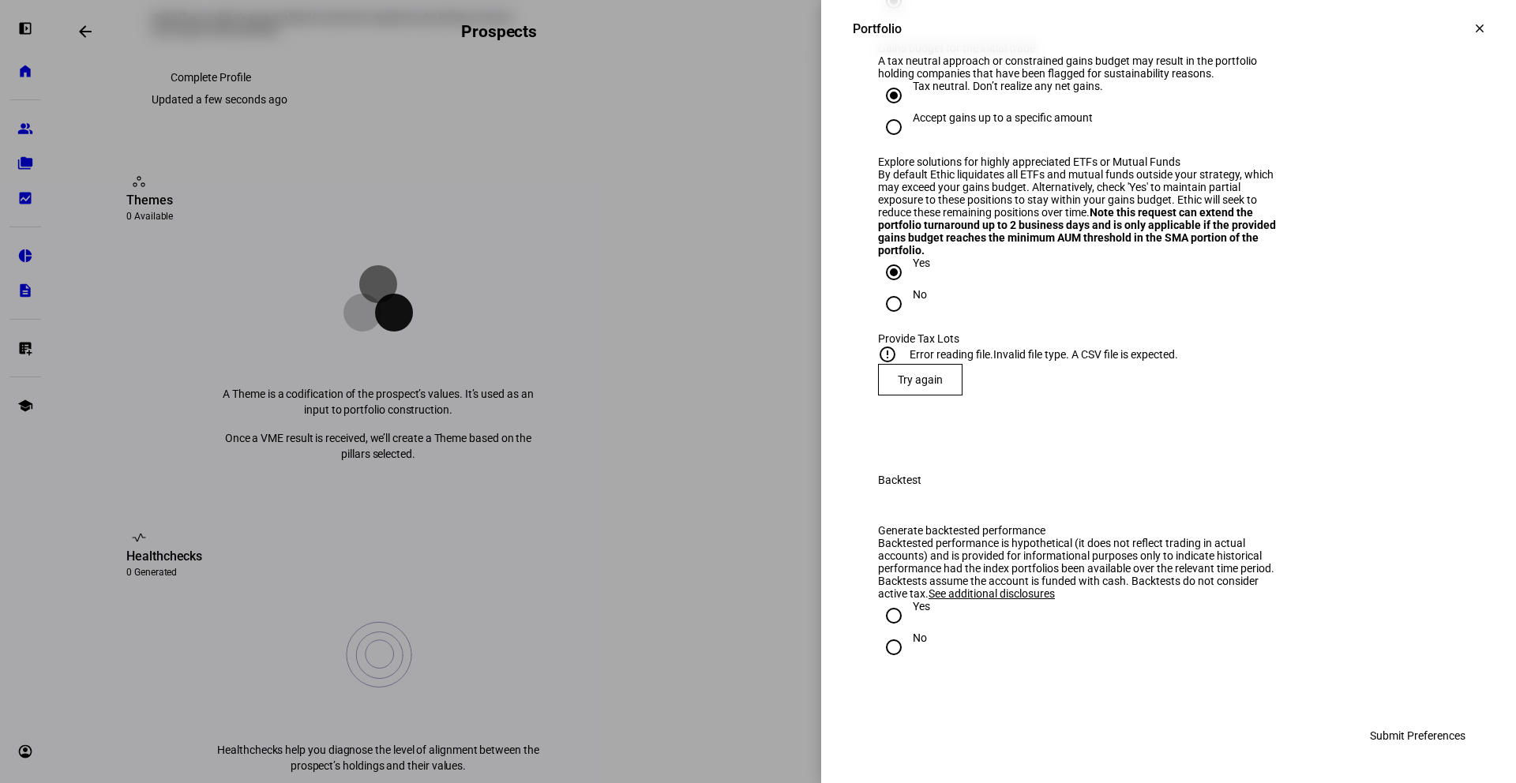
click at [929, 361] on span at bounding box center [920, 380] width 83 height 38
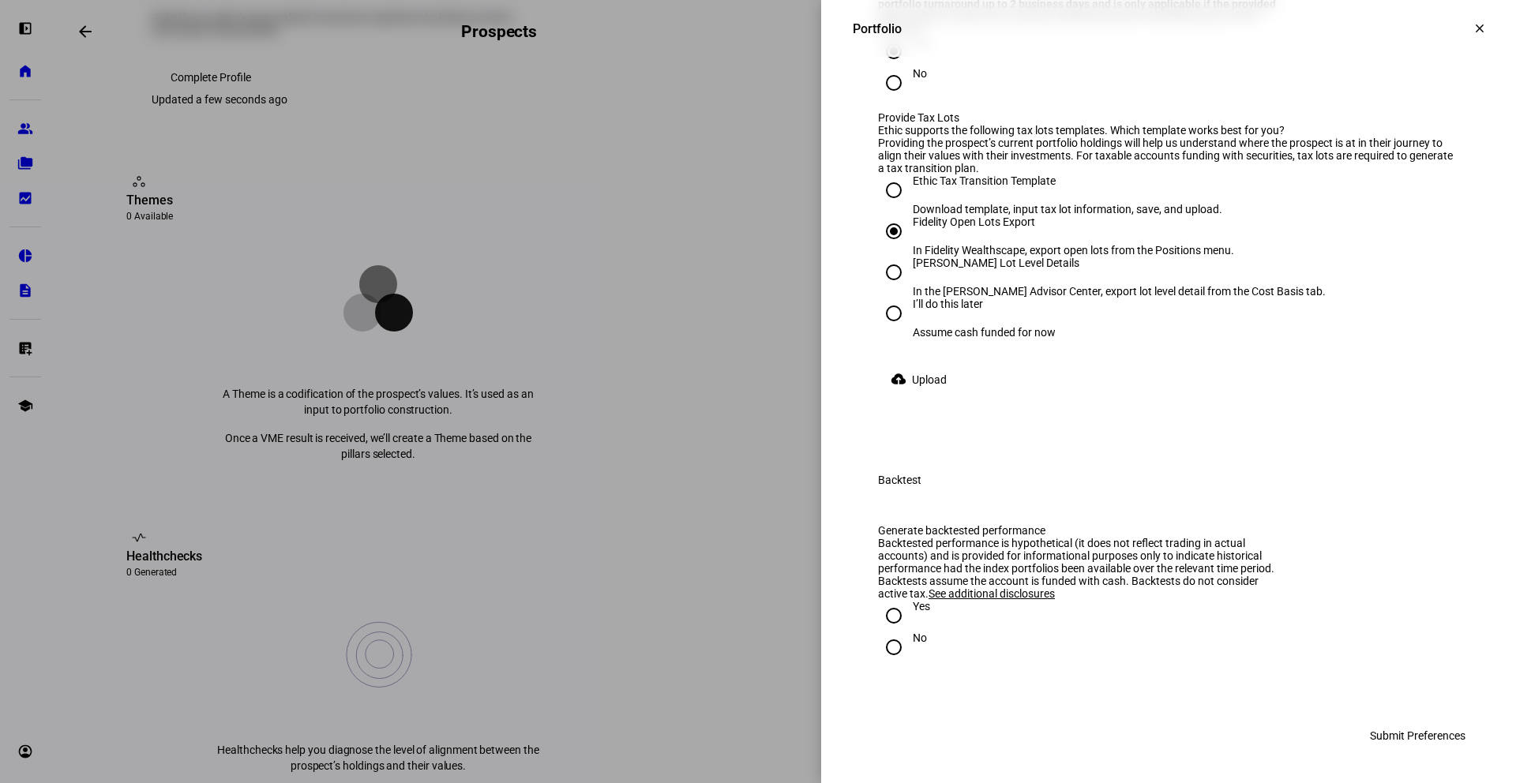
click at [913, 257] on div "In Fidelity Wealthscape, export open lots from the Positions menu." at bounding box center [1073, 250] width 321 height 13
click at [903, 247] on input "Fidelity Open Lots Export In Fidelity Wealthscape, export open lots from the Po…" at bounding box center [894, 232] width 32 height 32
click at [889, 288] on input "[PERSON_NAME] Lot Level Details In the [PERSON_NAME] Advisor Center, export lot…" at bounding box center [894, 273] width 32 height 32
radio input "true"
click at [936, 364] on eth-radio-group "Ethic Tax Transition Template Download template, input tax lot information, sav…" at bounding box center [1168, 270] width 581 height 190
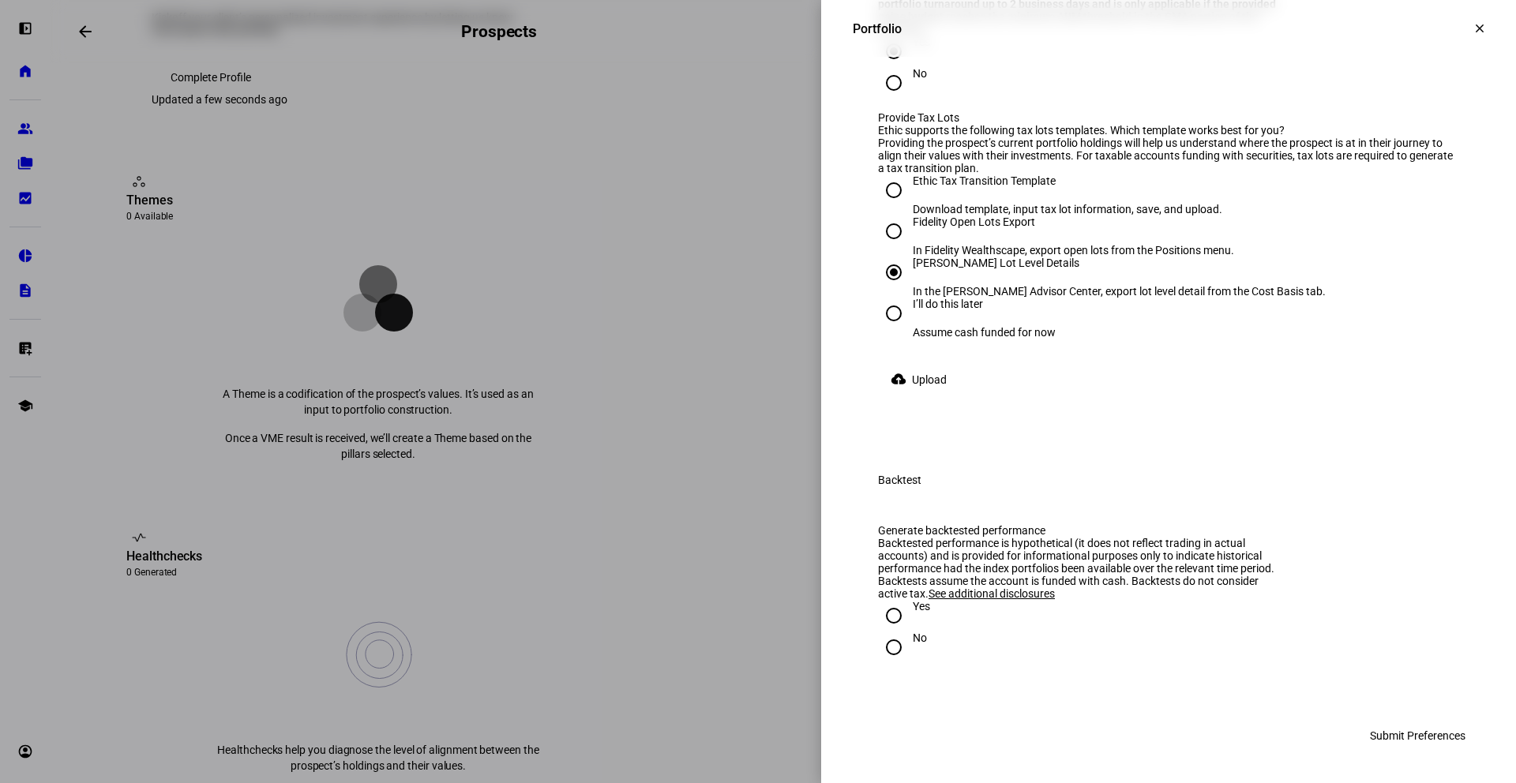
click at [944, 396] on span at bounding box center [922, 380] width 88 height 32
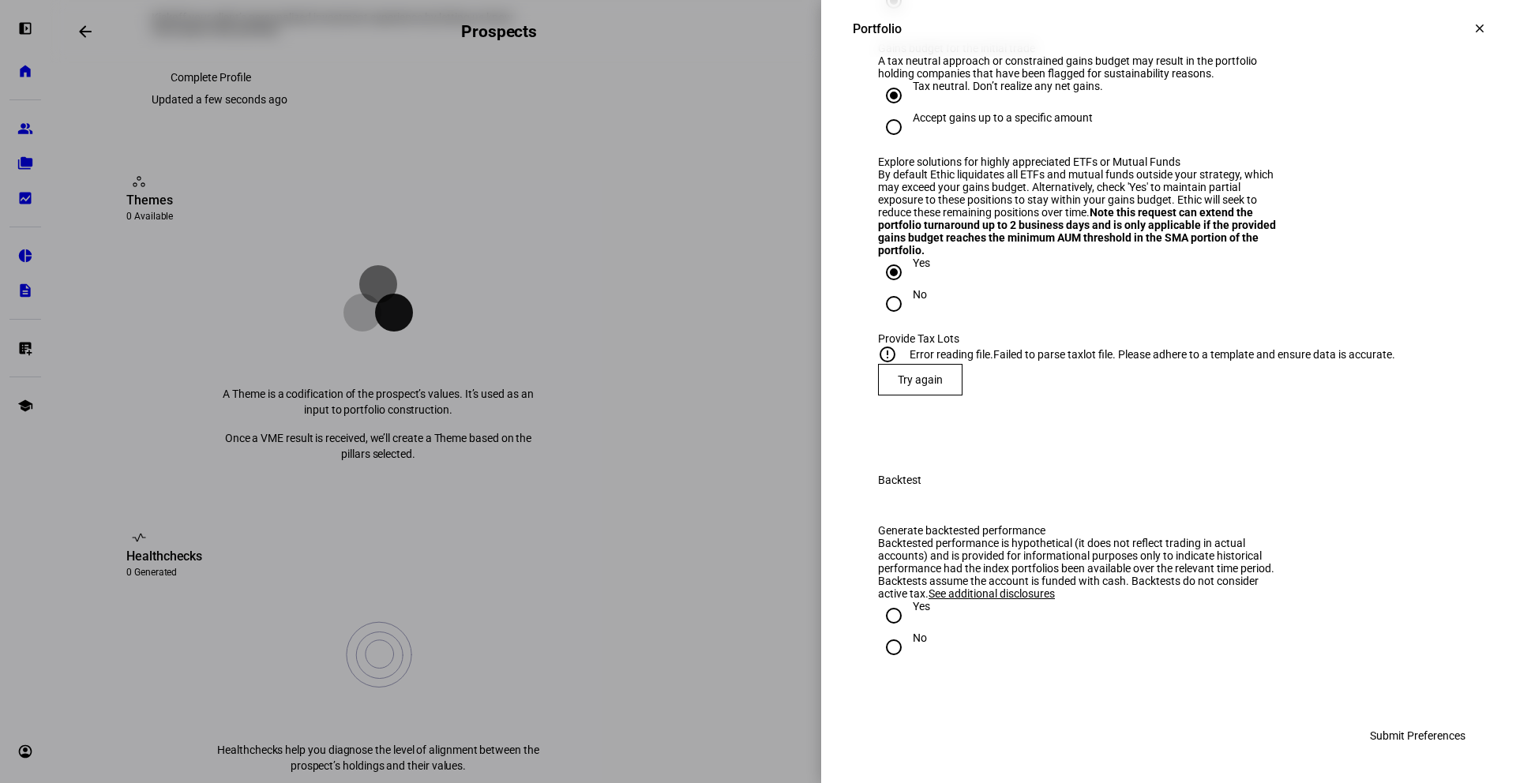
click at [917, 374] on span "Try again" at bounding box center [920, 380] width 45 height 13
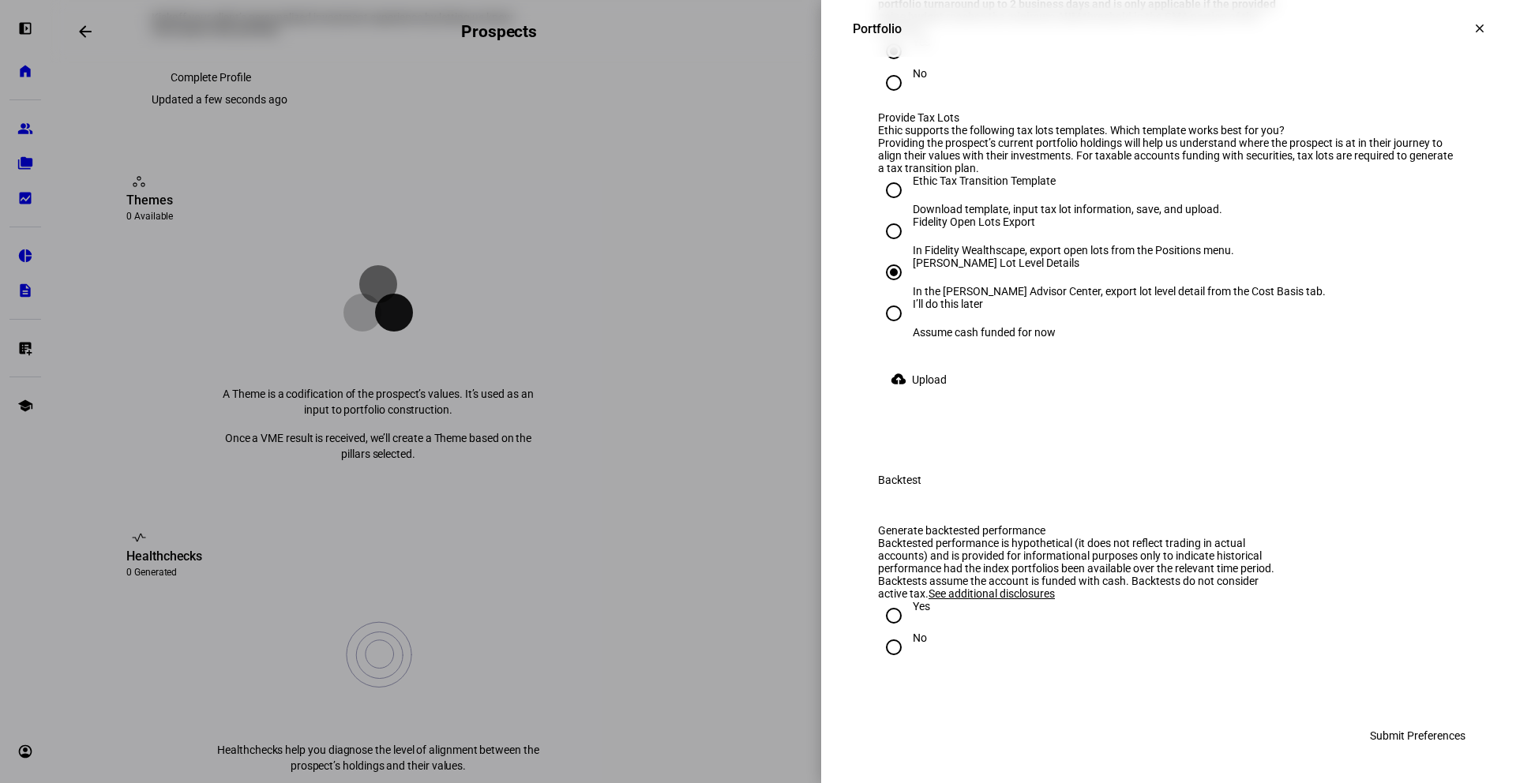
click at [915, 364] on eth-radio-group "Ethic Tax Transition Template Download template, input tax lot information, sav…" at bounding box center [1168, 270] width 581 height 190
click at [915, 396] on span "Upload" at bounding box center [929, 380] width 35 height 32
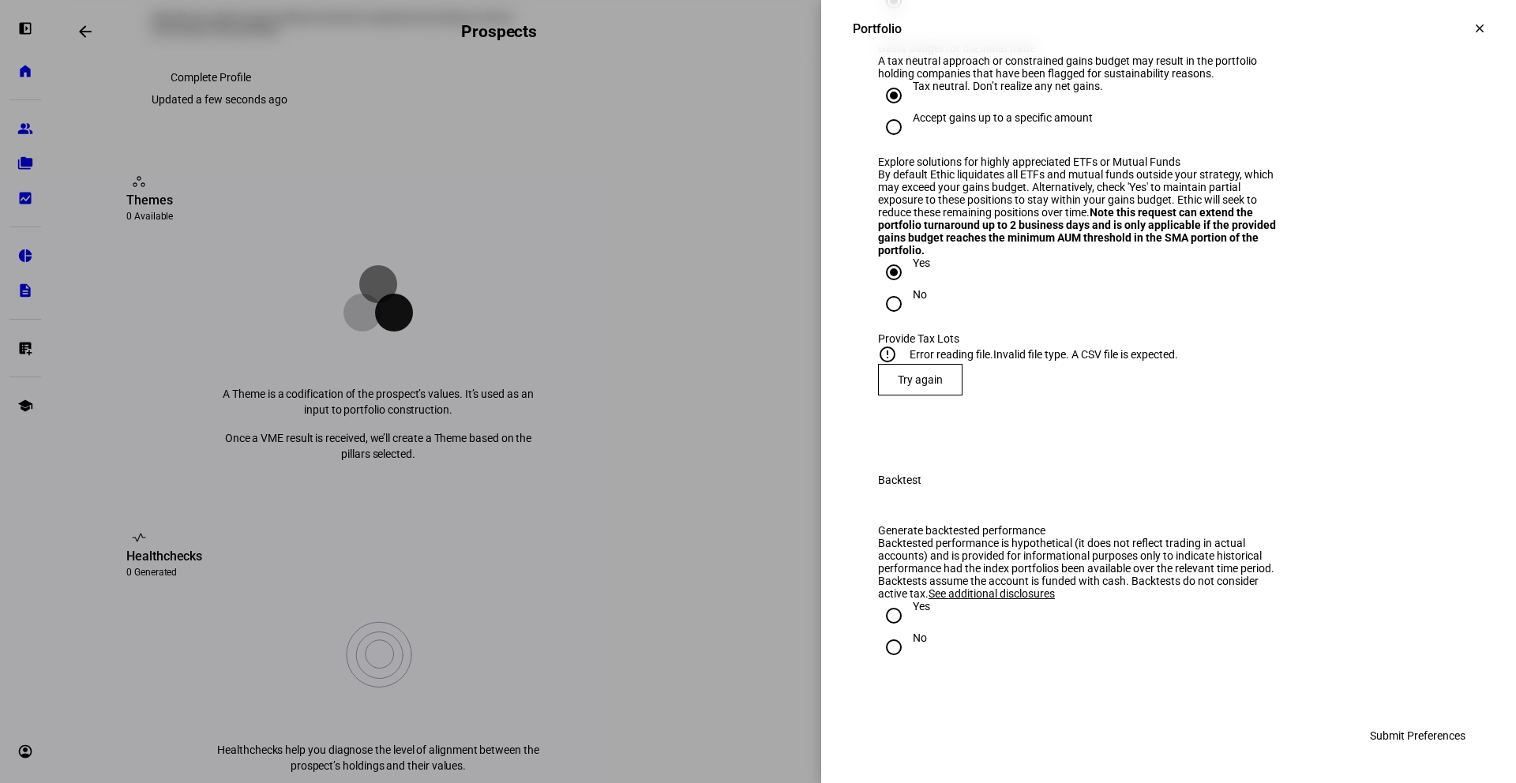
click at [924, 366] on span at bounding box center [920, 380] width 83 height 38
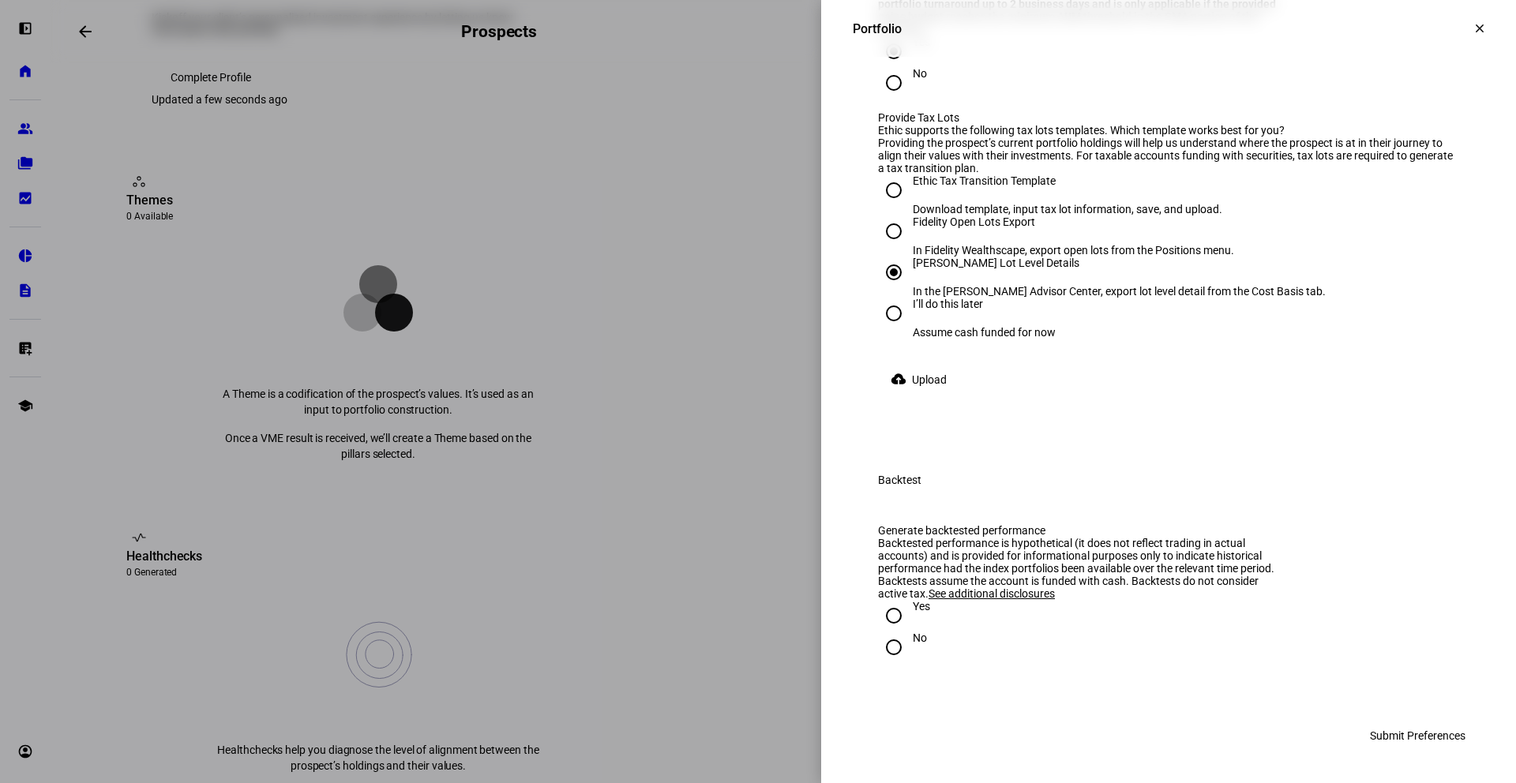
click at [1030, 187] on div "Ethic Tax Transition Template" at bounding box center [1068, 181] width 310 height 13
click at [910, 206] on input "Ethic Tax Transition Template Download template, input tax lot information, sav…" at bounding box center [894, 191] width 32 height 32
radio input "true"
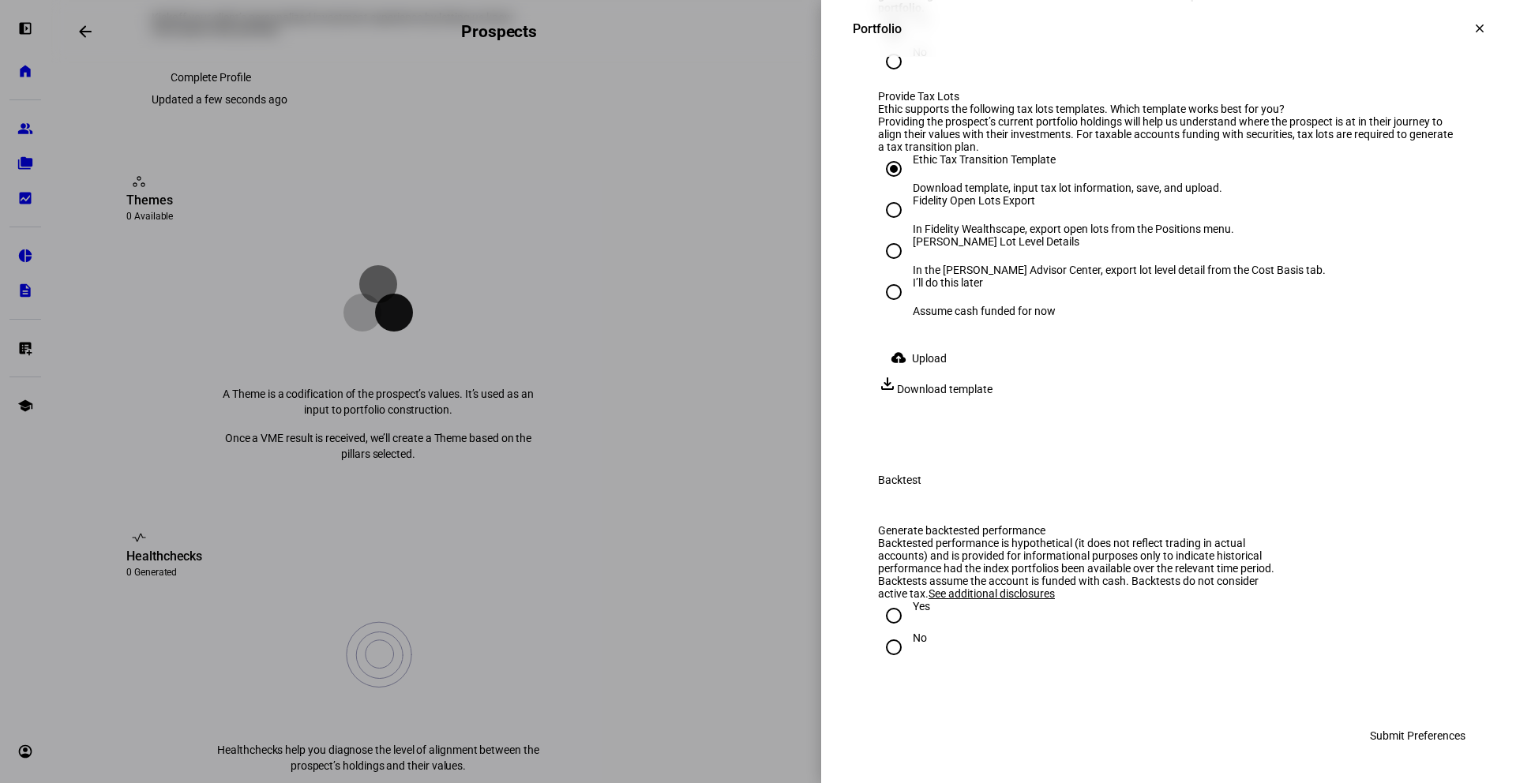
click at [993, 396] on span "Download template" at bounding box center [945, 389] width 96 height 13
click at [888, 308] on input "I’ll do this later Assume cash funded for now" at bounding box center [894, 292] width 32 height 32
radio input "true"
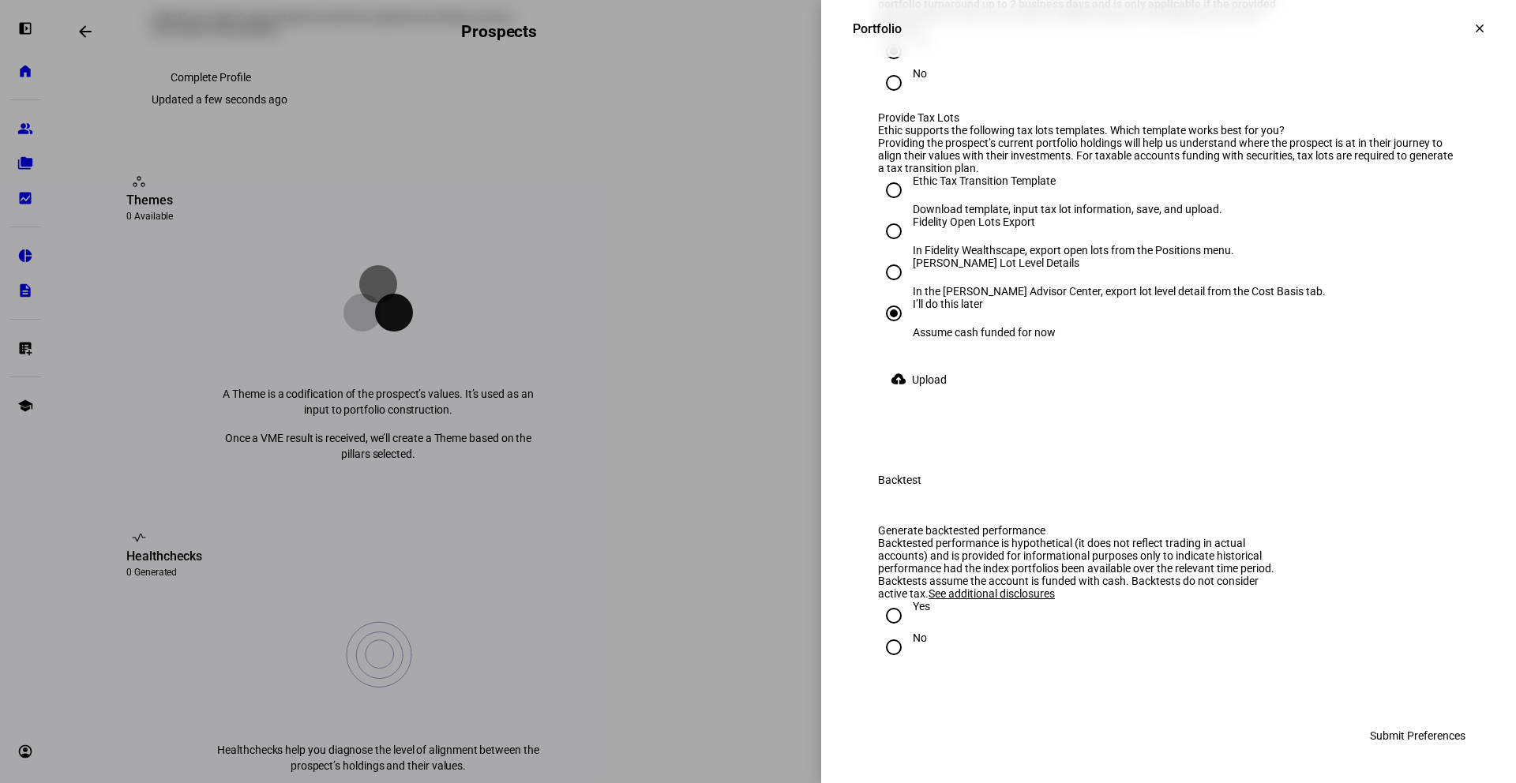
scroll to position [2325, 0]
click at [884, 644] on input "No" at bounding box center [894, 648] width 32 height 32
radio input "true"
click at [1442, 733] on span "Submit Preferences" at bounding box center [1418, 736] width 96 height 32
